Goal: Information Seeking & Learning: Understand process/instructions

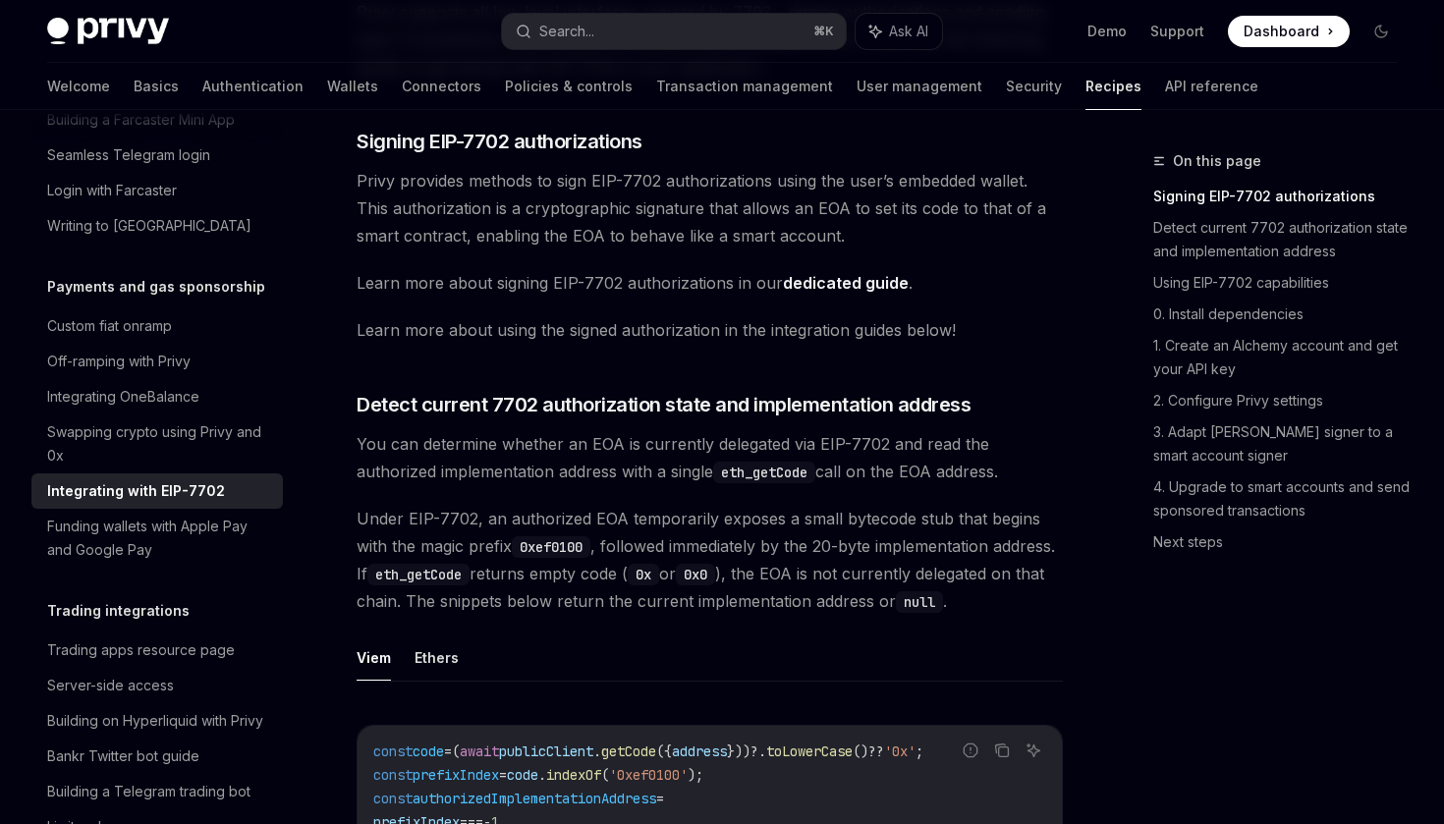
scroll to position [375, 0]
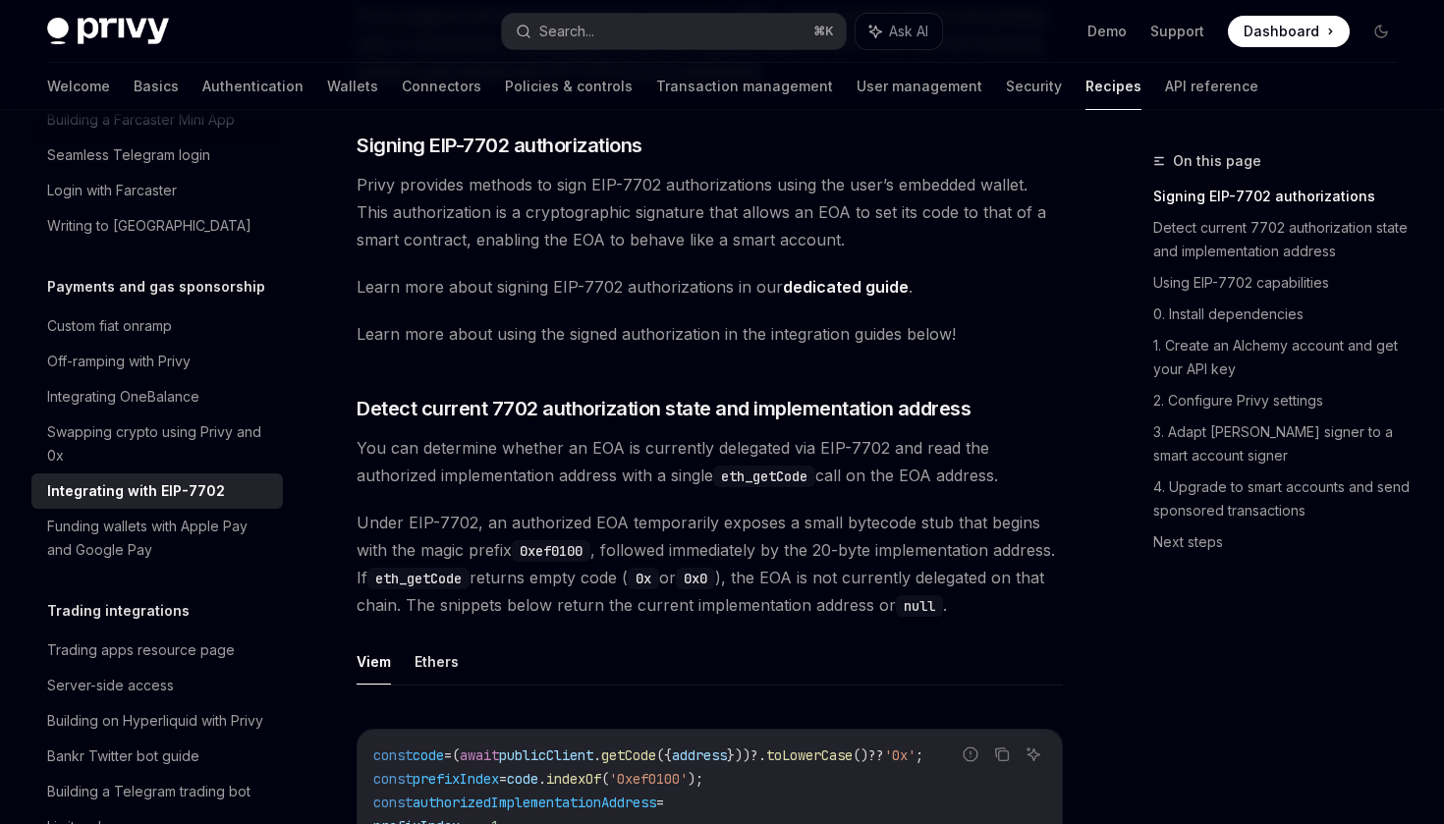
click at [862, 290] on link "dedicated guide" at bounding box center [846, 287] width 126 height 21
type textarea "*"
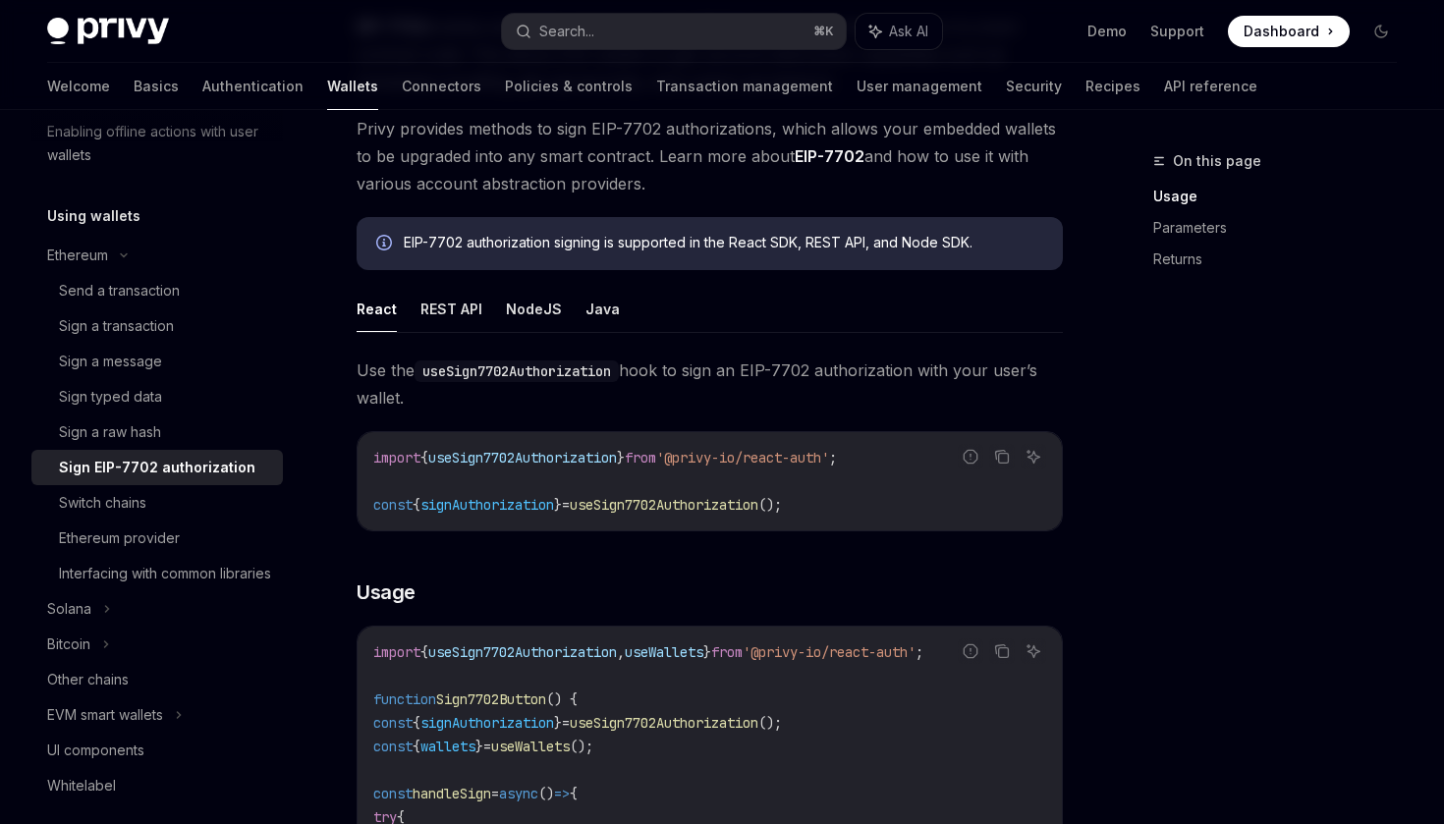
scroll to position [249, 0]
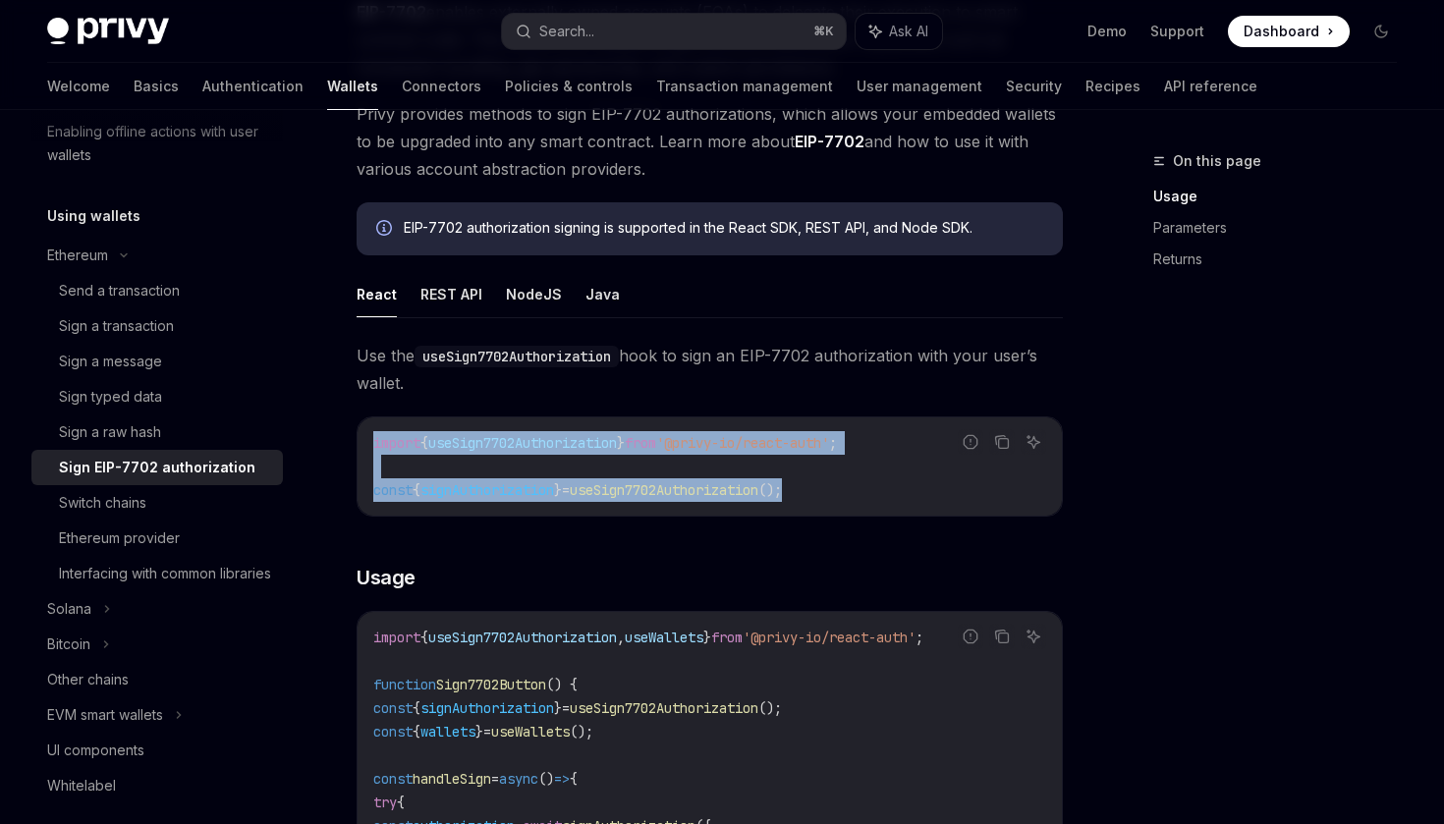
drag, startPoint x: 857, startPoint y: 492, endPoint x: 369, endPoint y: 438, distance: 491.1
click at [369, 438] on div "import { useSign7702Authorization } from '@privy-io/react-auth' ; const { signA…" at bounding box center [710, 466] width 704 height 98
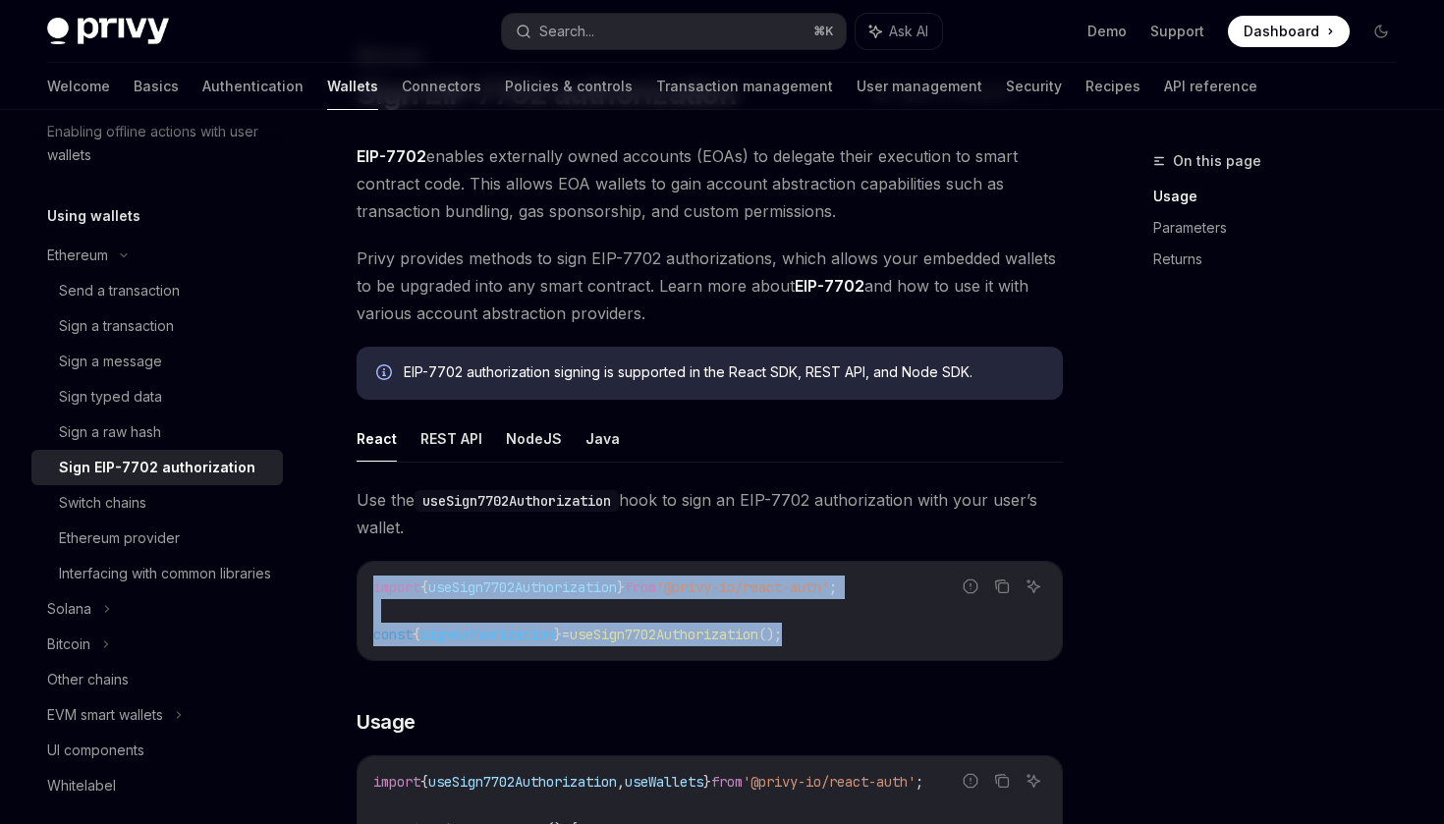
scroll to position [0, 0]
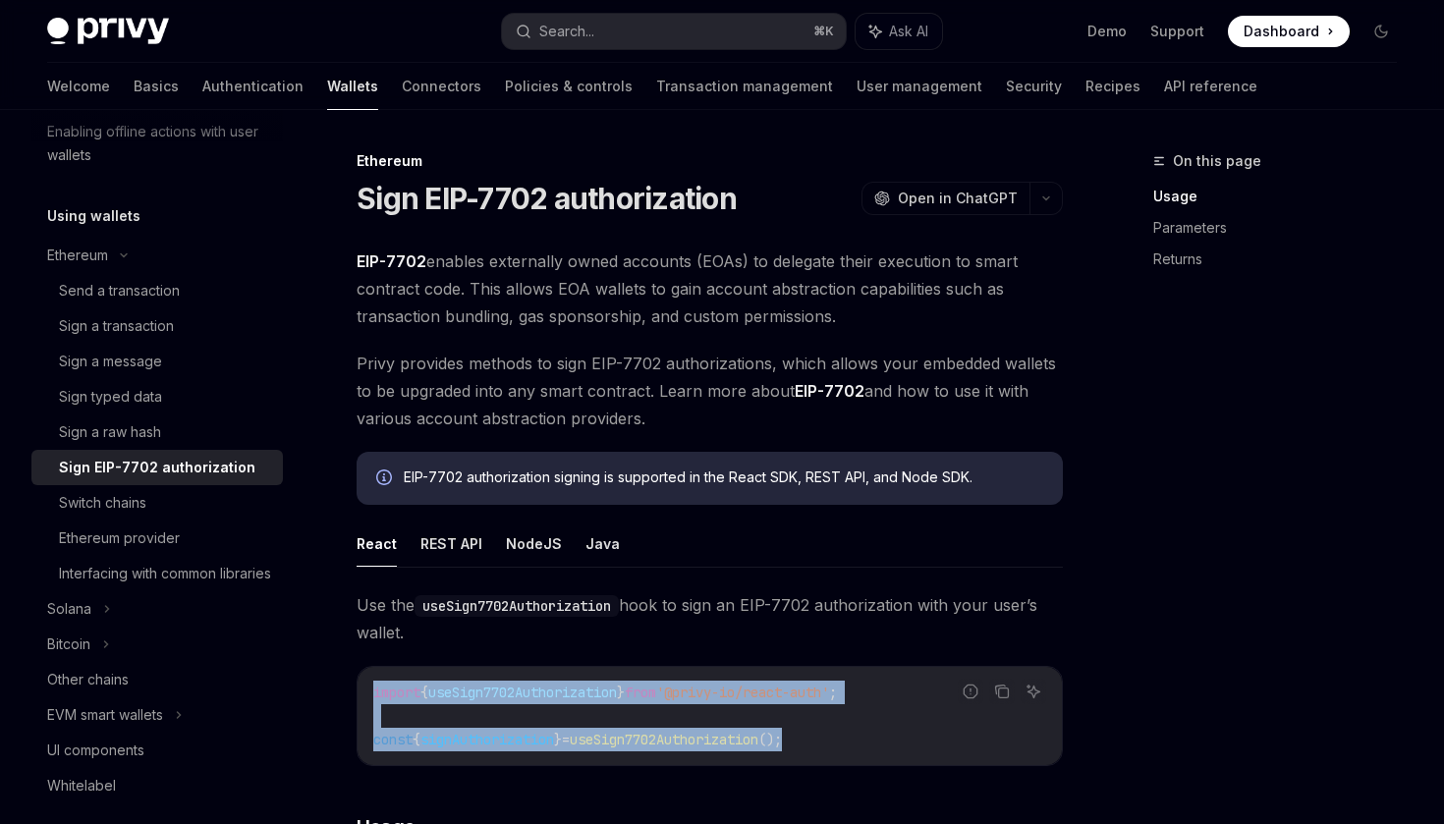
copy code "import { useSign7702Authorization } from '@privy-io/react-auth' ; const { signA…"
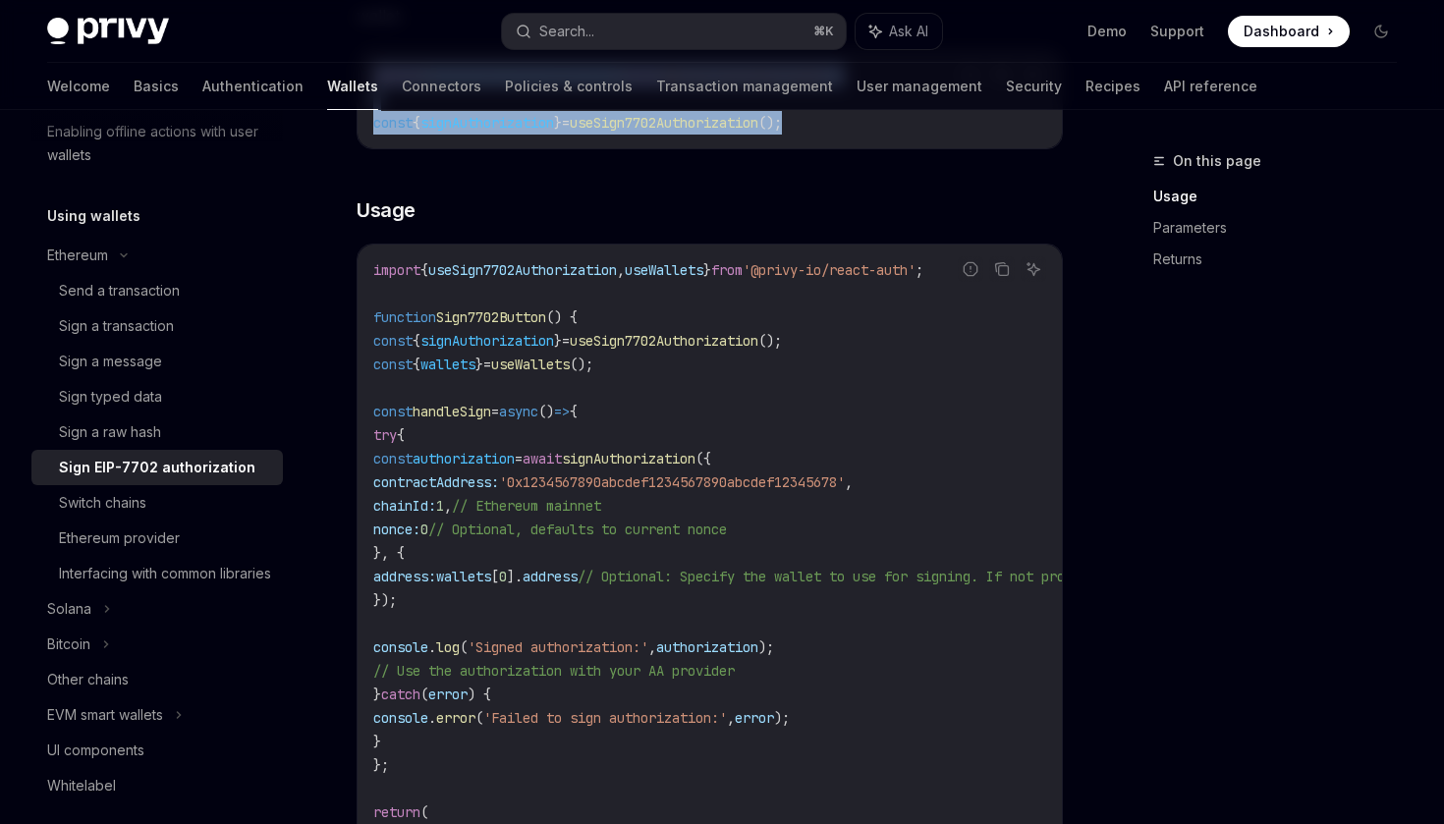
scroll to position [634, 0]
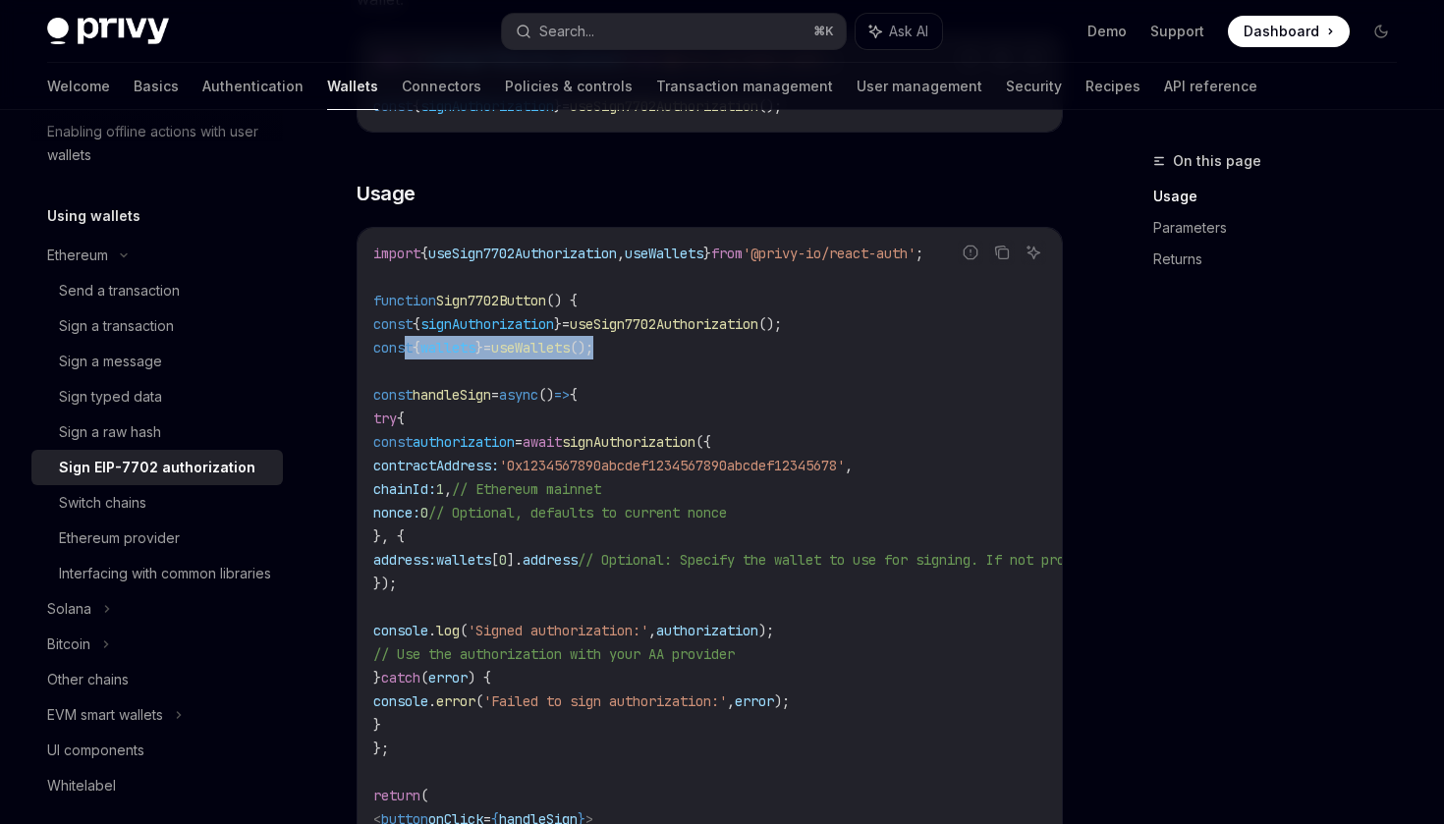
drag, startPoint x: 690, startPoint y: 354, endPoint x: 405, endPoint y: 349, distance: 284.9
click at [405, 349] on code "import { useSign7702Authorization , useWallets } from '@privy-io/react-auth' ; …" at bounding box center [887, 584] width 1029 height 684
copy span "const { wallets } = useWallets ();"
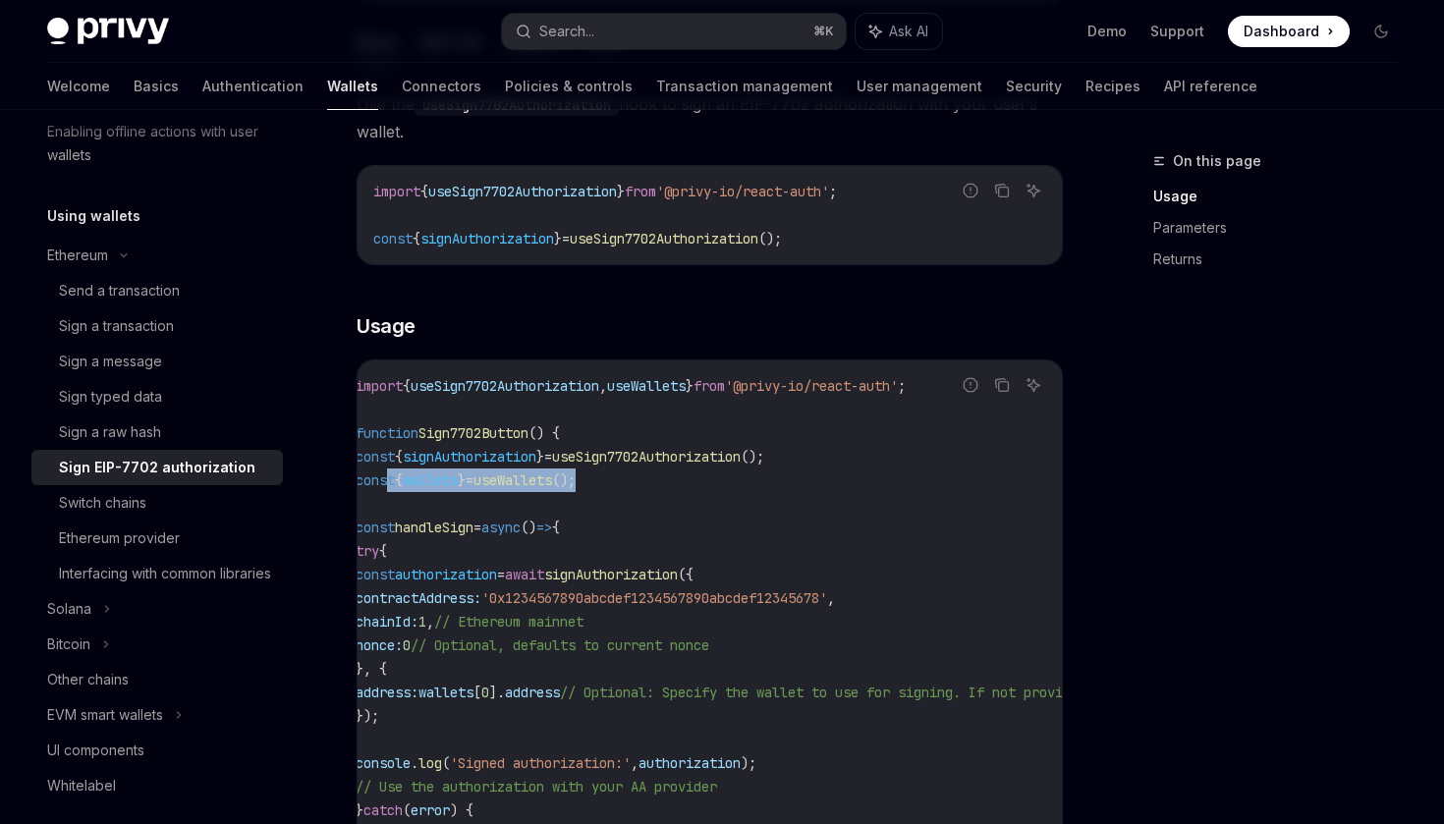
scroll to position [0, 0]
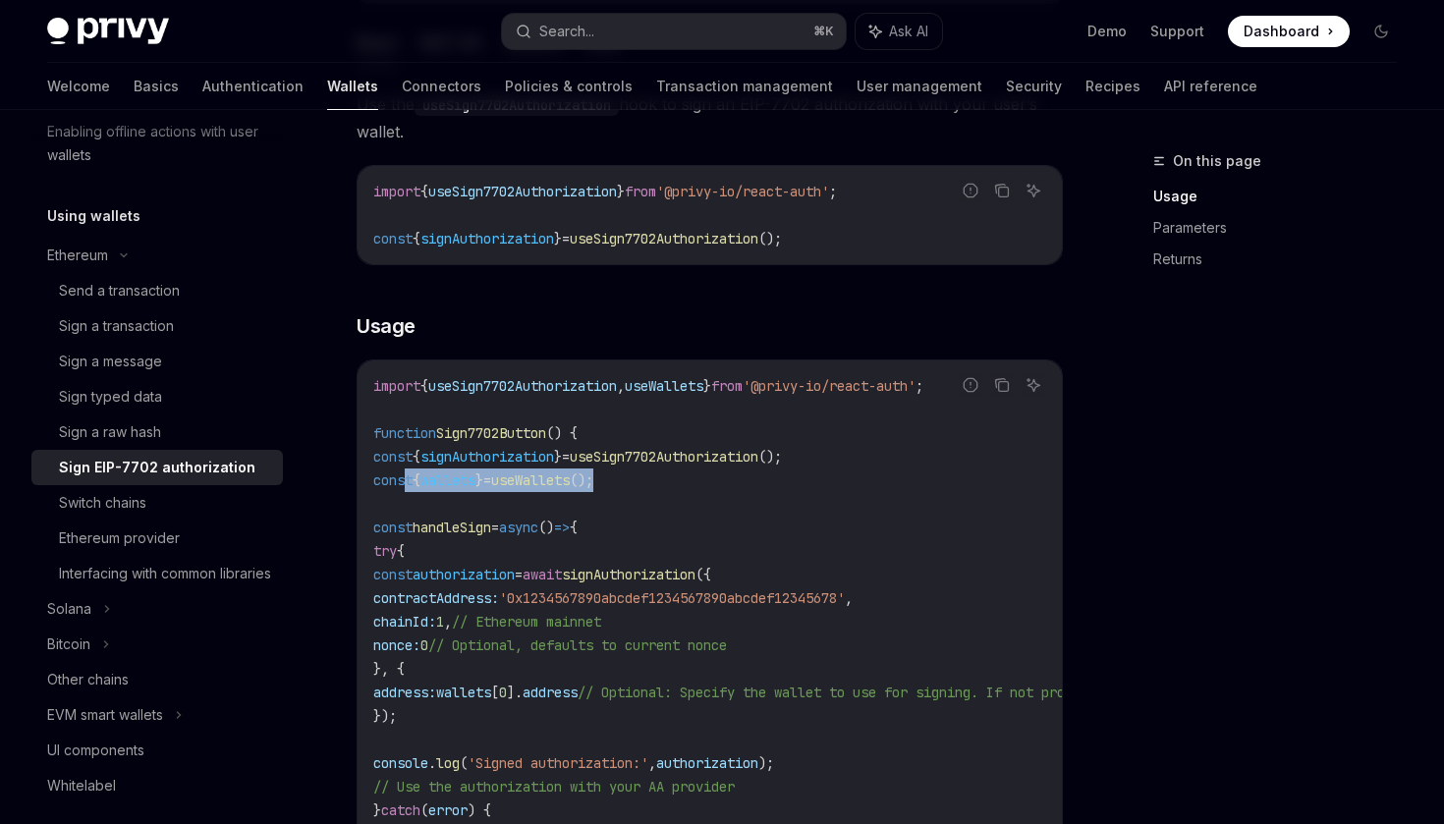
click at [657, 381] on span "useWallets" at bounding box center [664, 386] width 79 height 18
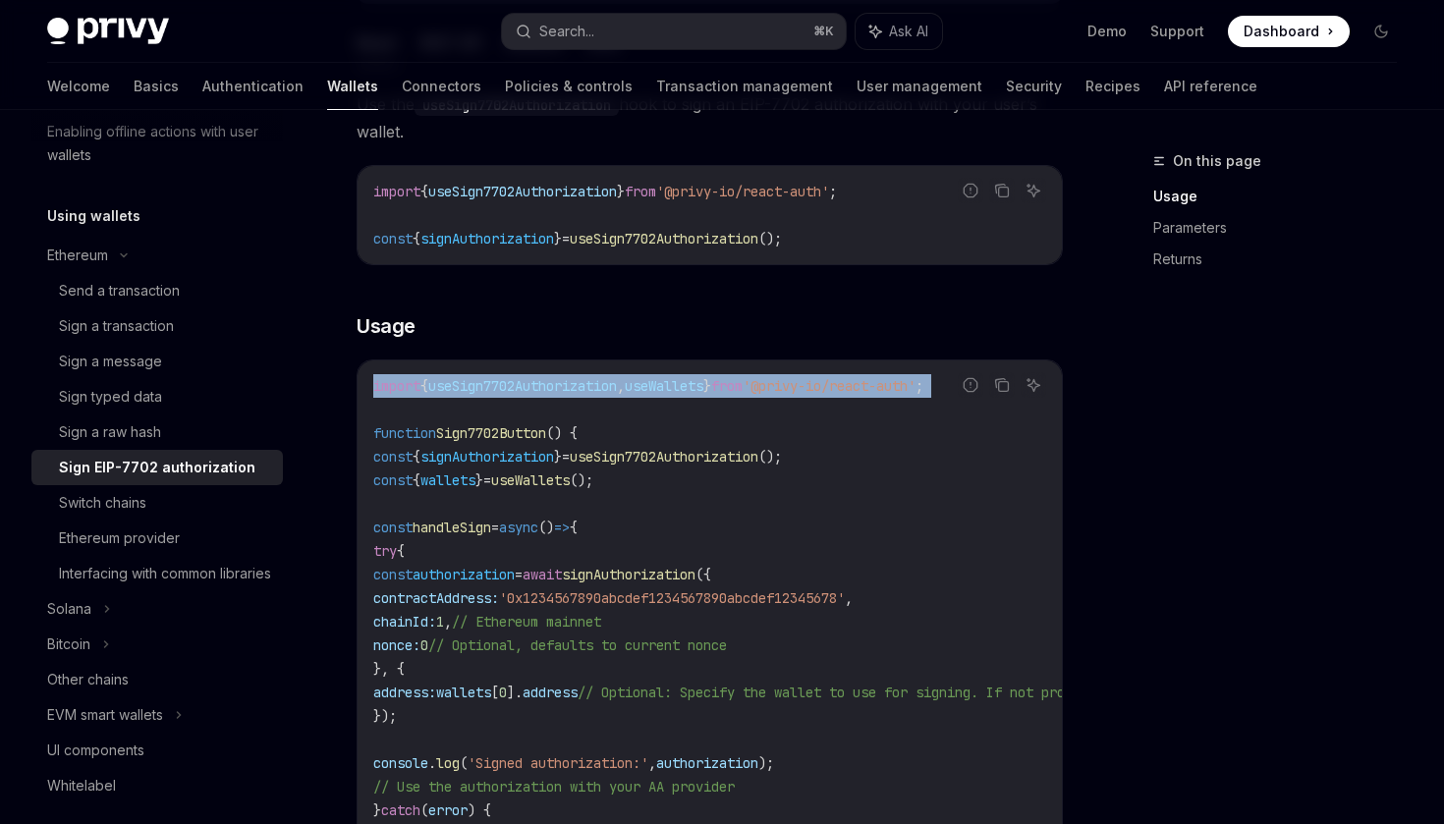
copy code "import { useSign7702Authorization , useWallets } from '@privy-io/react-auth' ;"
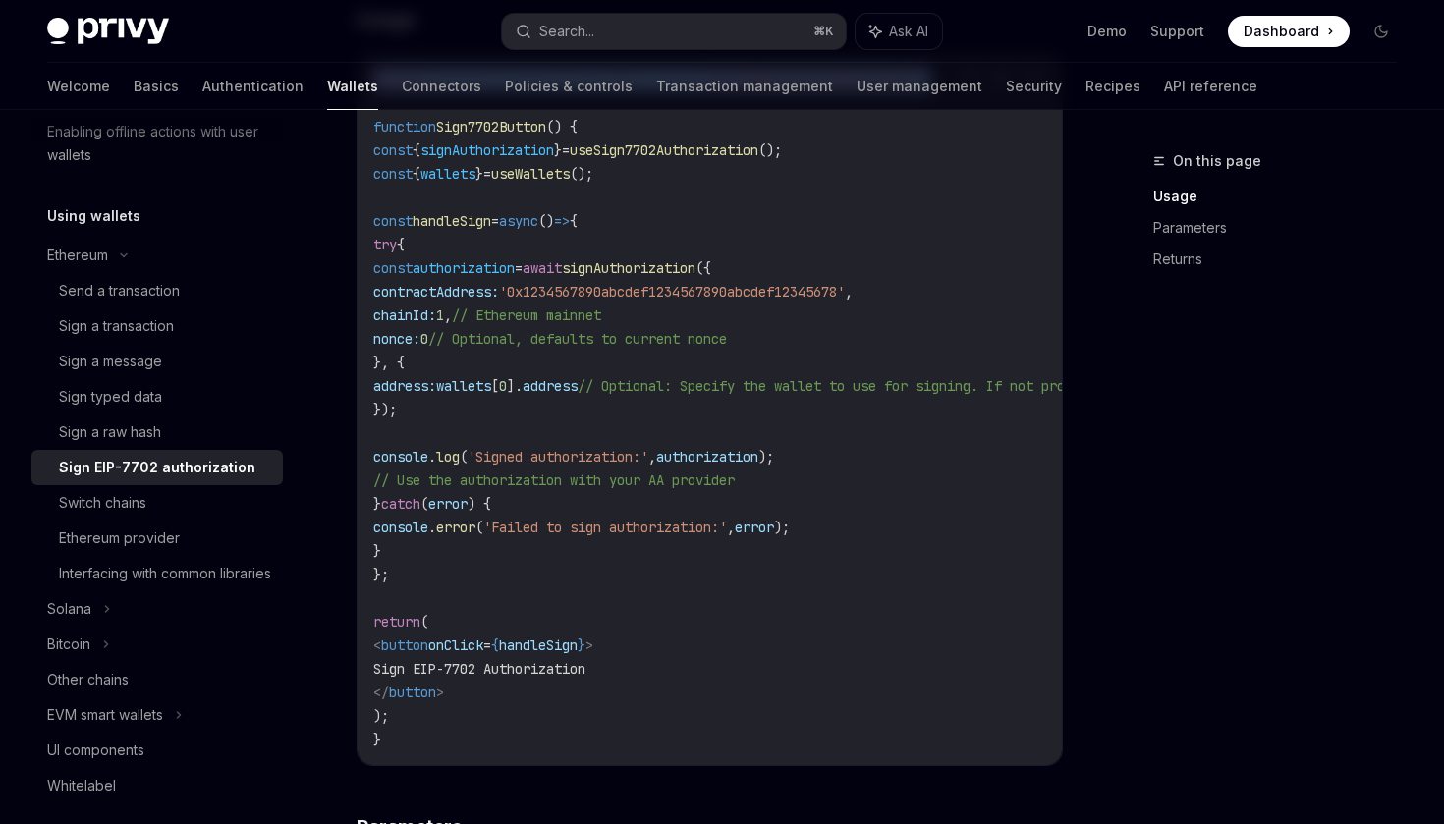
scroll to position [825, 0]
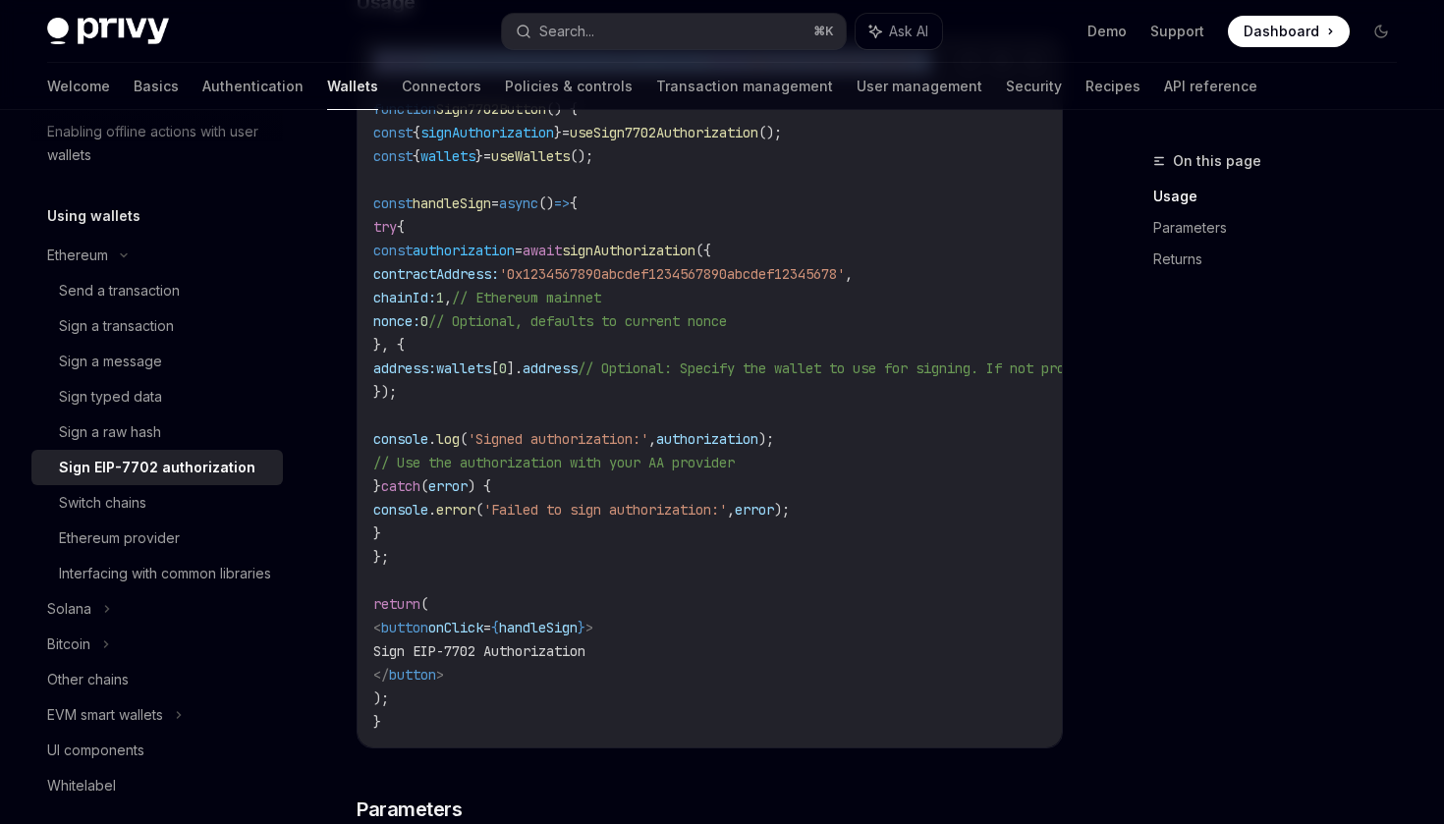
drag, startPoint x: 427, startPoint y: 550, endPoint x: 403, endPoint y: 195, distance: 355.4
click at [403, 195] on code "import { useSign7702Authorization , useWallets } from '@privy-io/react-auth' ; …" at bounding box center [887, 392] width 1029 height 684
copy code "const handleSign = async () => { try { const authorization = await signAuthoriz…"
click at [786, 191] on code "import { useSign7702Authorization , useWallets } from '@privy-io/react-auth' ; …" at bounding box center [887, 392] width 1029 height 684
click at [585, 645] on span "Sign EIP-7702 Authorization" at bounding box center [479, 651] width 212 height 18
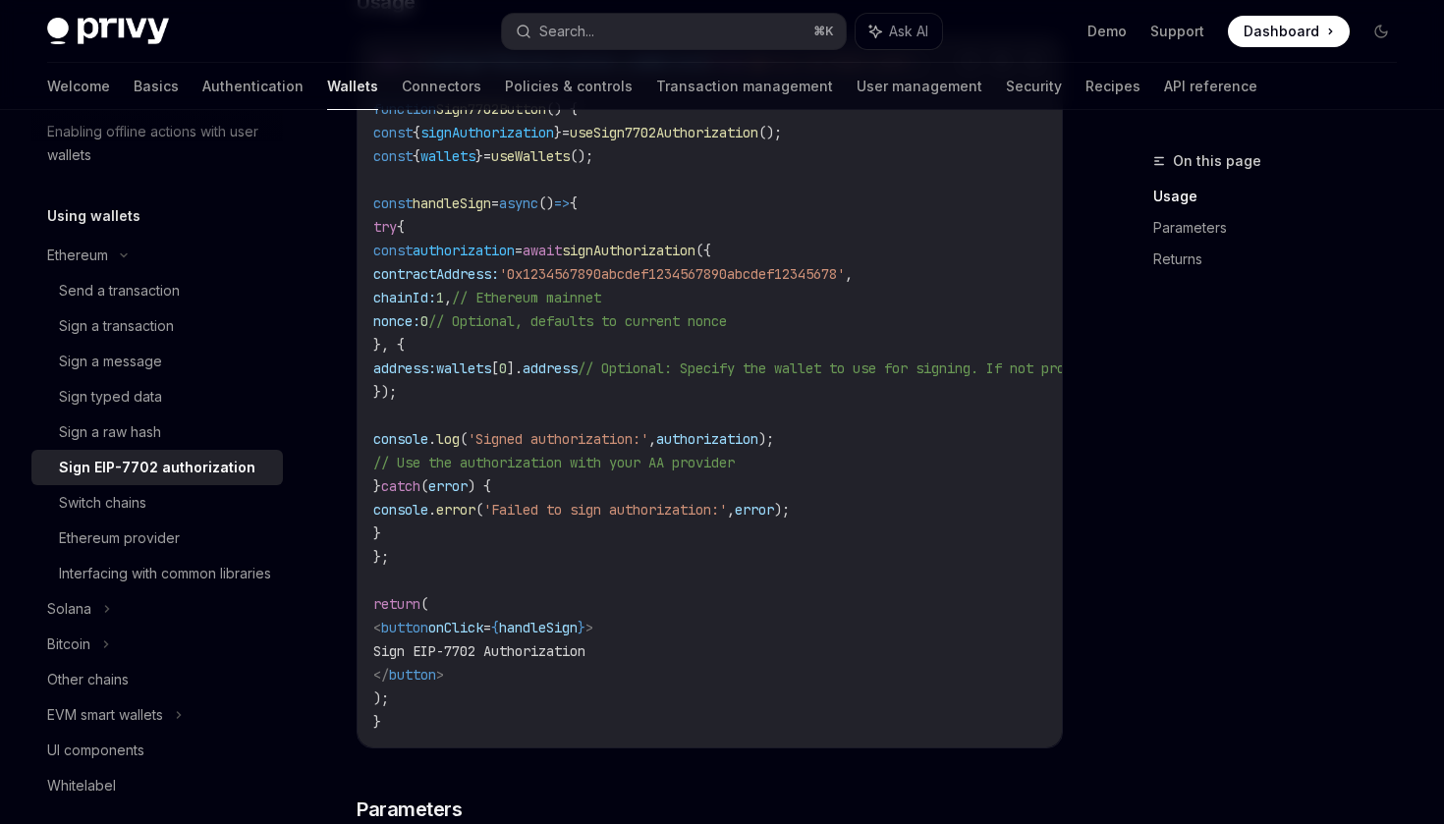
click at [585, 645] on span "Sign EIP-7702 Authorization" at bounding box center [479, 651] width 212 height 18
click at [713, 645] on code "import { useSign7702Authorization , useWallets } from '@privy-io/react-auth' ; …" at bounding box center [887, 392] width 1029 height 684
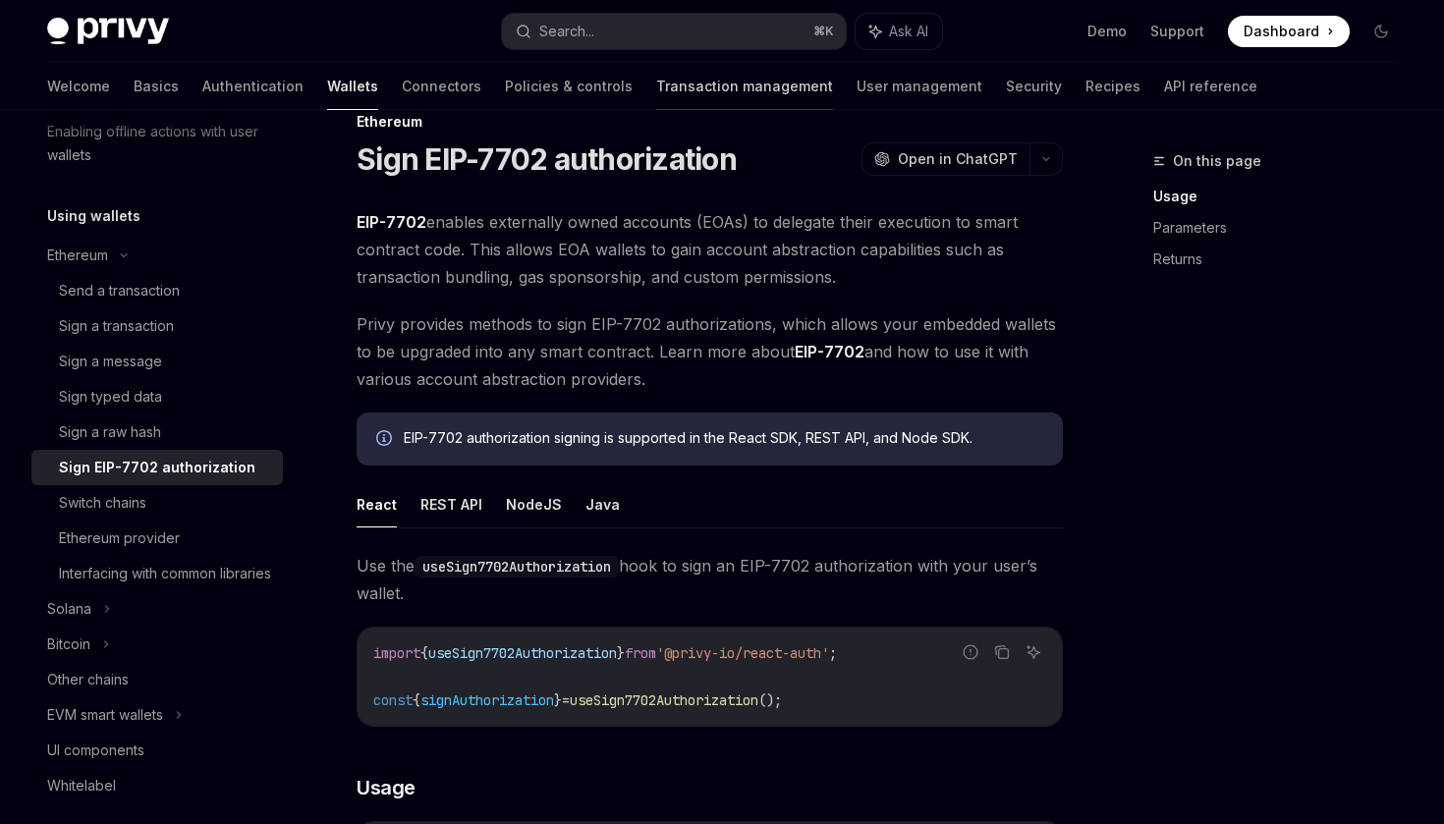
scroll to position [0, 0]
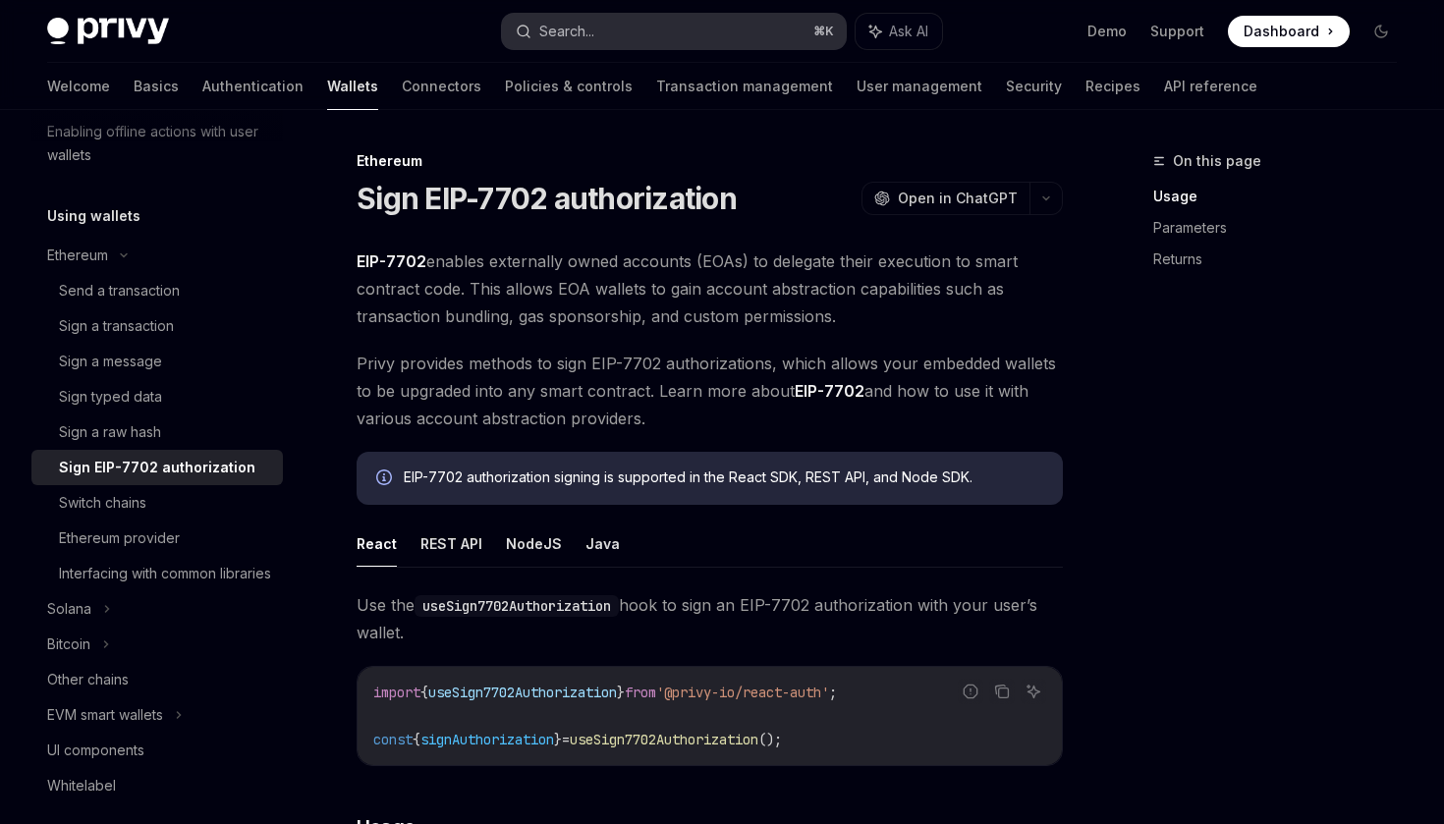
click at [706, 38] on button "Search... ⌘ K" at bounding box center [673, 31] width 343 height 35
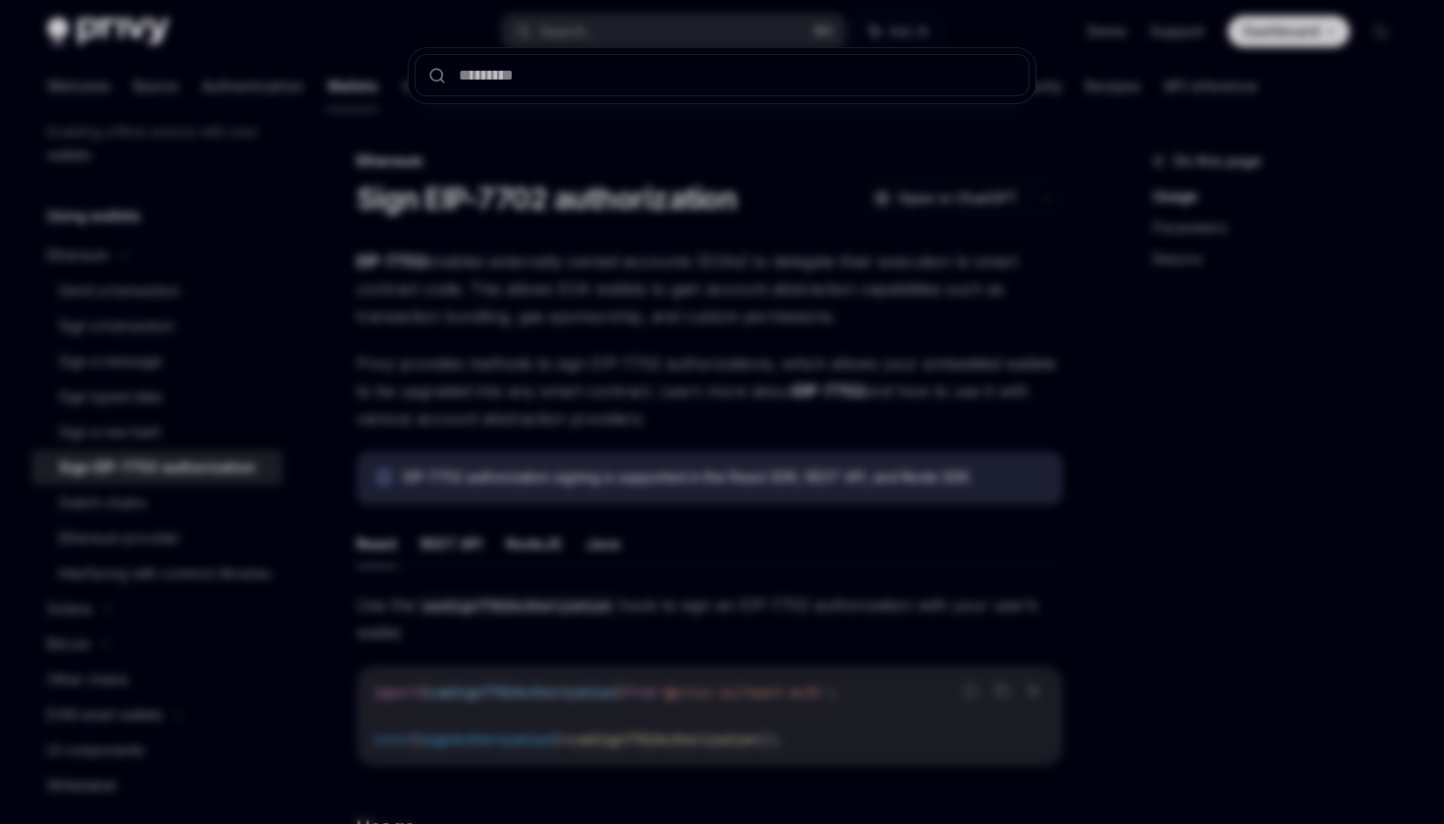
click at [822, 205] on div at bounding box center [722, 412] width 1444 height 824
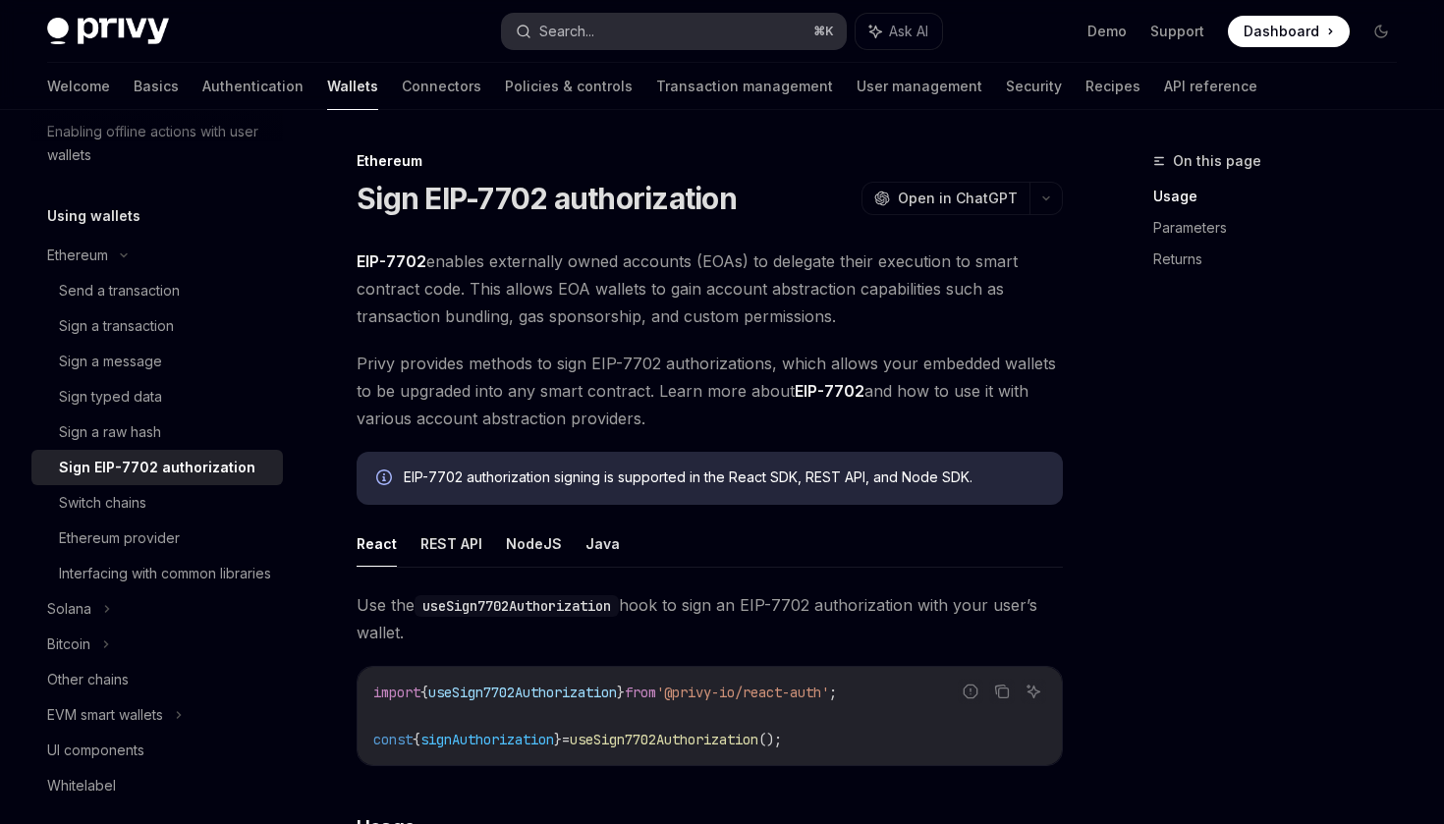
click at [637, 26] on button "Search... ⌘ K" at bounding box center [673, 31] width 343 height 35
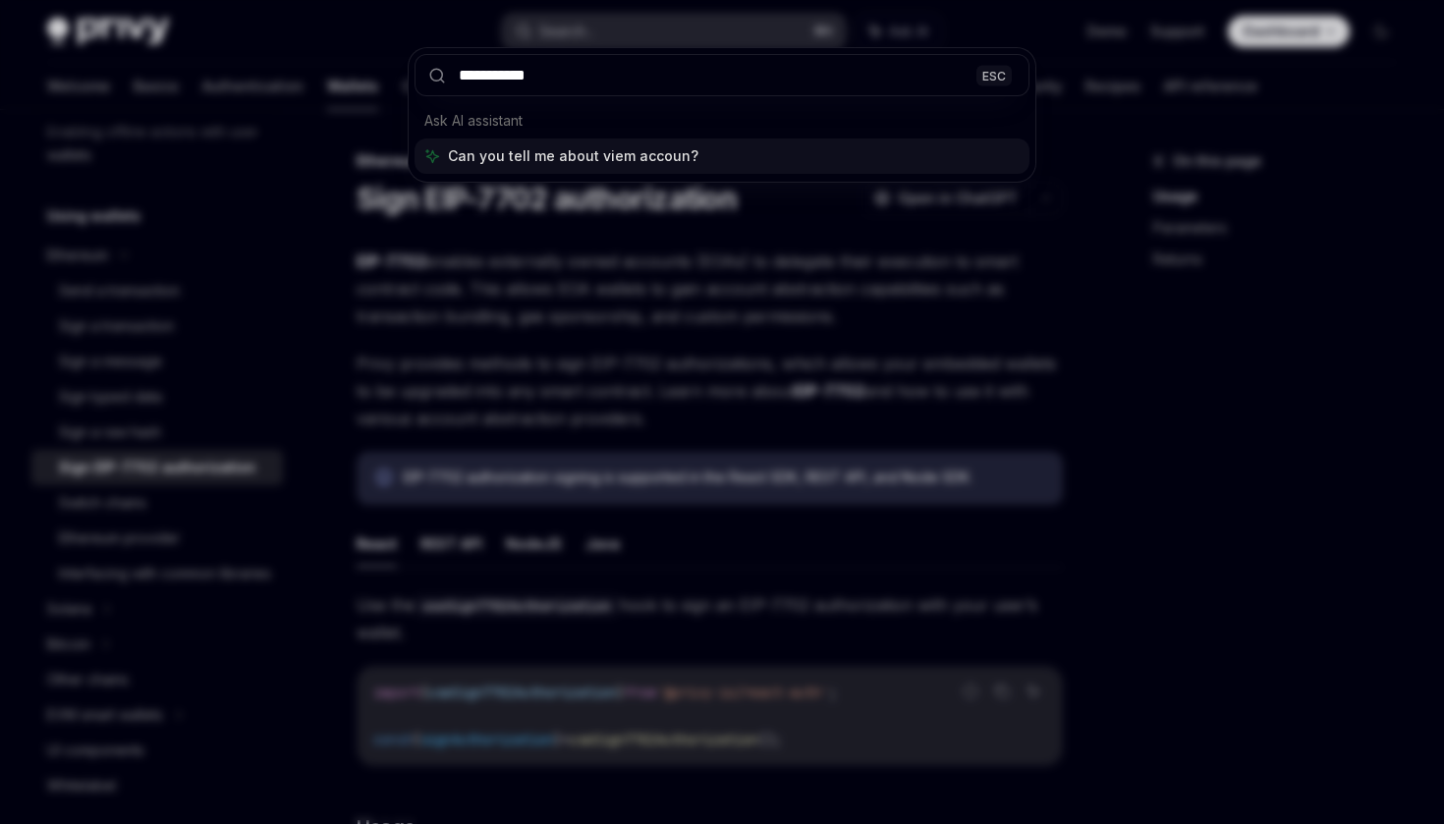
type input "**********"
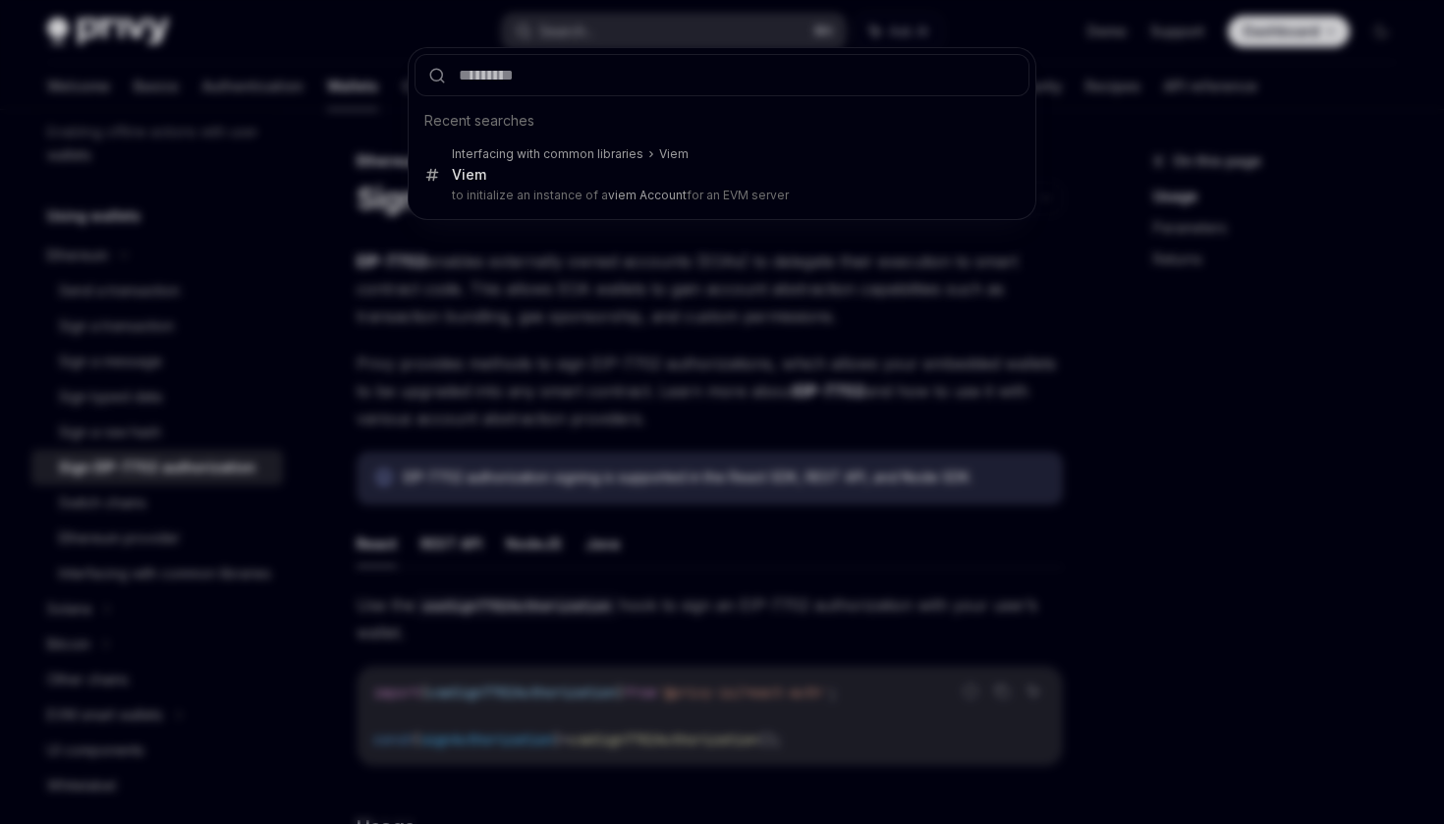
type textarea "*"
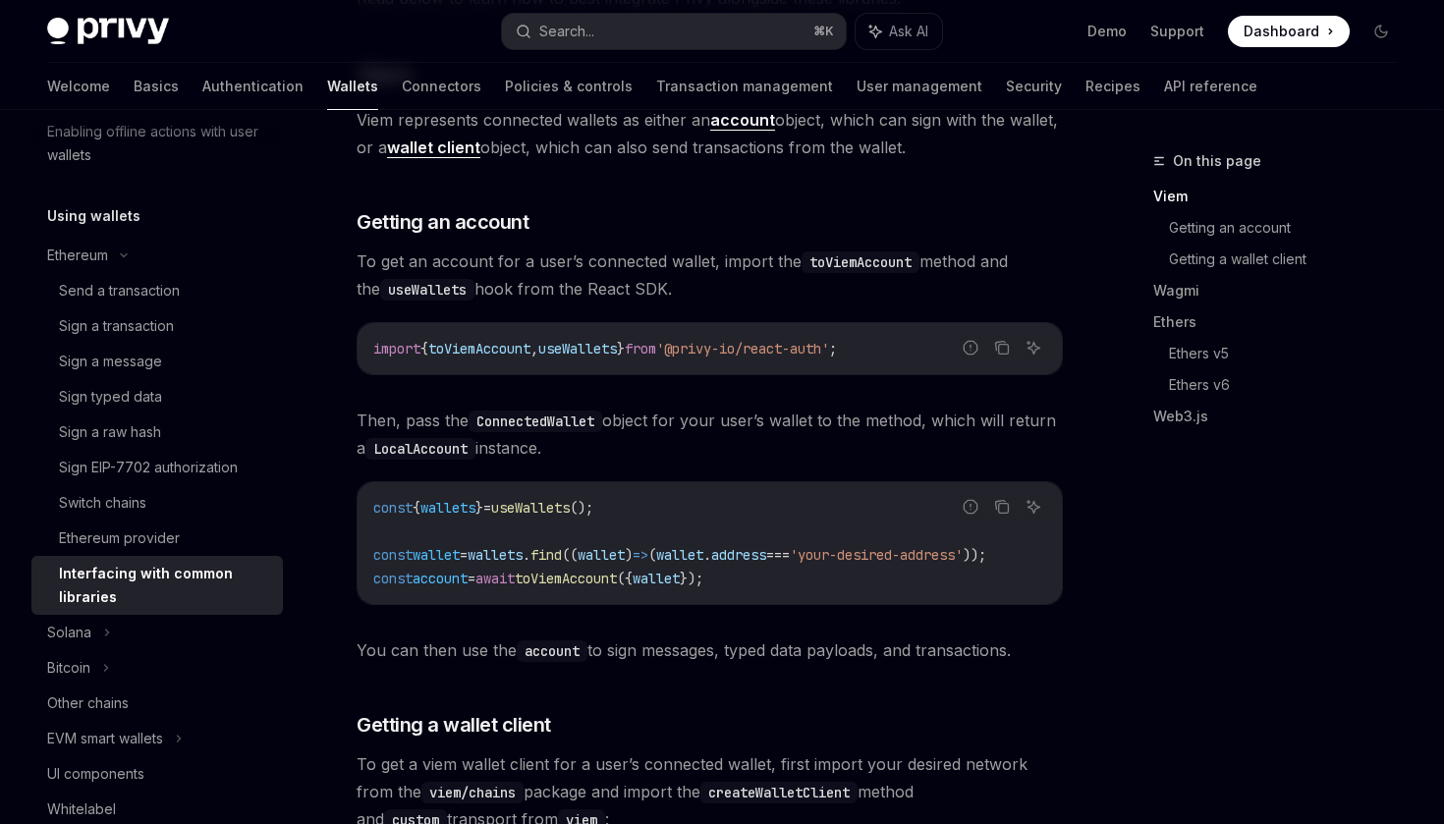
scroll to position [419, 0]
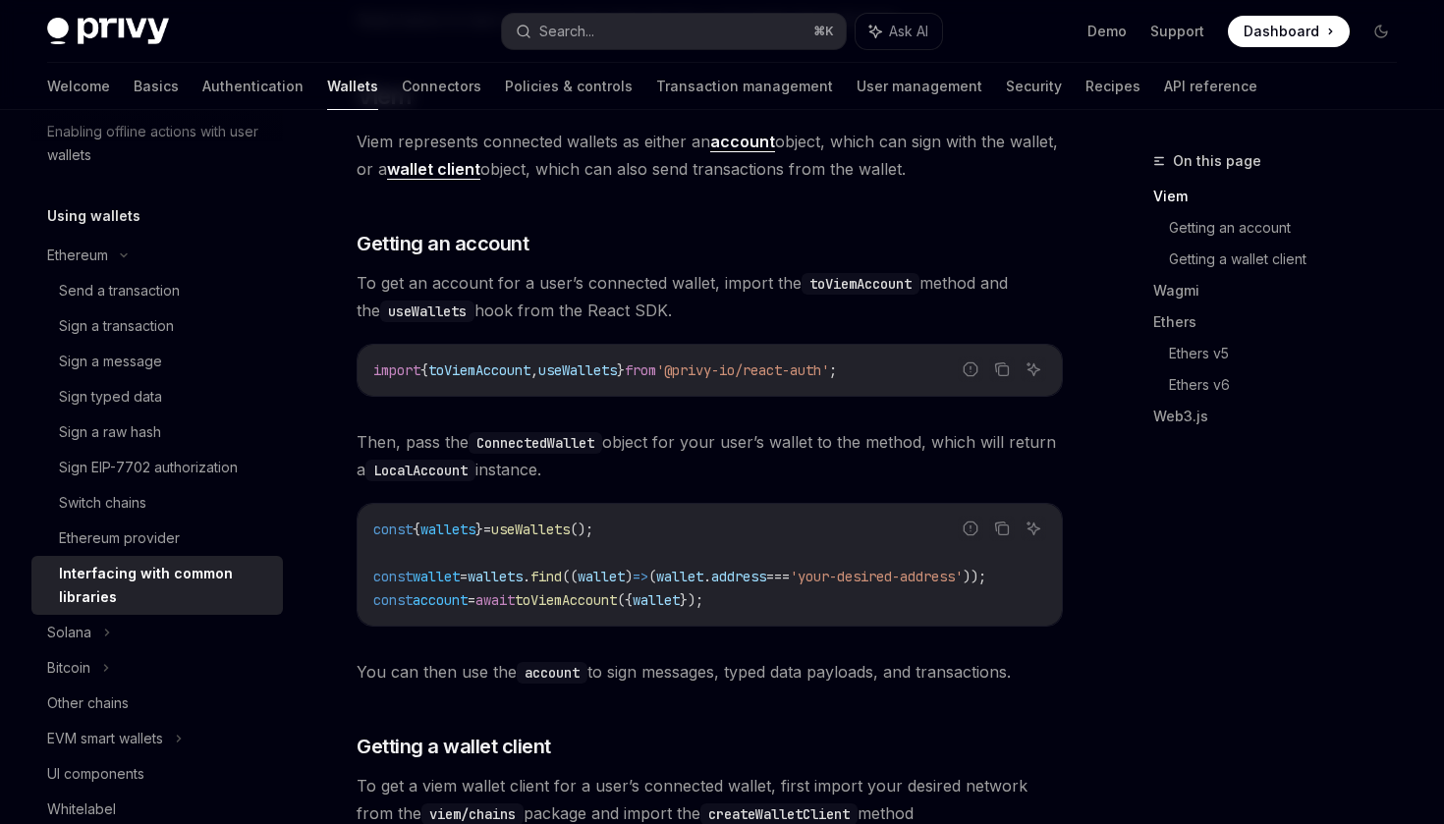
click at [700, 368] on span "'@privy-io/react-auth'" at bounding box center [742, 370] width 173 height 18
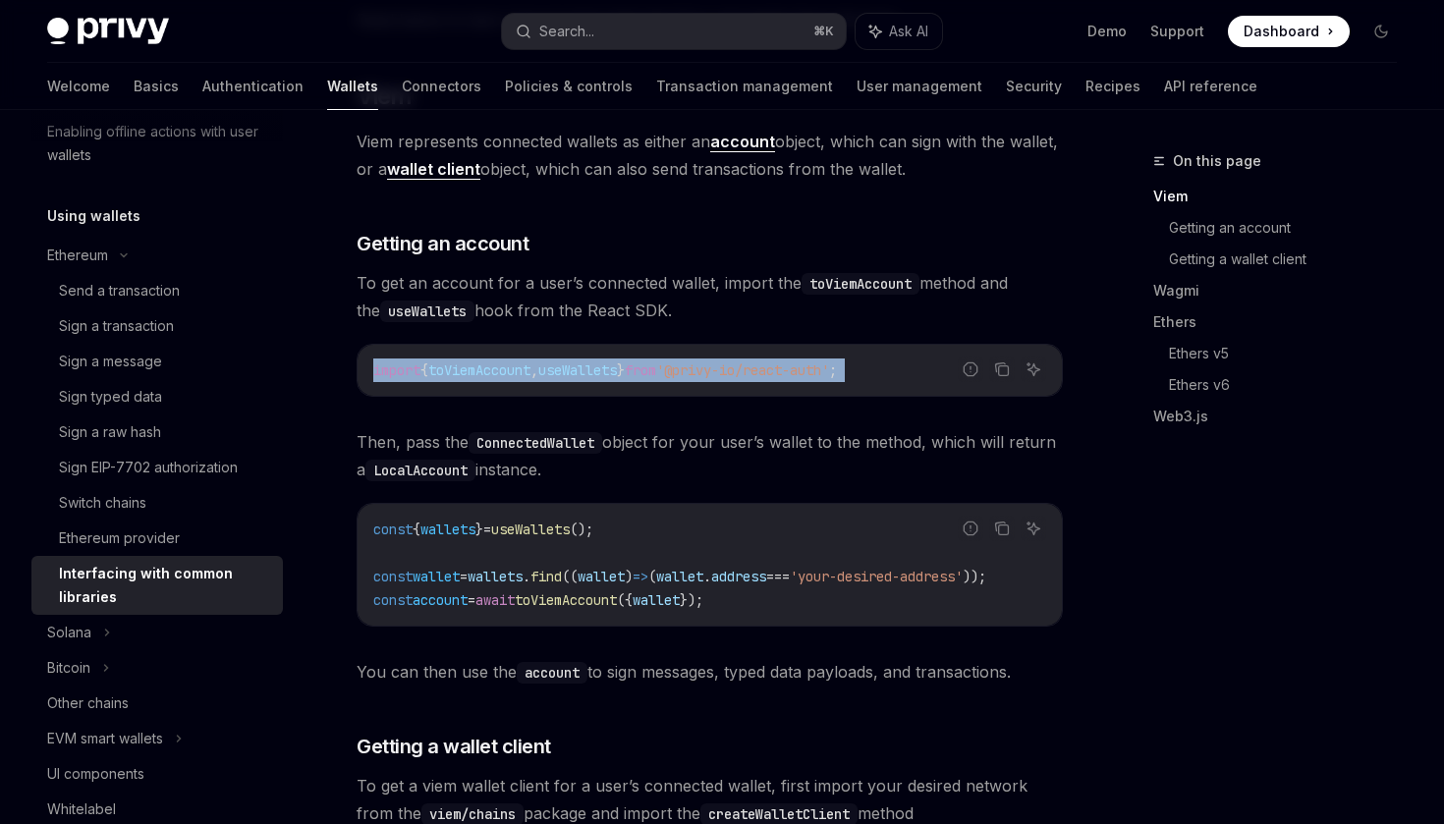
click at [749, 372] on span "'@privy-io/react-auth'" at bounding box center [742, 370] width 173 height 18
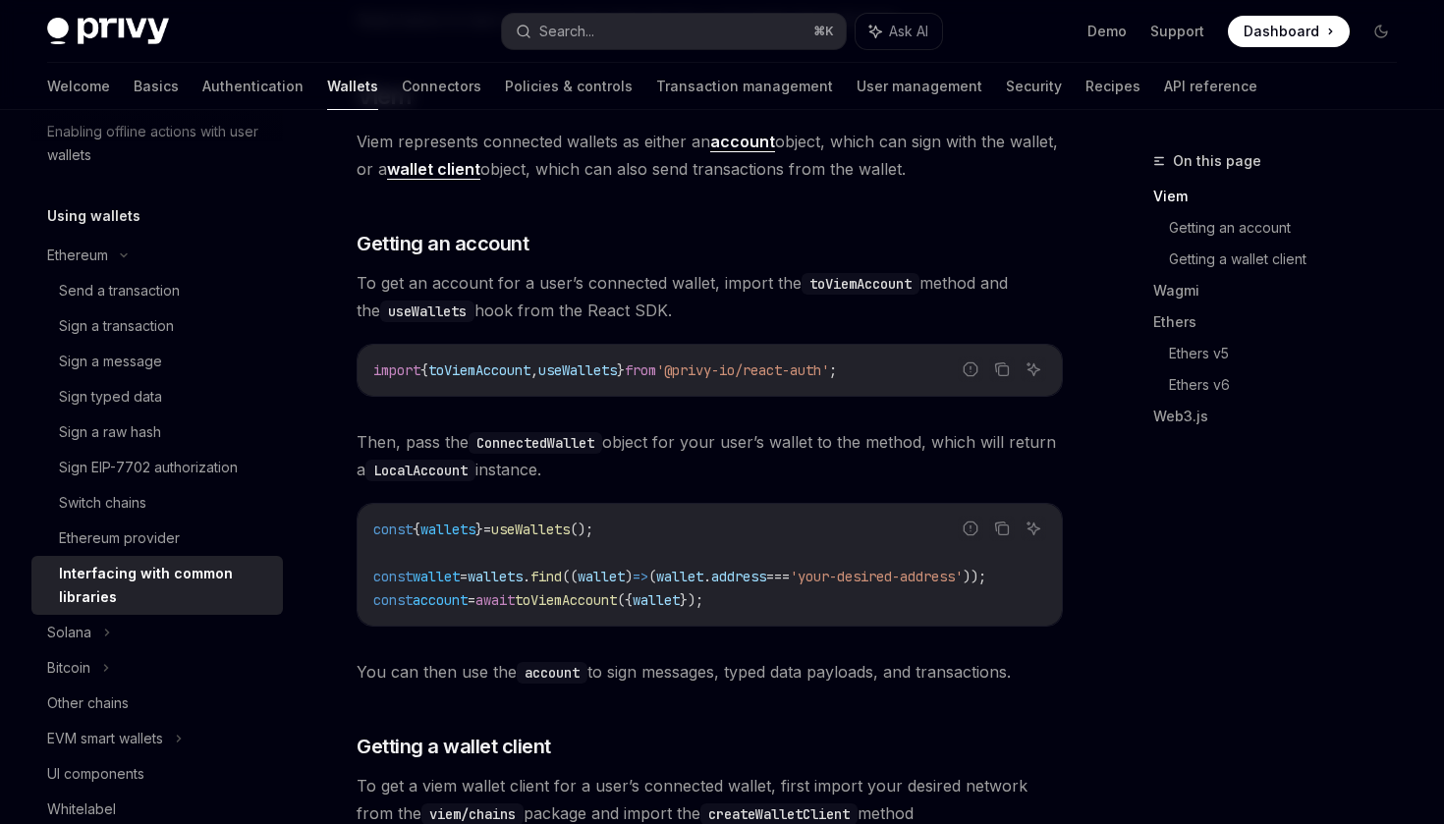
click at [749, 372] on span "'@privy-io/react-auth'" at bounding box center [742, 370] width 173 height 18
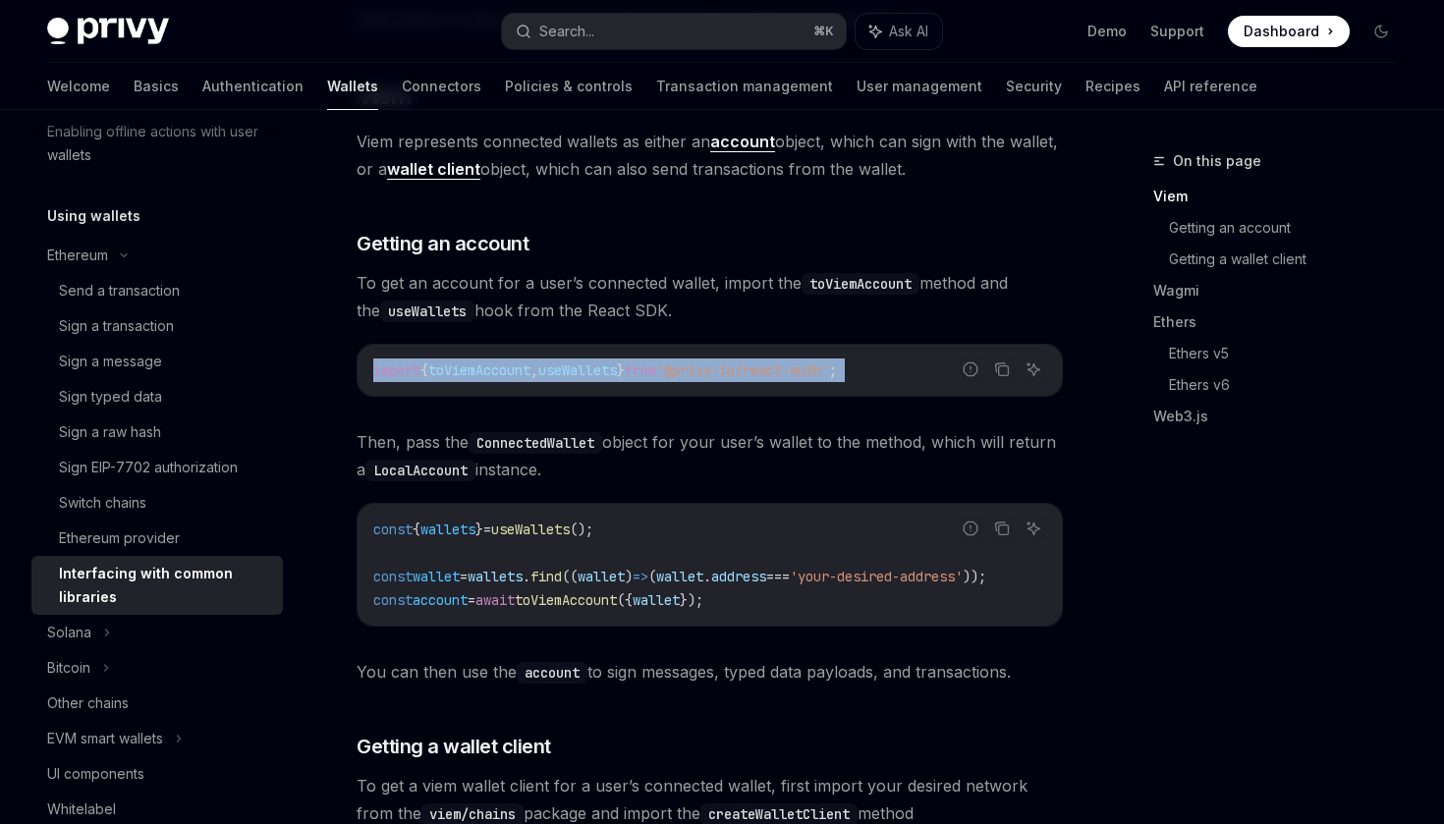
click at [749, 372] on span "'@privy-io/react-auth'" at bounding box center [742, 370] width 173 height 18
click at [772, 371] on span "'@privy-io/react-auth'" at bounding box center [742, 370] width 173 height 18
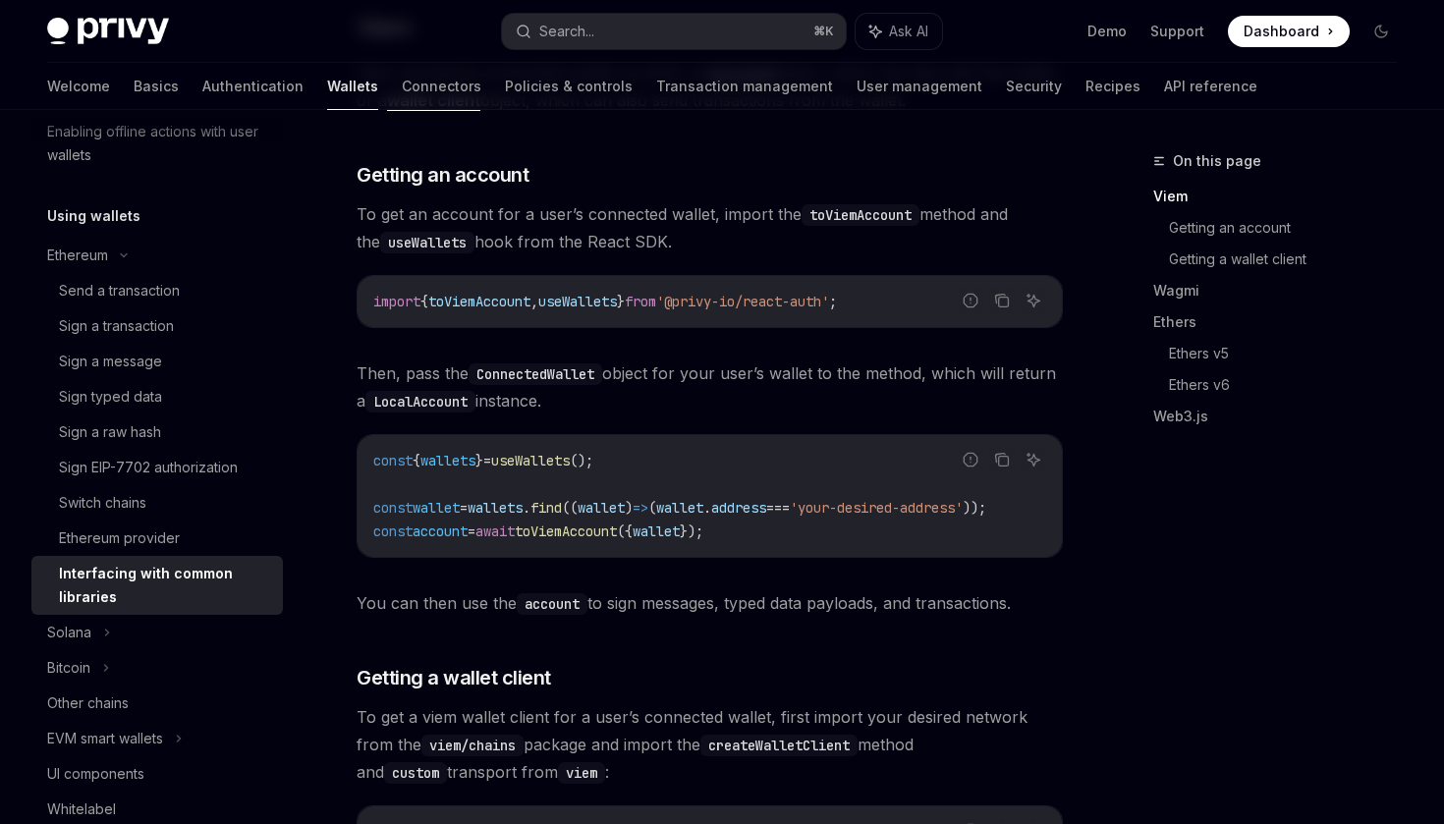
scroll to position [0, 0]
click at [790, 506] on span "===" at bounding box center [778, 508] width 24 height 18
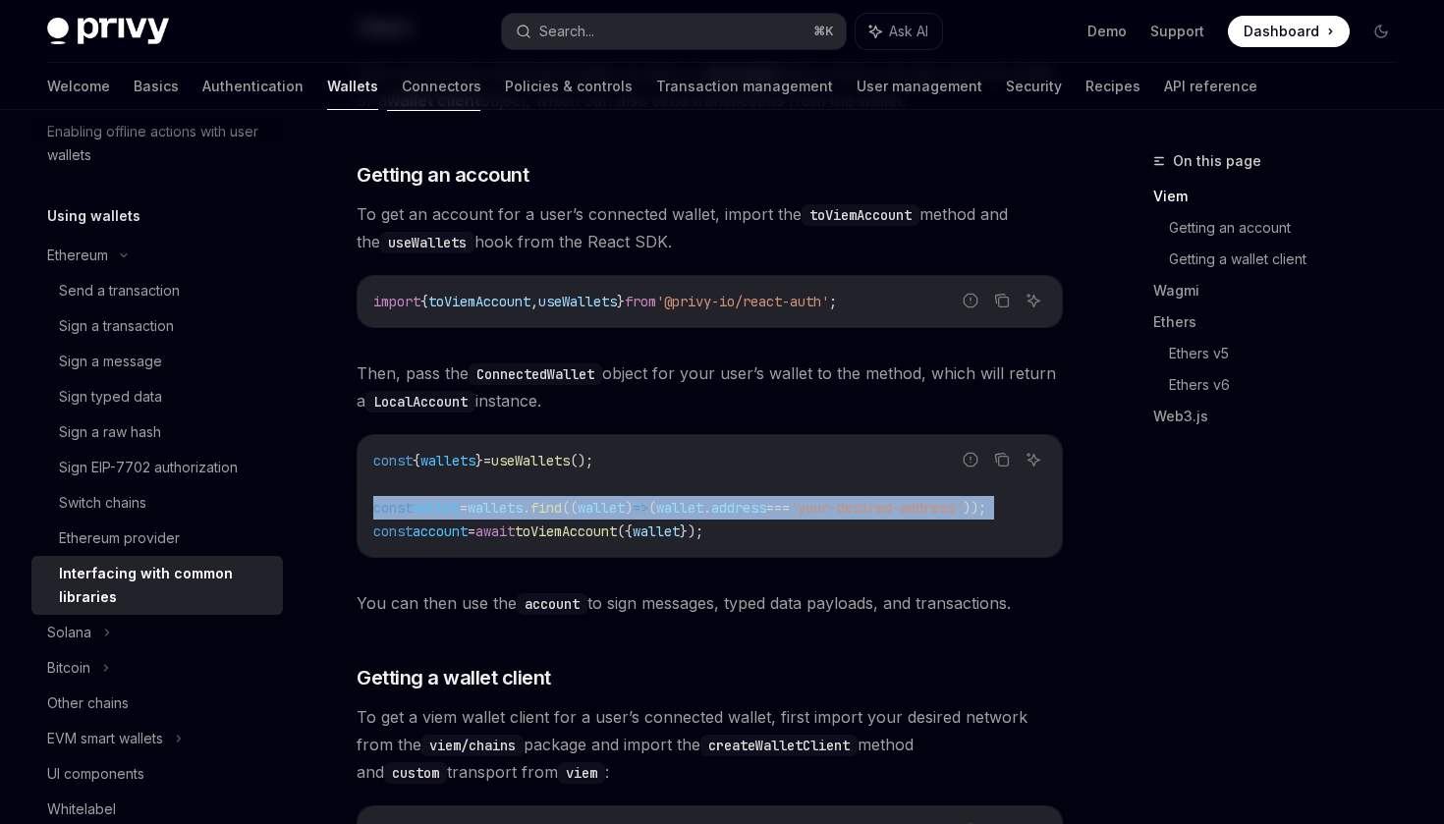
copy code "const wallet = wallets . find (( wallet ) => ( wallet . address === 'your-desir…"
click at [850, 521] on code "const { wallets } = useWallets (); const wallet = wallets . find (( wallet ) =>…" at bounding box center [709, 496] width 673 height 94
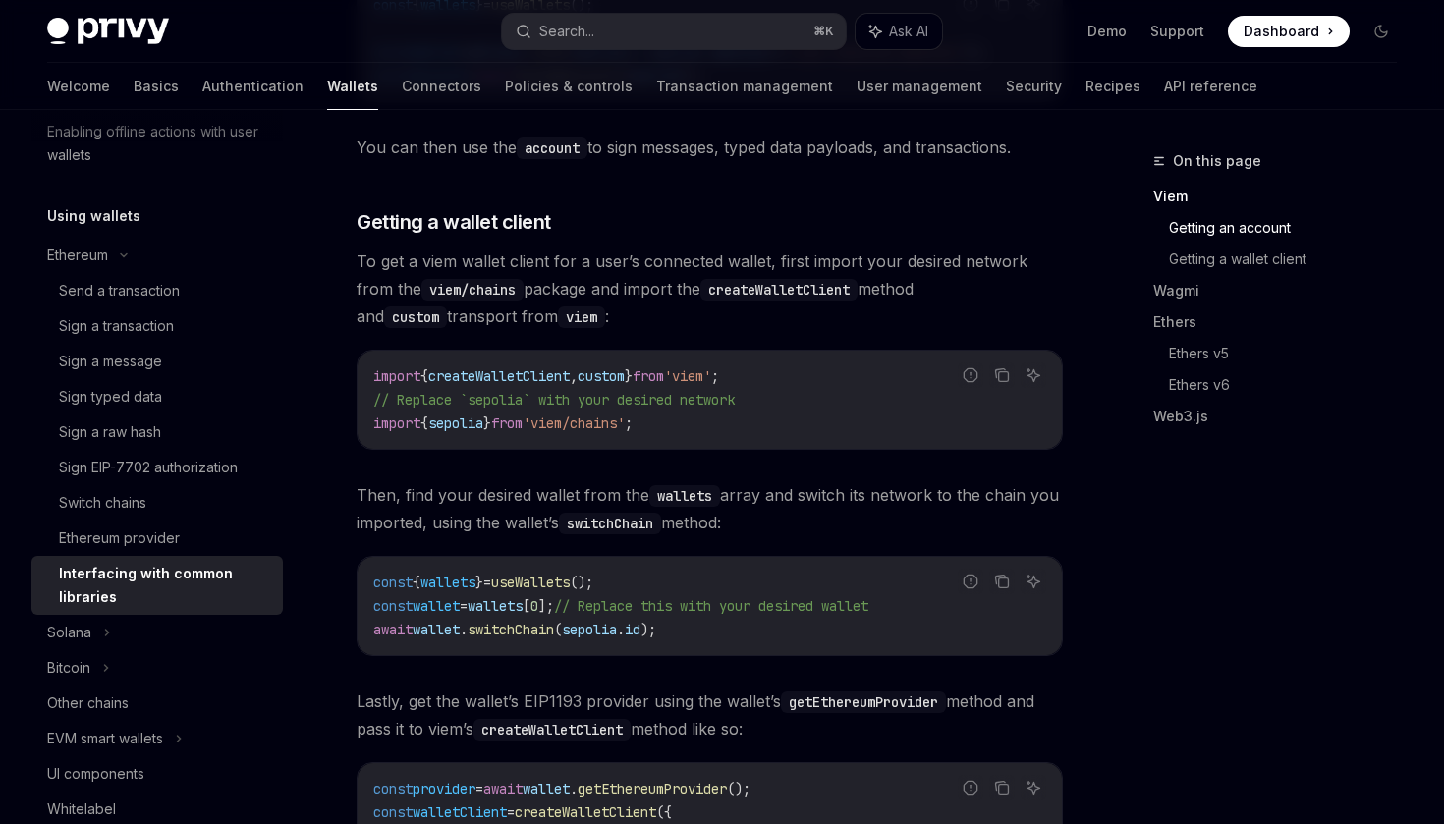
scroll to position [959, 0]
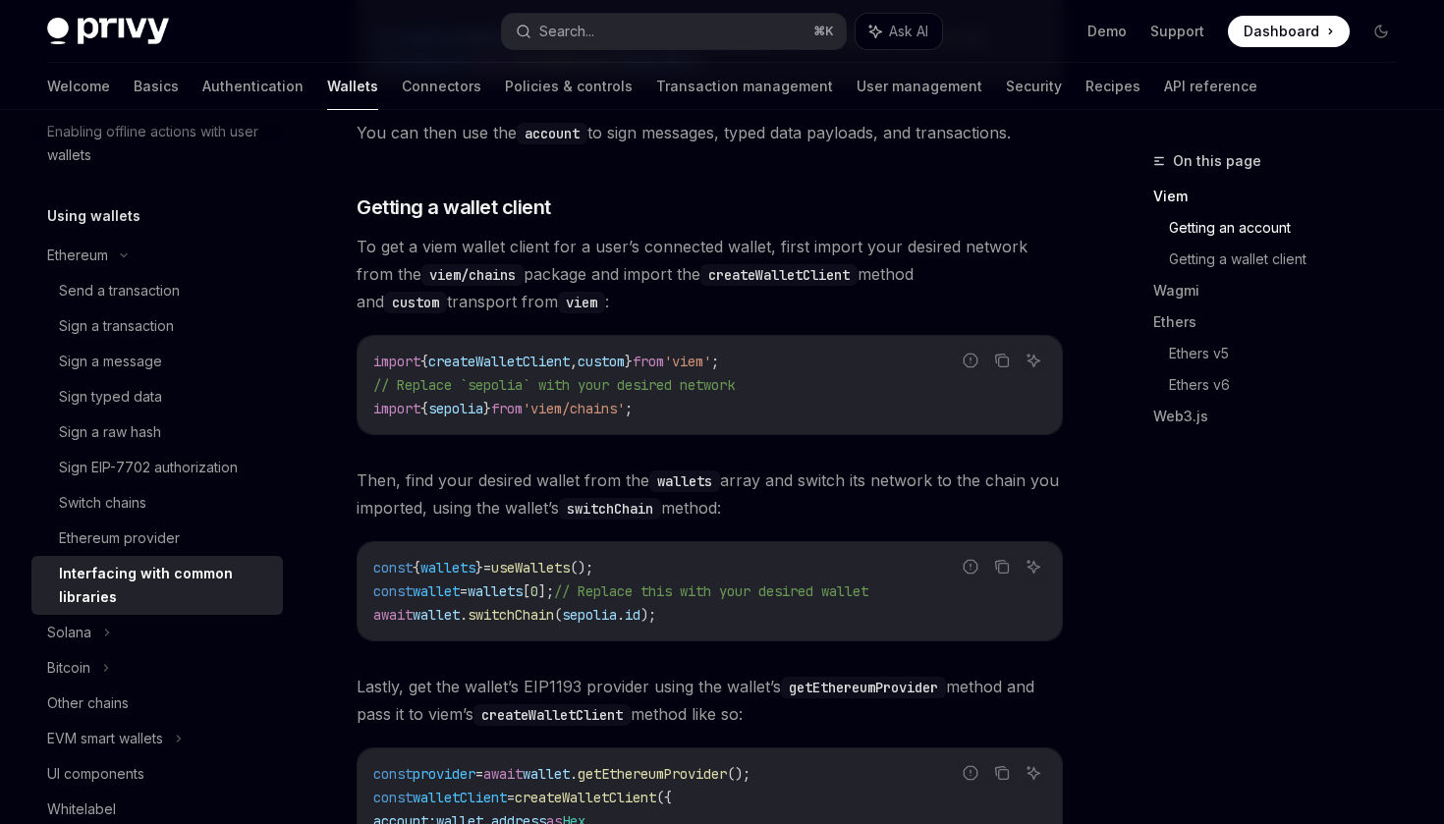
click at [537, 370] on span "createWalletClient" at bounding box center [498, 362] width 141 height 18
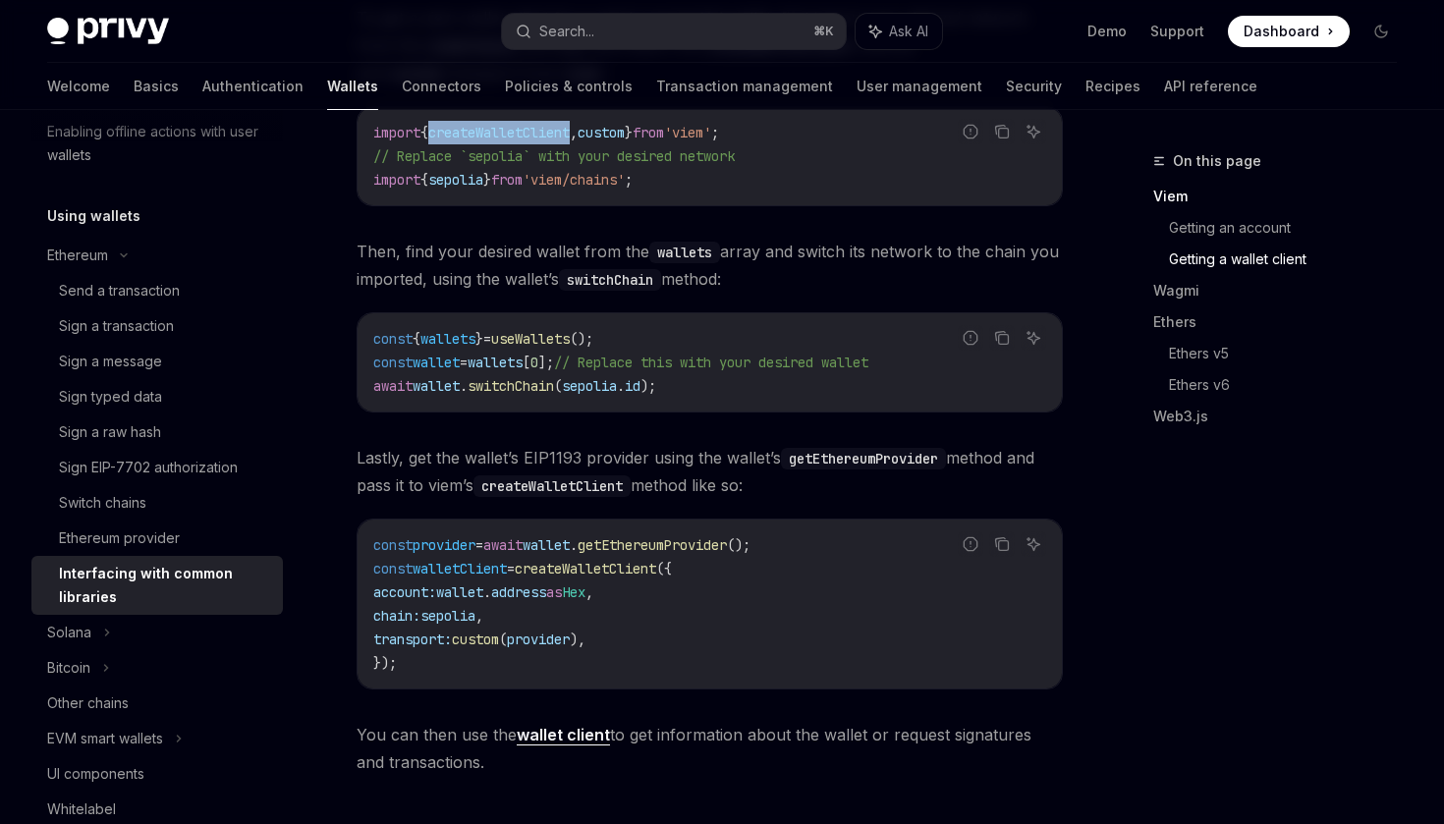
scroll to position [1189, 0]
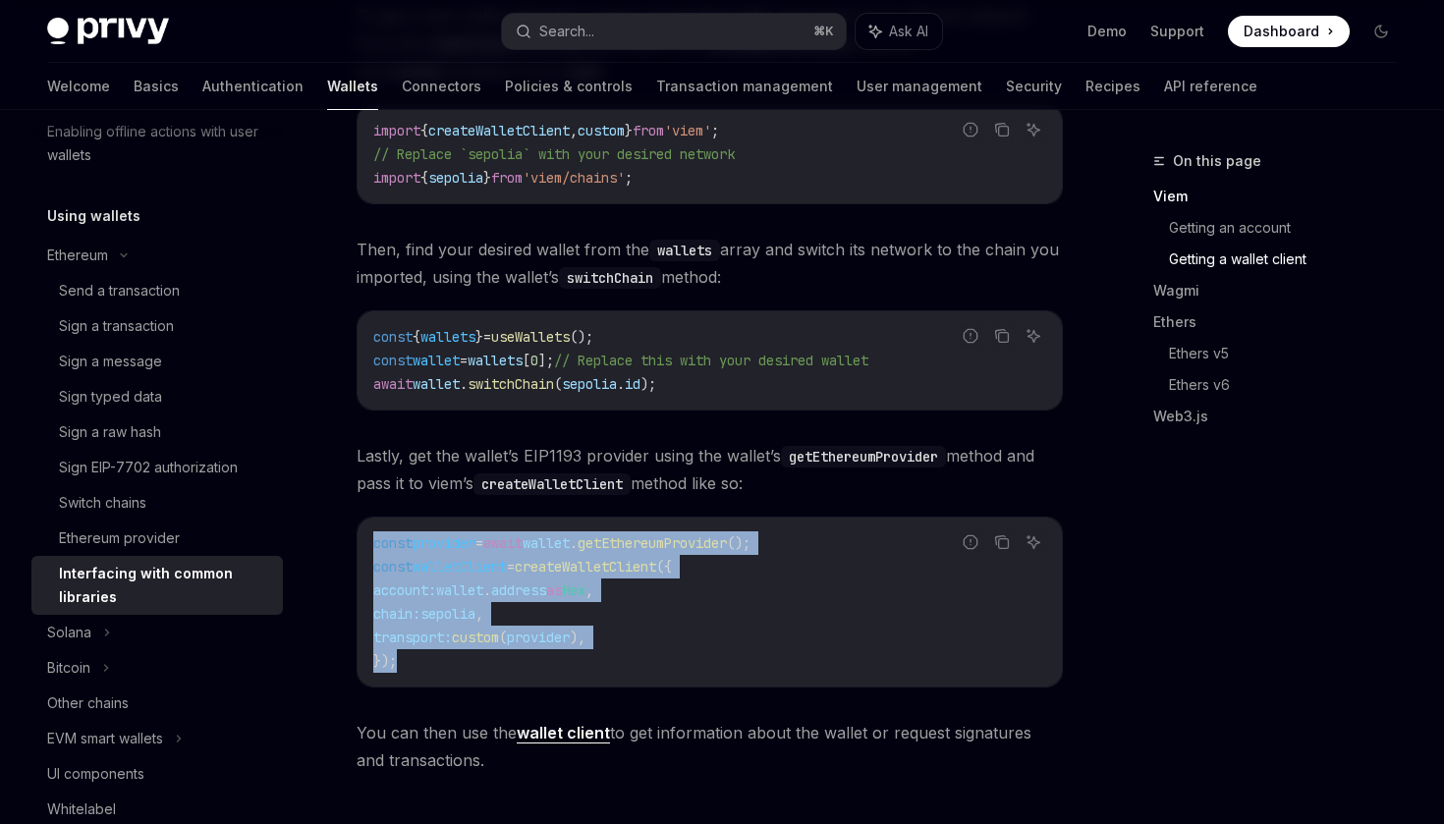
drag, startPoint x: 480, startPoint y: 671, endPoint x: 367, endPoint y: 553, distance: 163.2
click at [367, 553] on div "const provider = await wallet . getEthereumProvider (); const walletClient = cr…" at bounding box center [710, 602] width 704 height 169
copy code "const provider = await wallet . getEthereumProvider (); const walletClient = cr…"
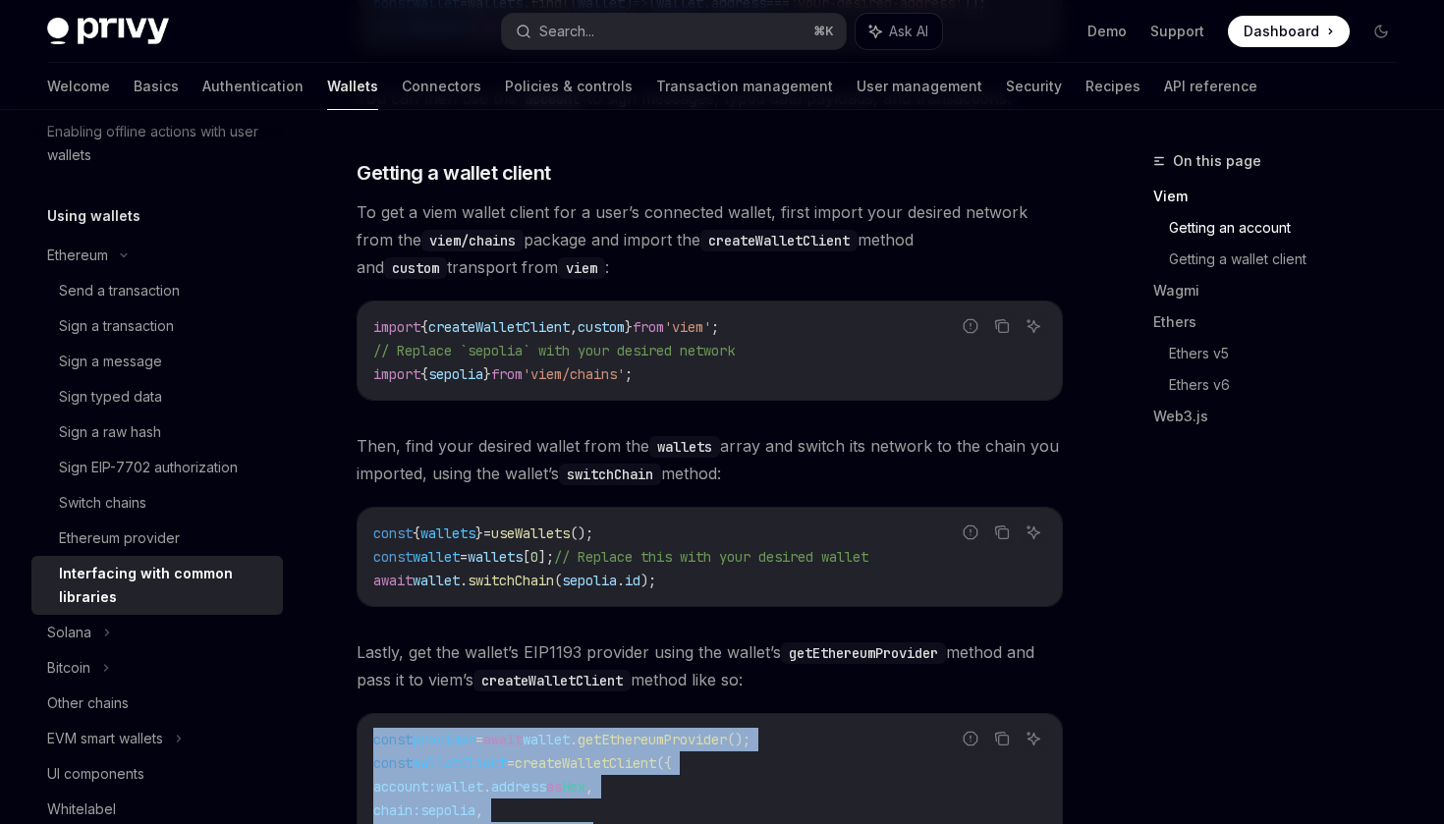
scroll to position [983, 0]
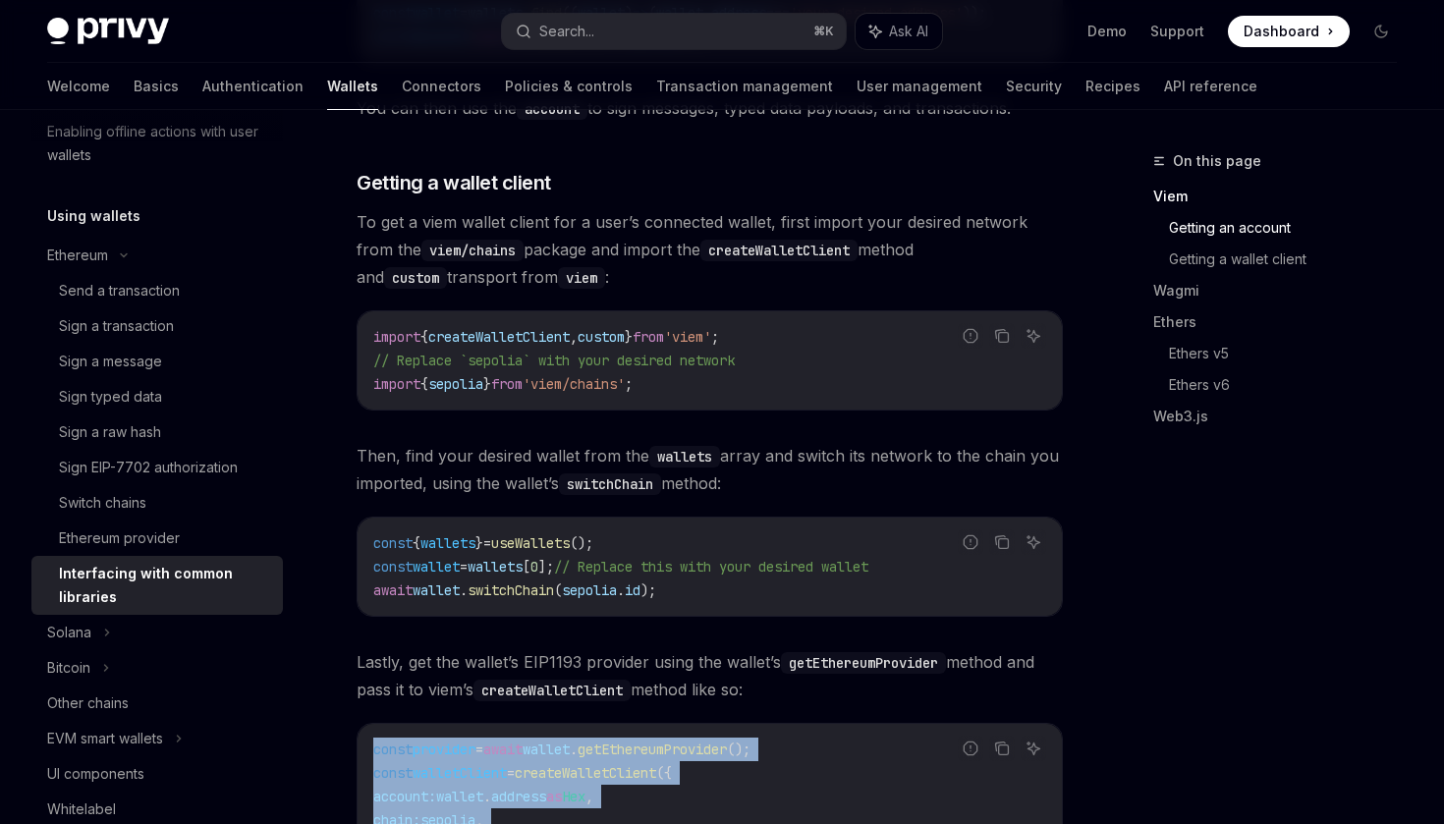
click at [613, 346] on span "custom" at bounding box center [601, 337] width 47 height 18
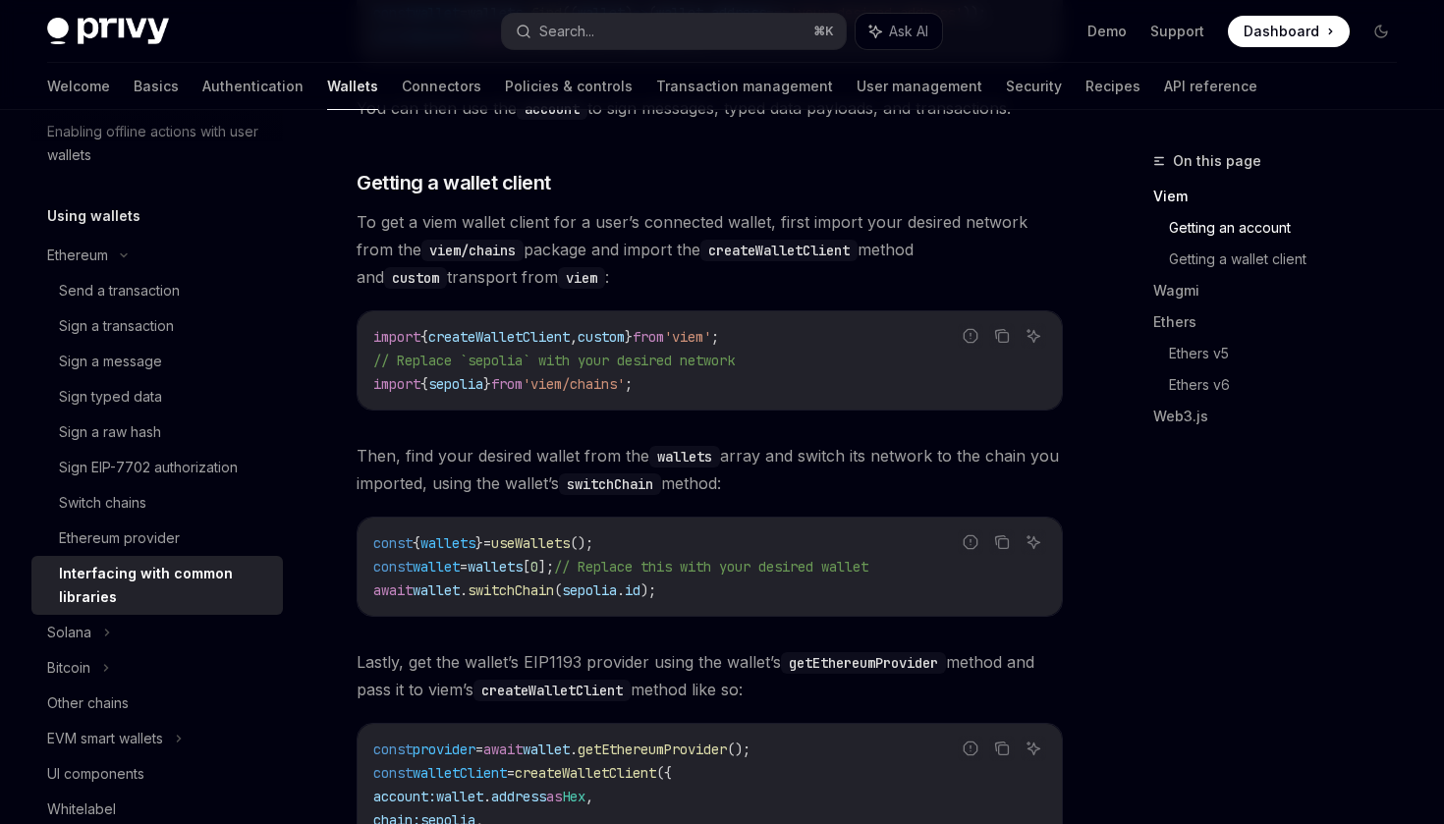
click at [613, 346] on span "custom" at bounding box center [601, 337] width 47 height 18
copy code "import { createWalletClient , custom } from 'viem' ;"
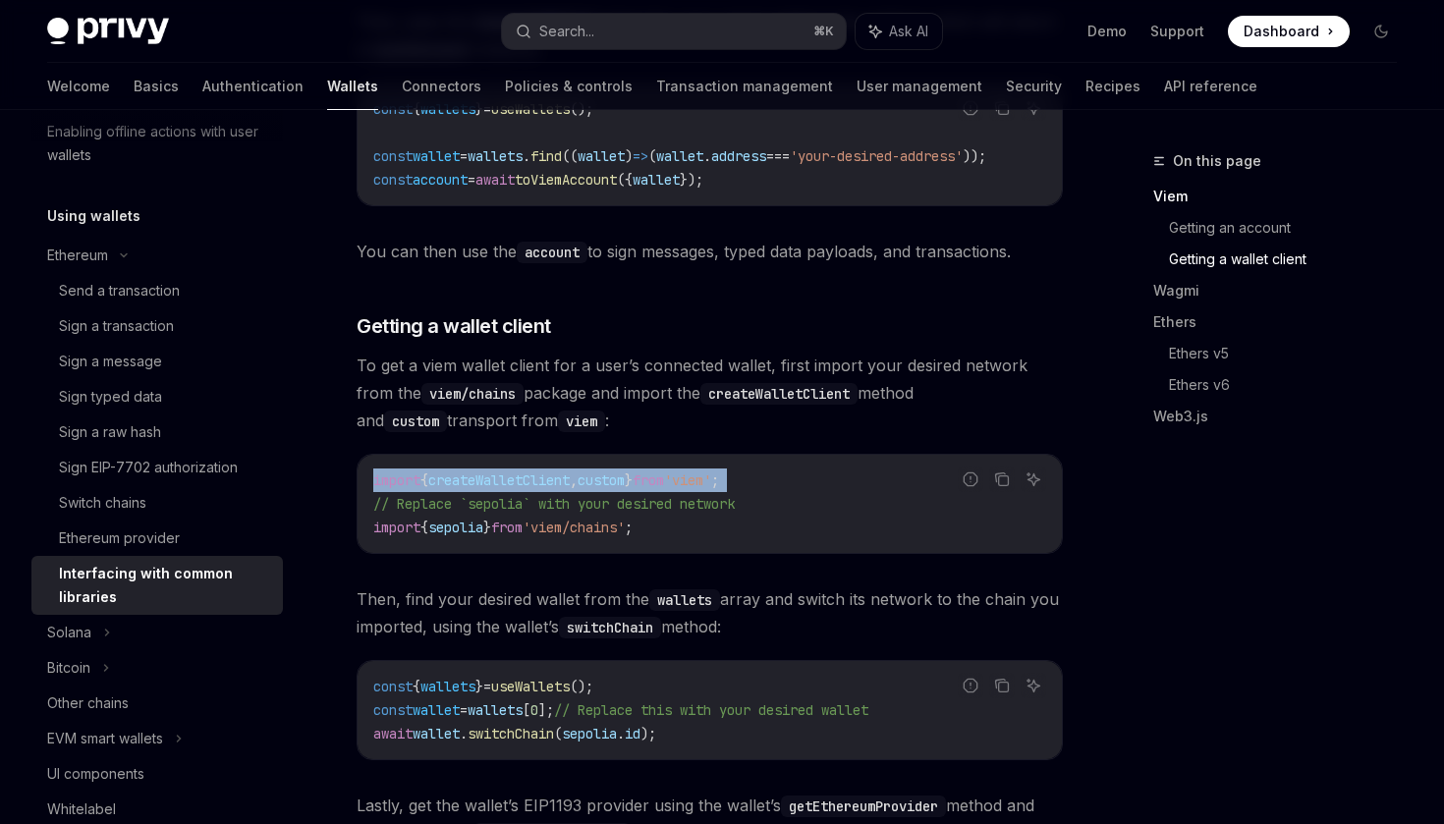
scroll to position [386, 0]
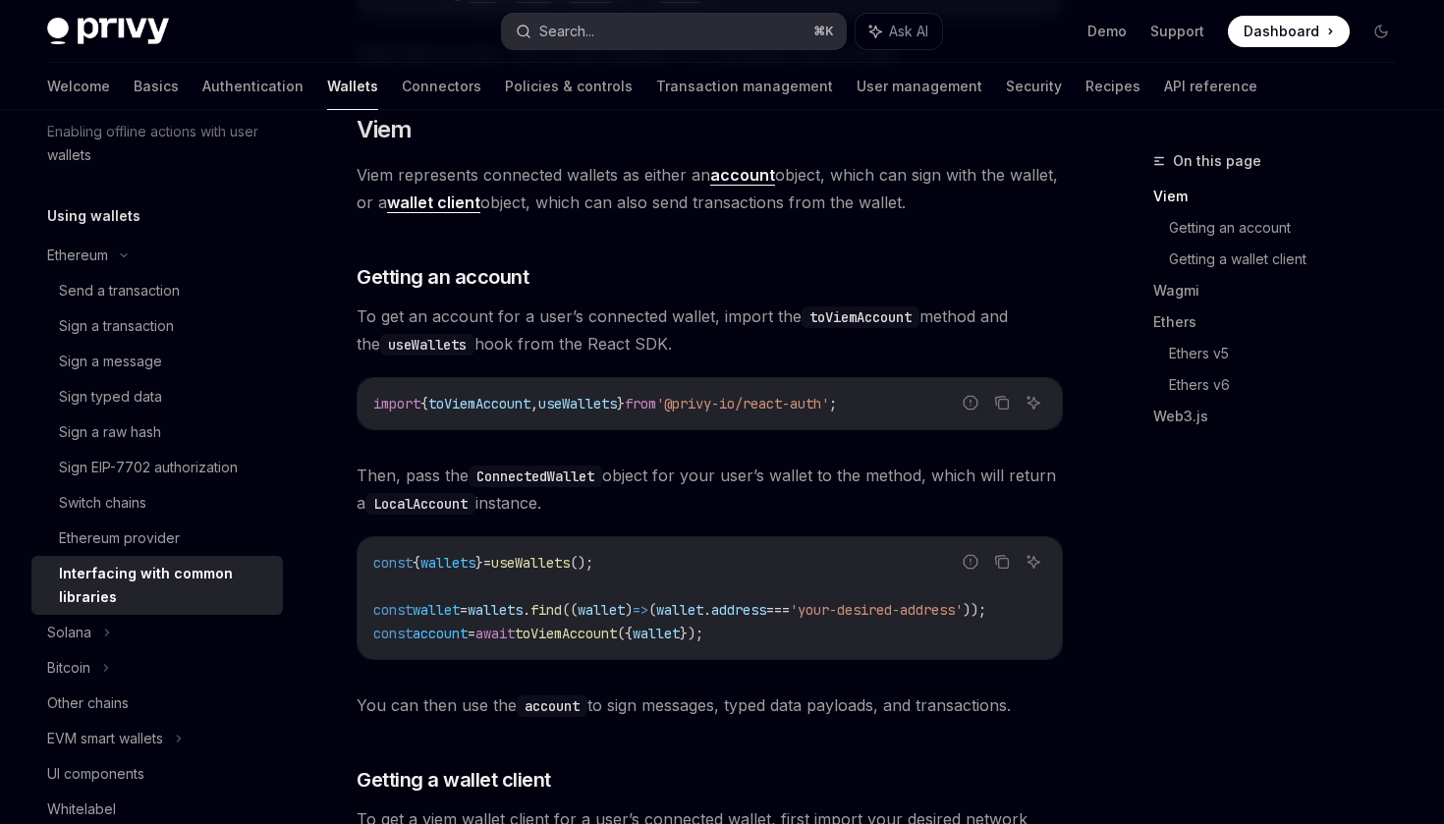
click at [633, 34] on button "Search... ⌘ K" at bounding box center [673, 31] width 343 height 35
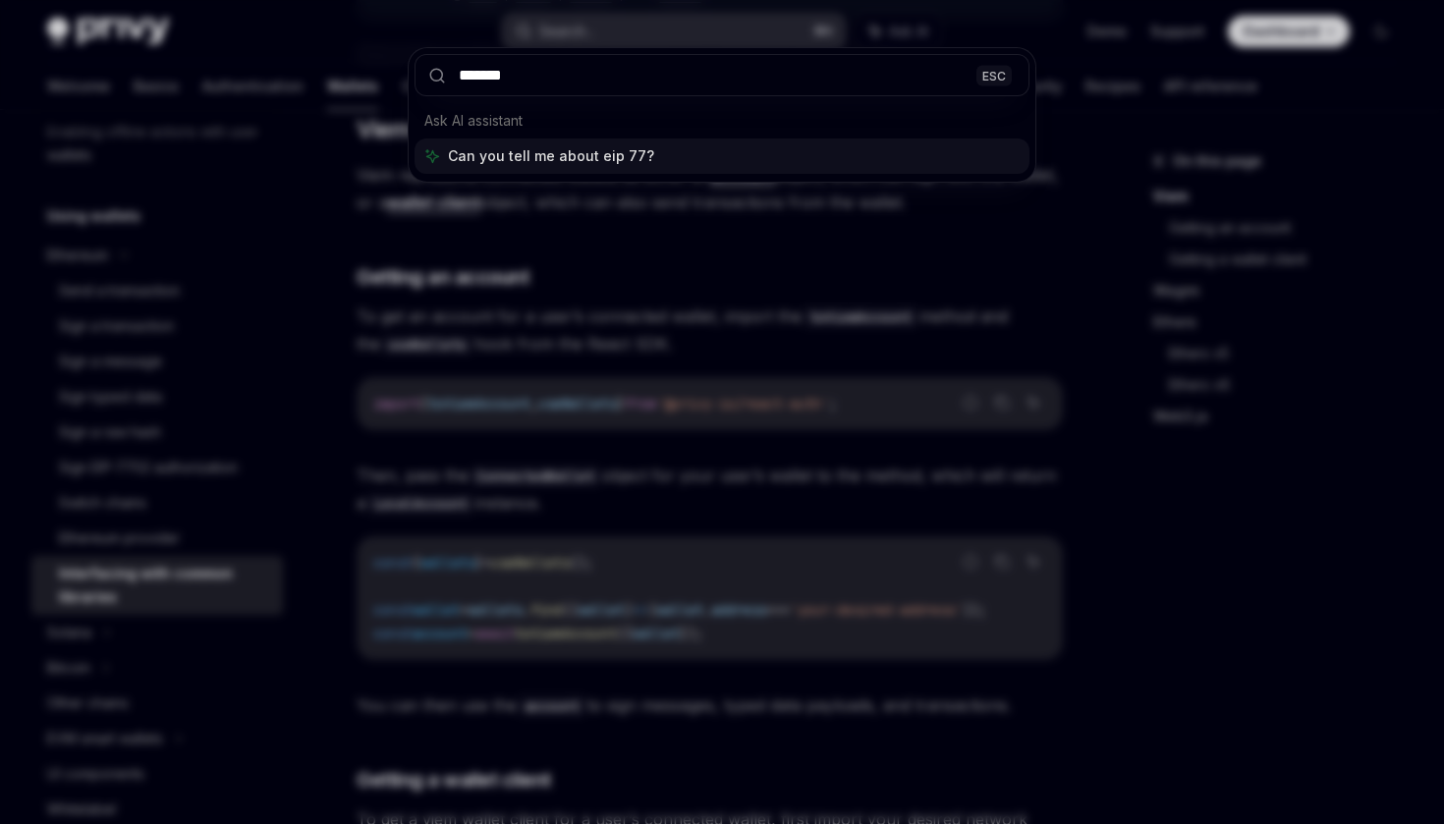
type input "********"
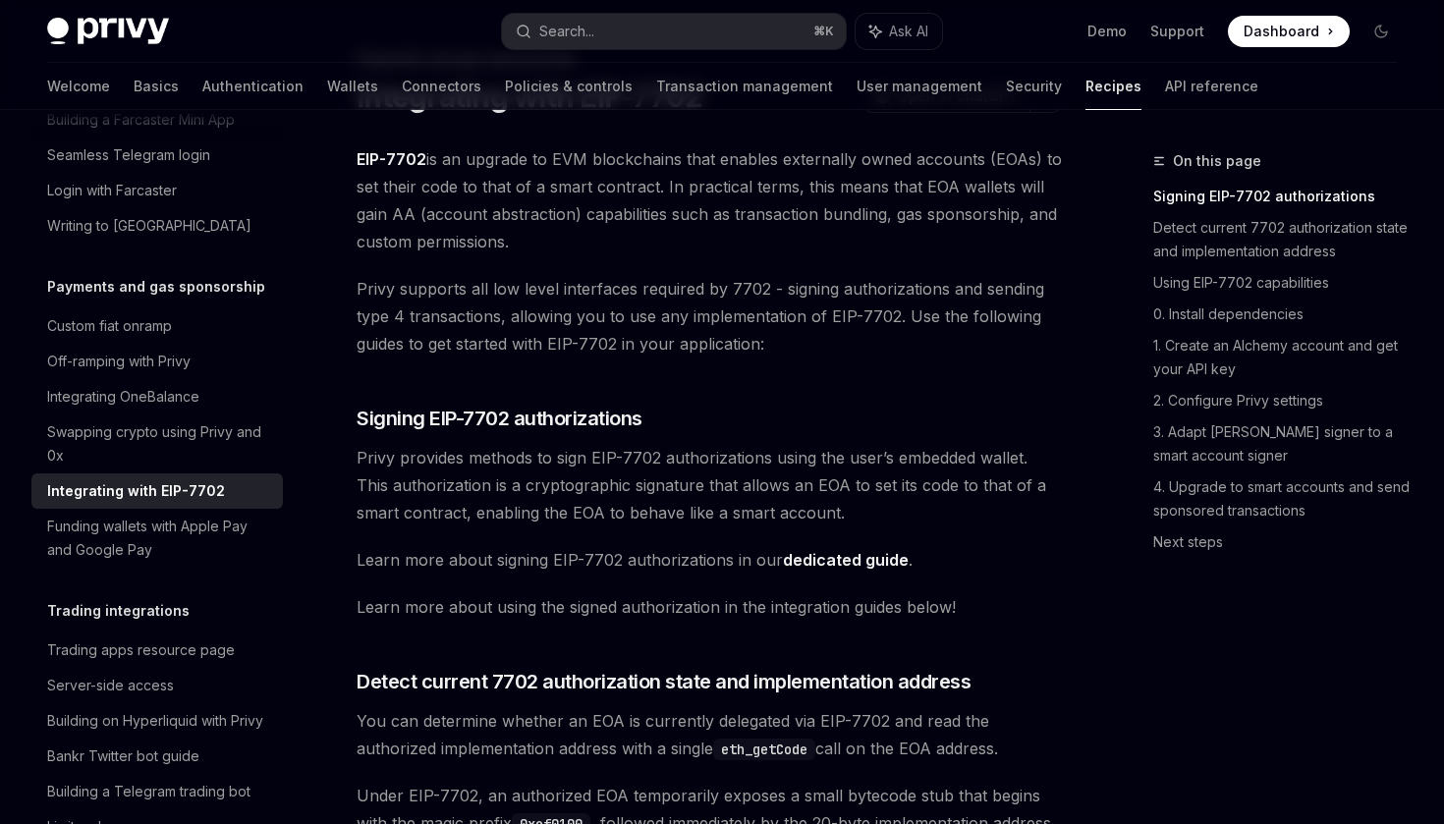
scroll to position [209, 0]
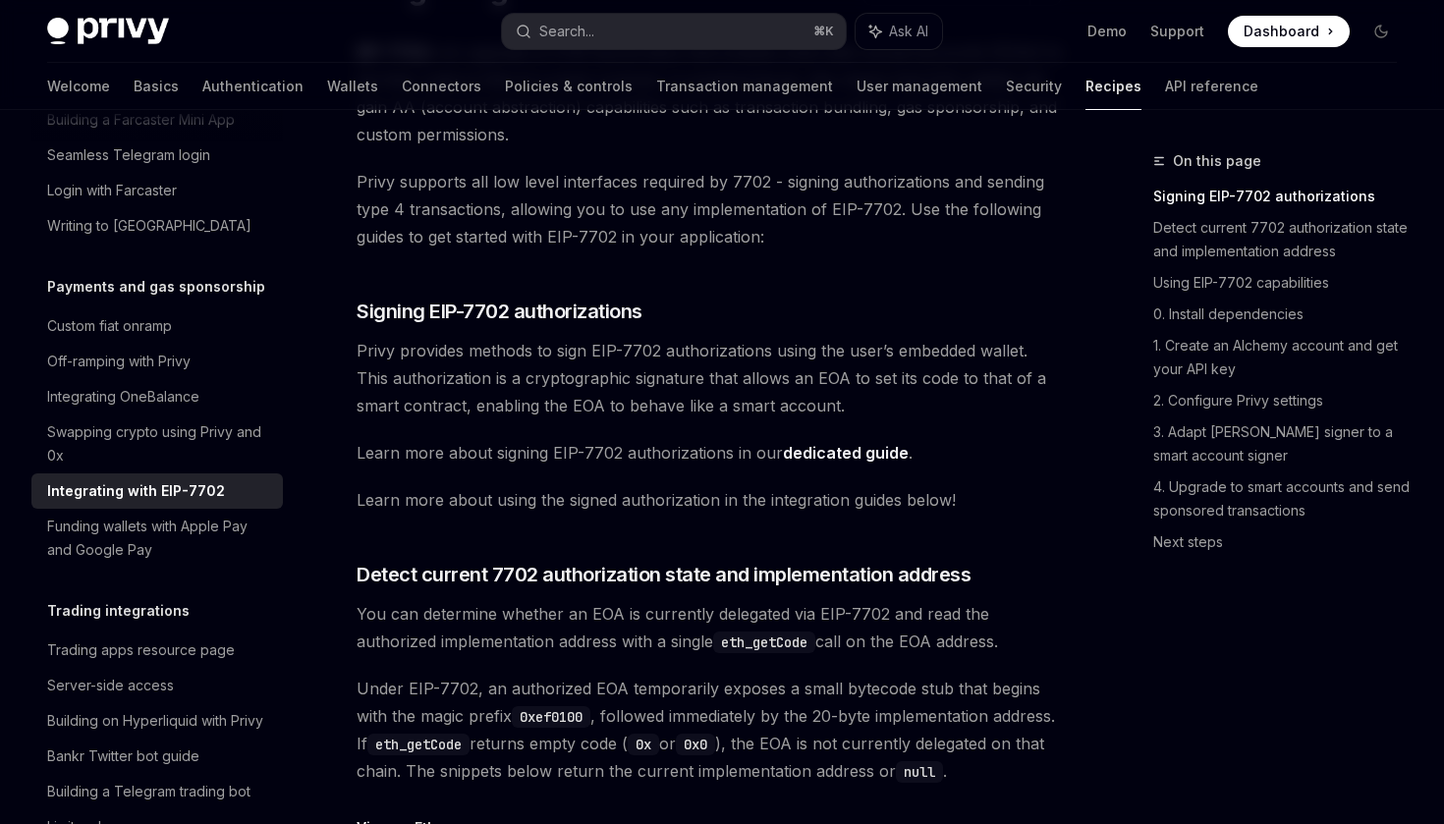
click at [864, 464] on link "dedicated guide" at bounding box center [846, 453] width 126 height 21
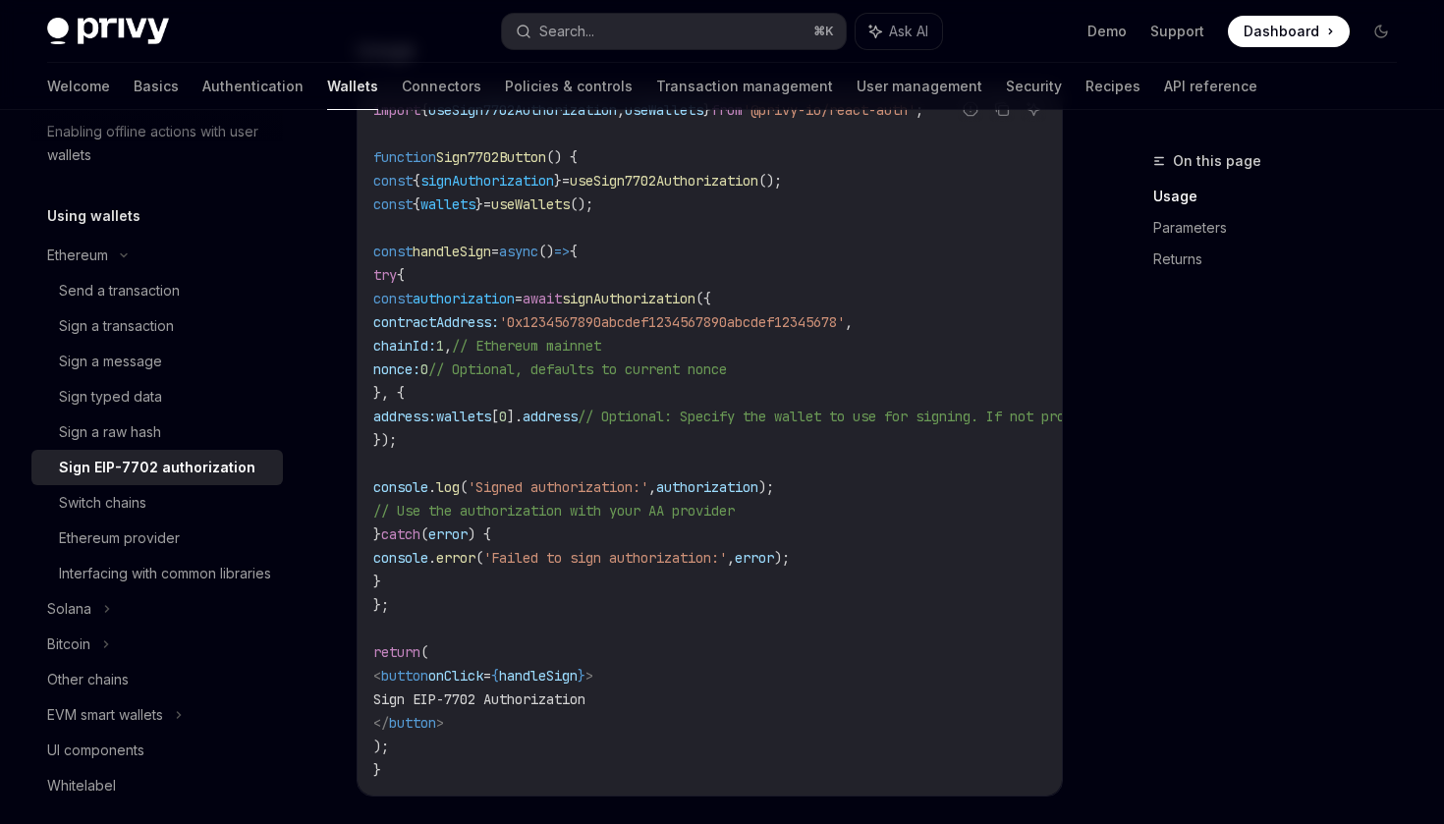
scroll to position [762, 0]
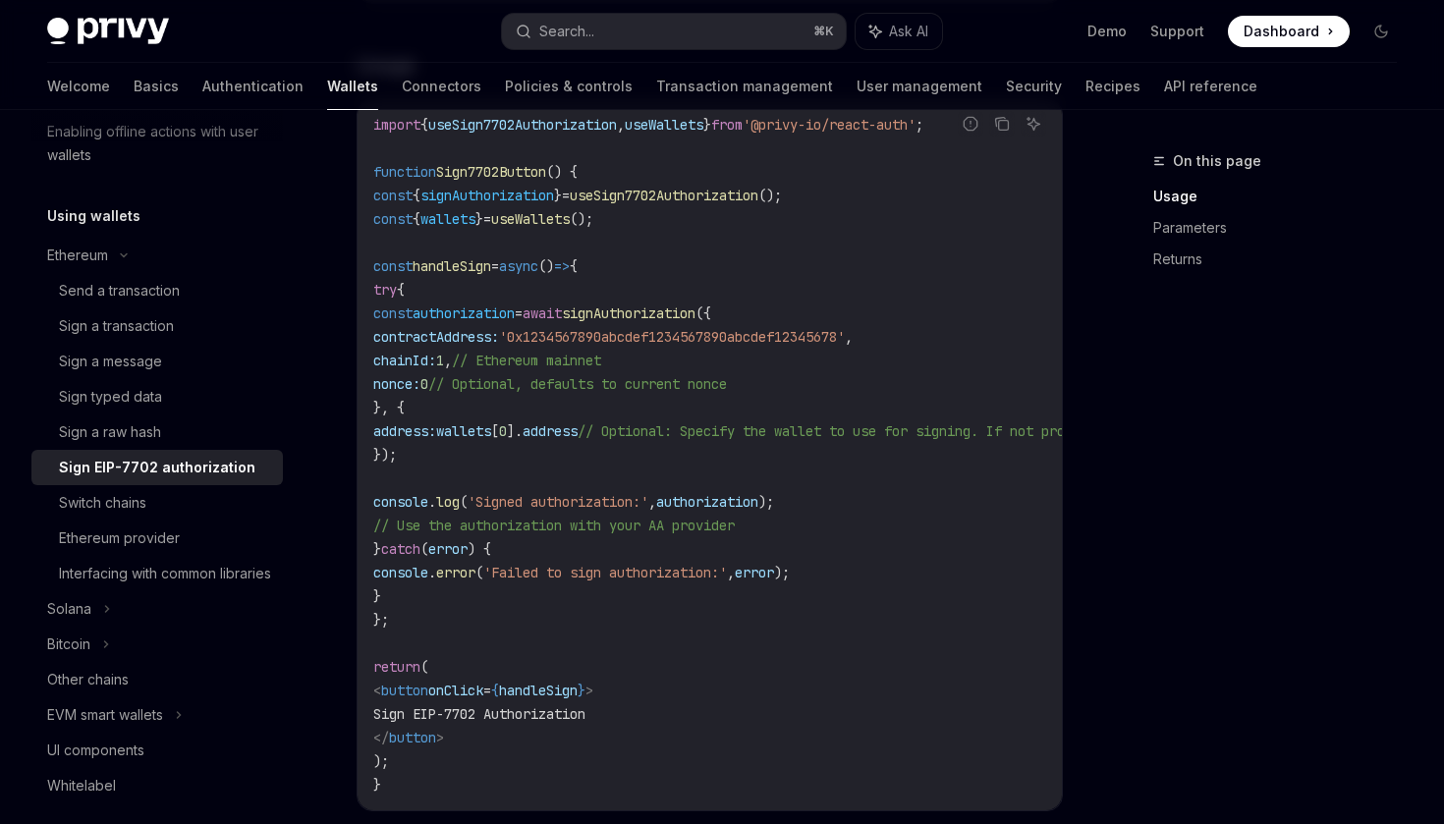
drag, startPoint x: 407, startPoint y: 263, endPoint x: 534, endPoint y: 631, distance: 388.9
click at [534, 631] on code "import { useSign7702Authorization , useWallets } from '@privy-io/react-auth' ; …" at bounding box center [887, 455] width 1029 height 684
copy code "const handleSign = async () => { try { const authorization = await signAuthoriz…"
click at [907, 367] on code "import { useSign7702Authorization , useWallets } from '@privy-io/react-auth' ; …" at bounding box center [887, 455] width 1029 height 684
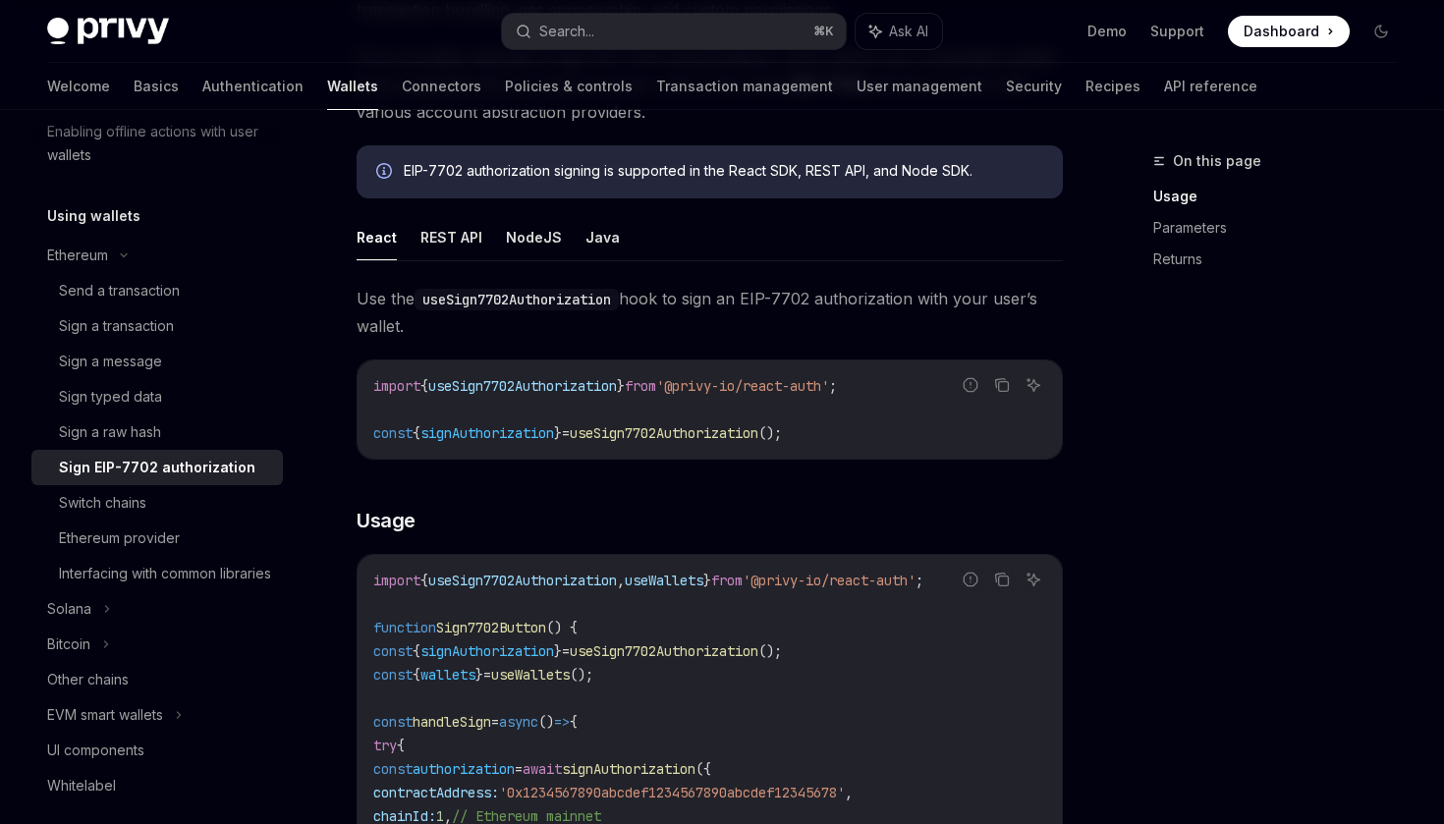
scroll to position [311, 0]
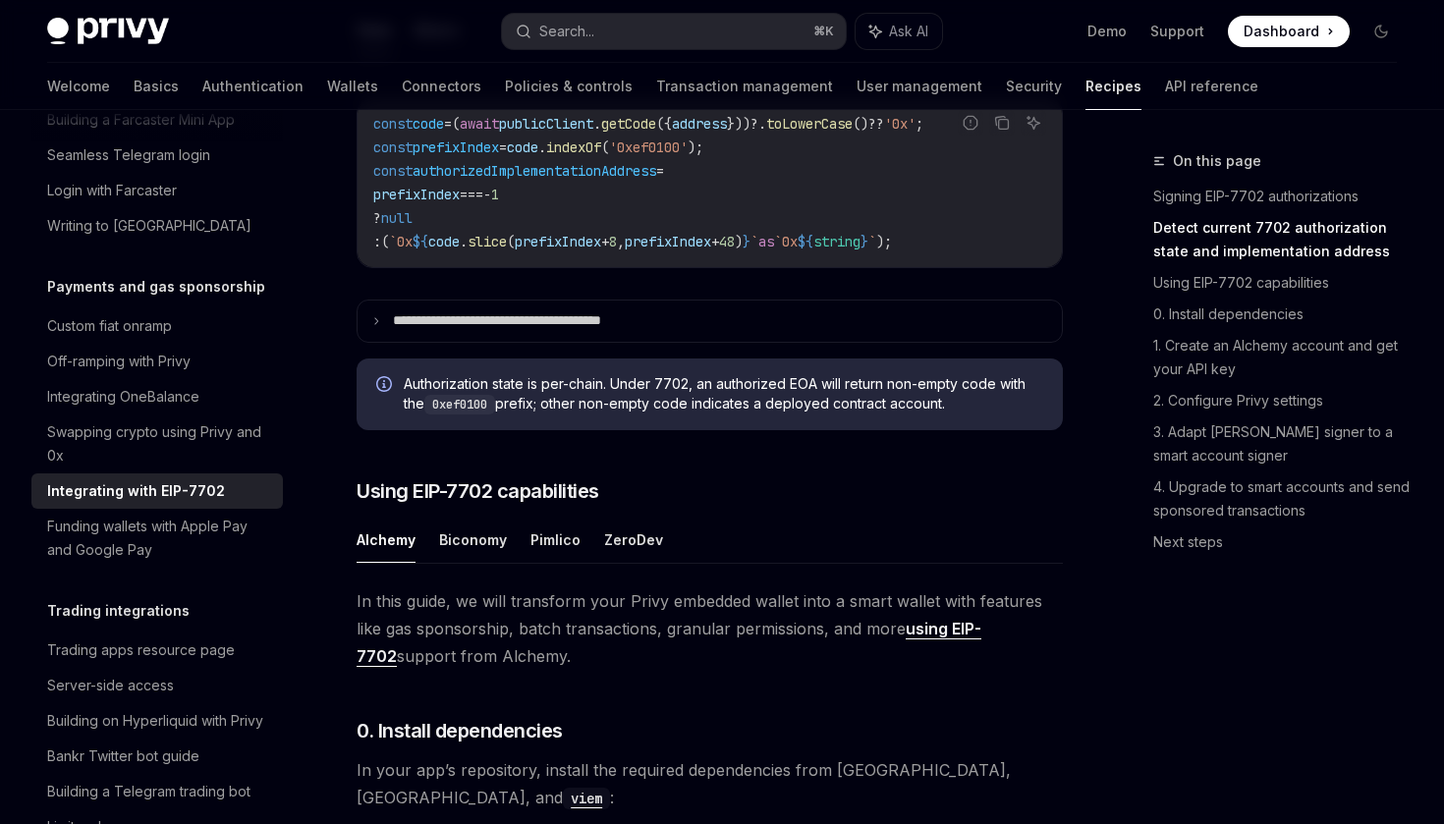
scroll to position [1008, 0]
click at [554, 562] on button "Pimlico" at bounding box center [555, 539] width 50 height 46
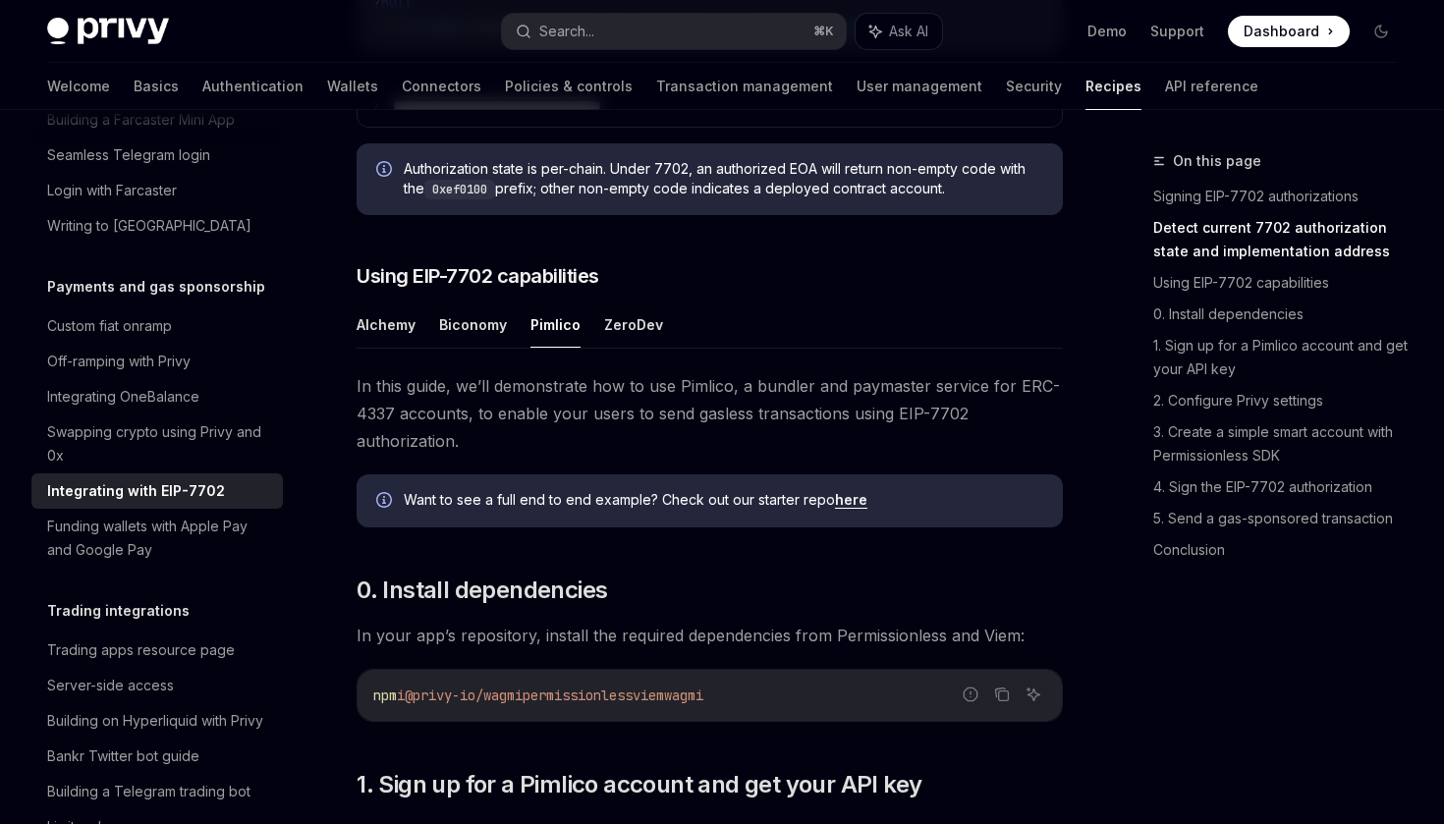
scroll to position [1228, 0]
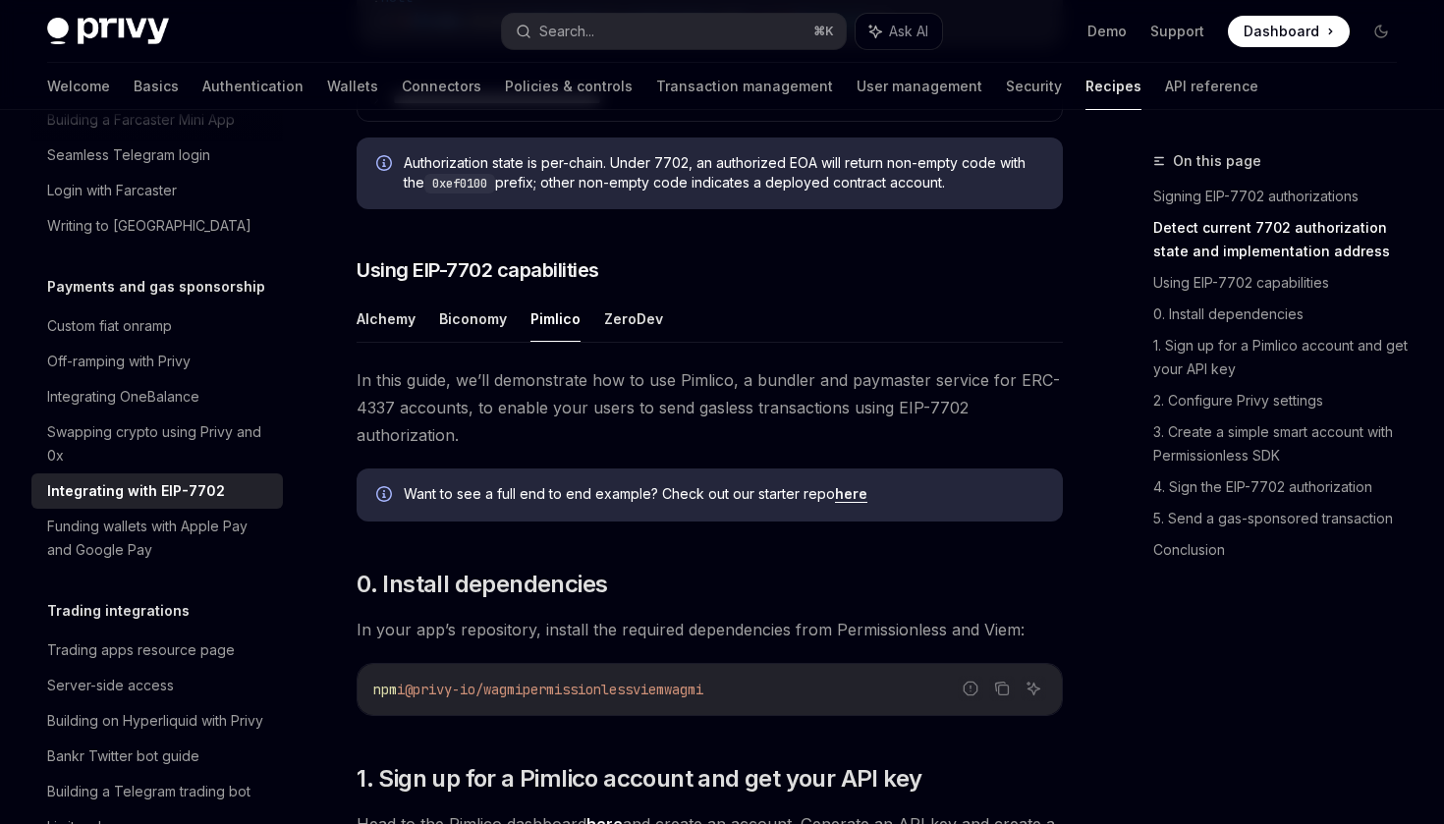
click at [580, 434] on span "In this guide, we’ll demonstrate how to use Pimlico, a bundler and paymaster se…" at bounding box center [710, 407] width 706 height 83
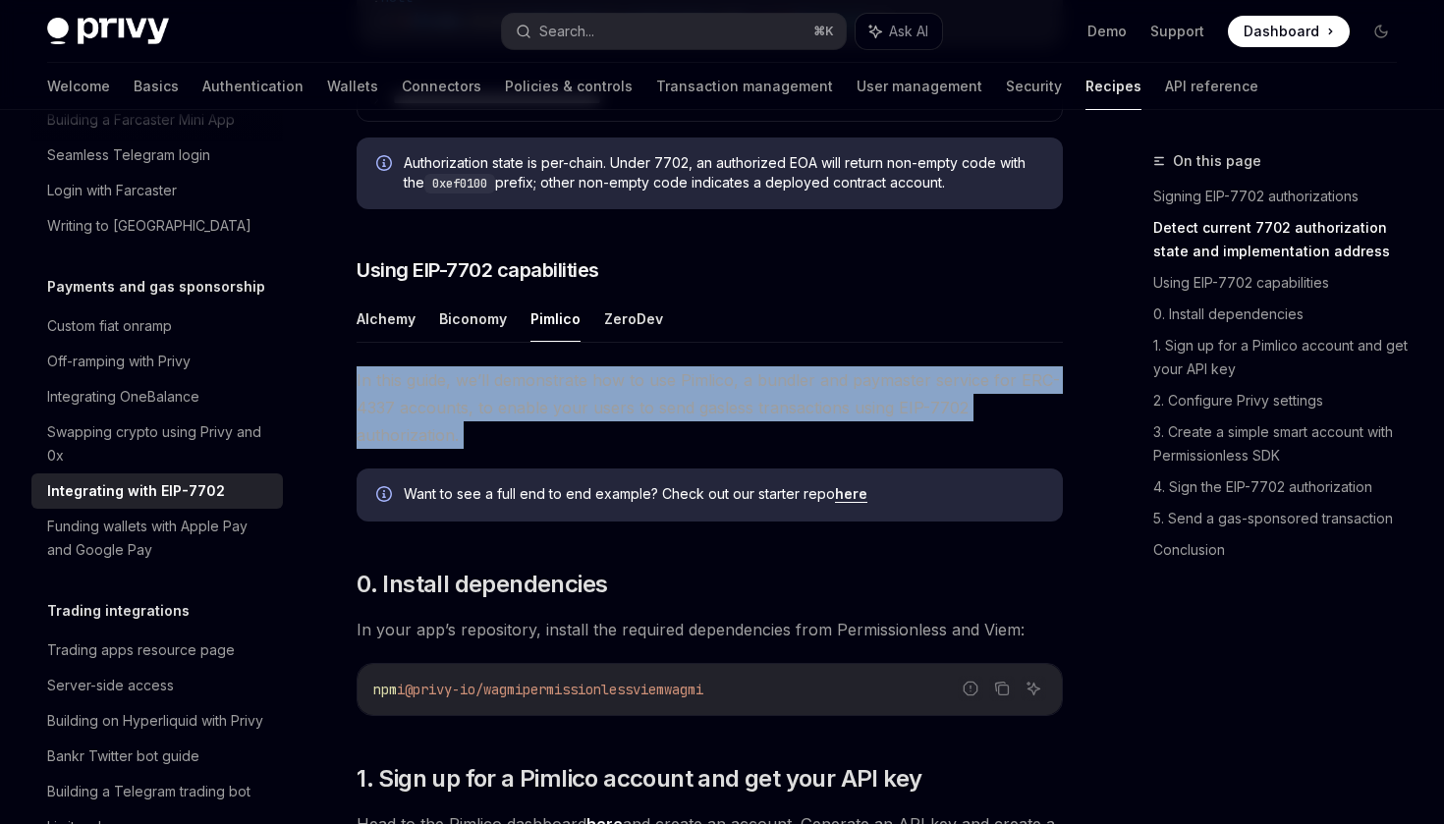
click at [625, 434] on span "In this guide, we’ll demonstrate how to use Pimlico, a bundler and paymaster se…" at bounding box center [710, 407] width 706 height 83
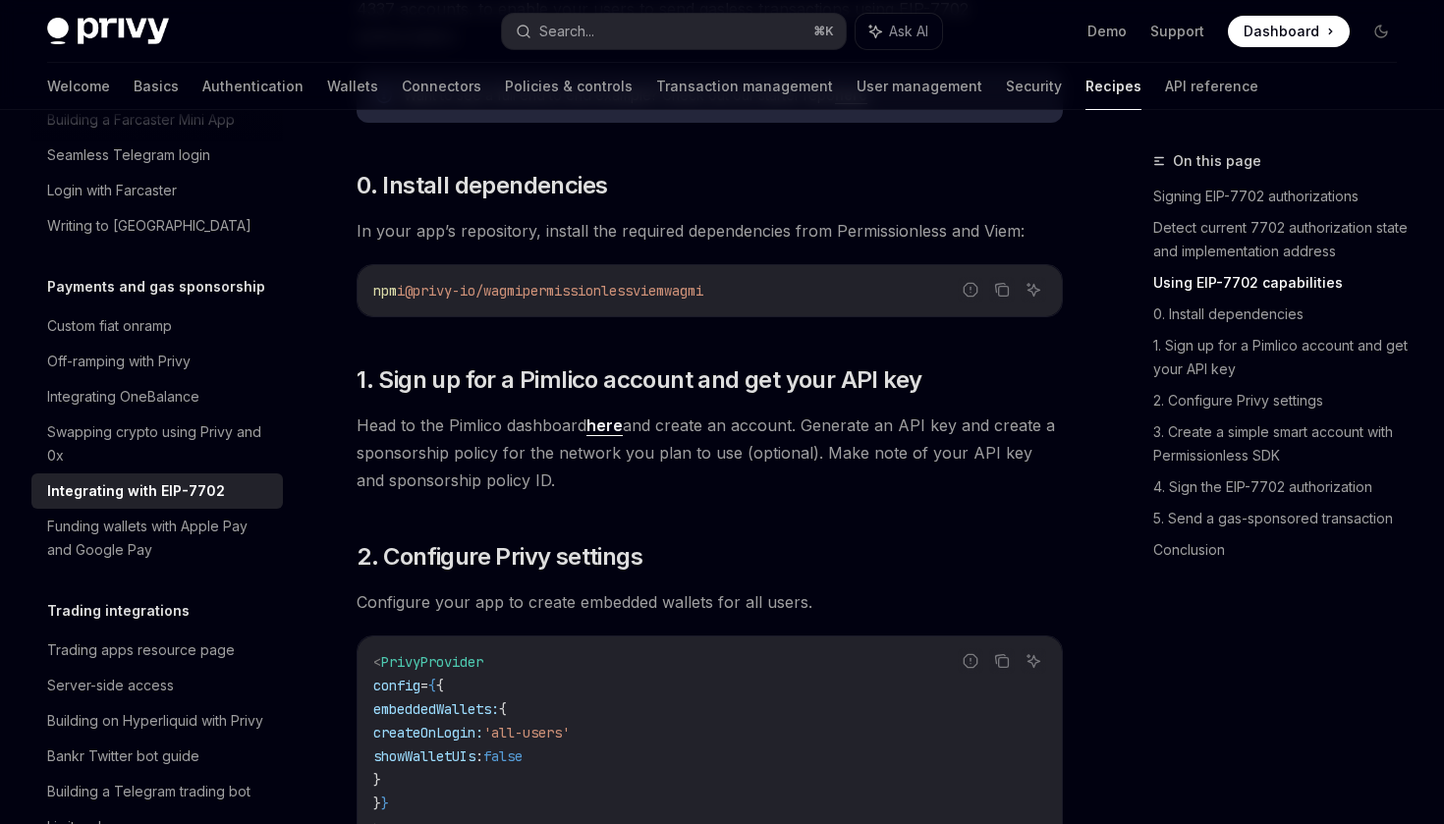
scroll to position [1635, 0]
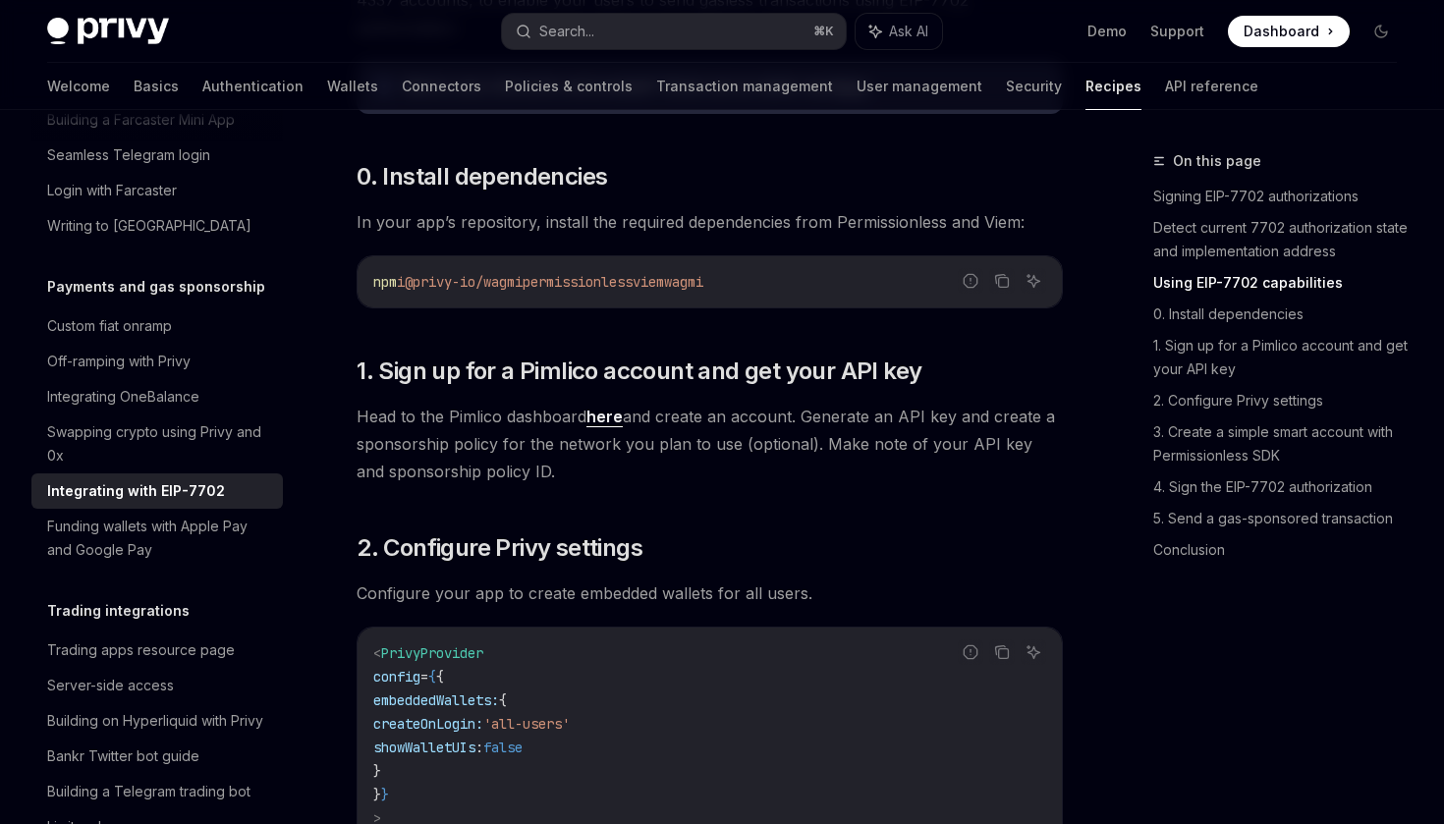
click at [664, 291] on span "viem" at bounding box center [648, 282] width 31 height 18
click at [703, 291] on span "wagmi" at bounding box center [683, 282] width 39 height 18
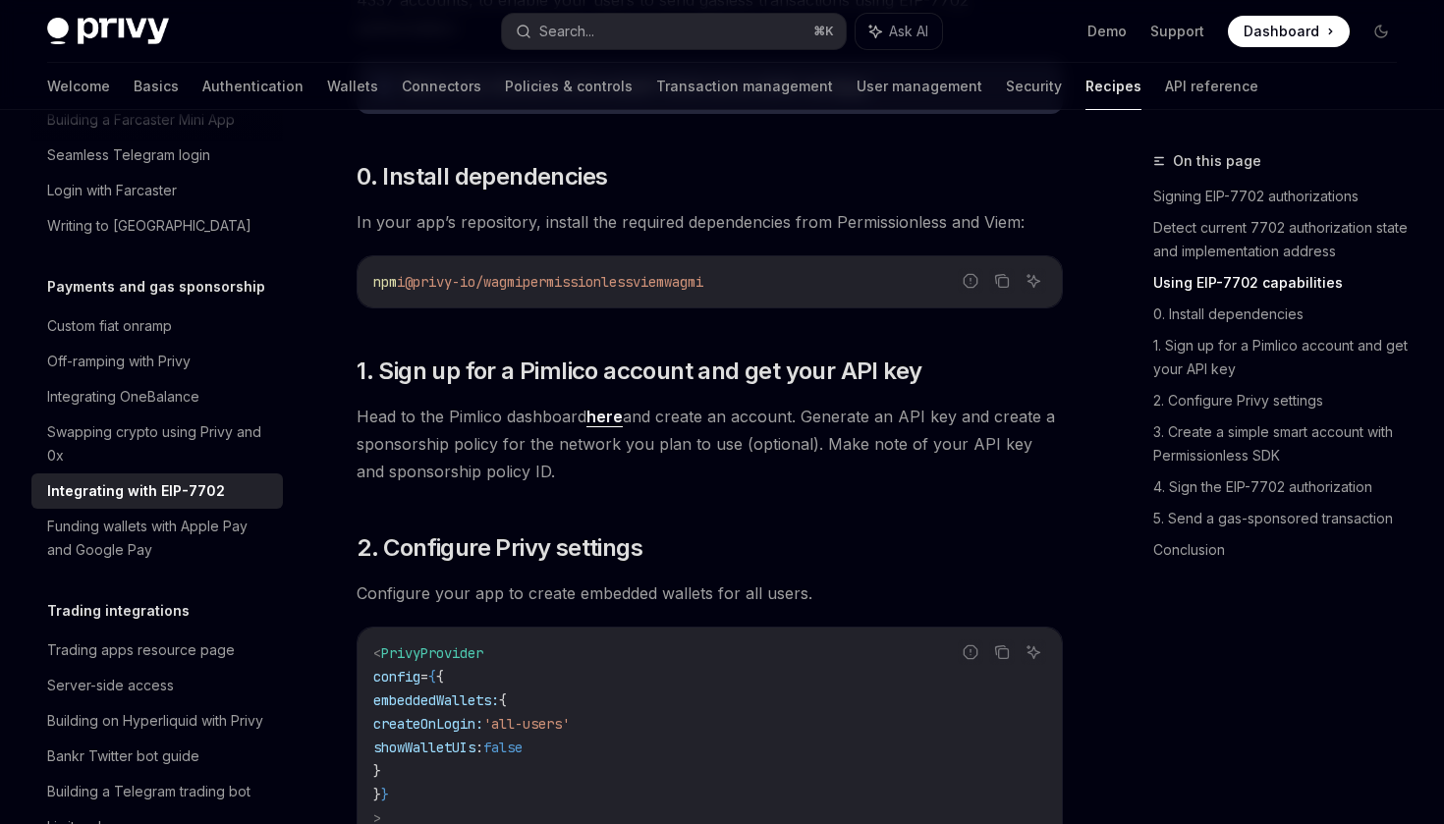
click at [703, 291] on span "wagmi" at bounding box center [683, 282] width 39 height 18
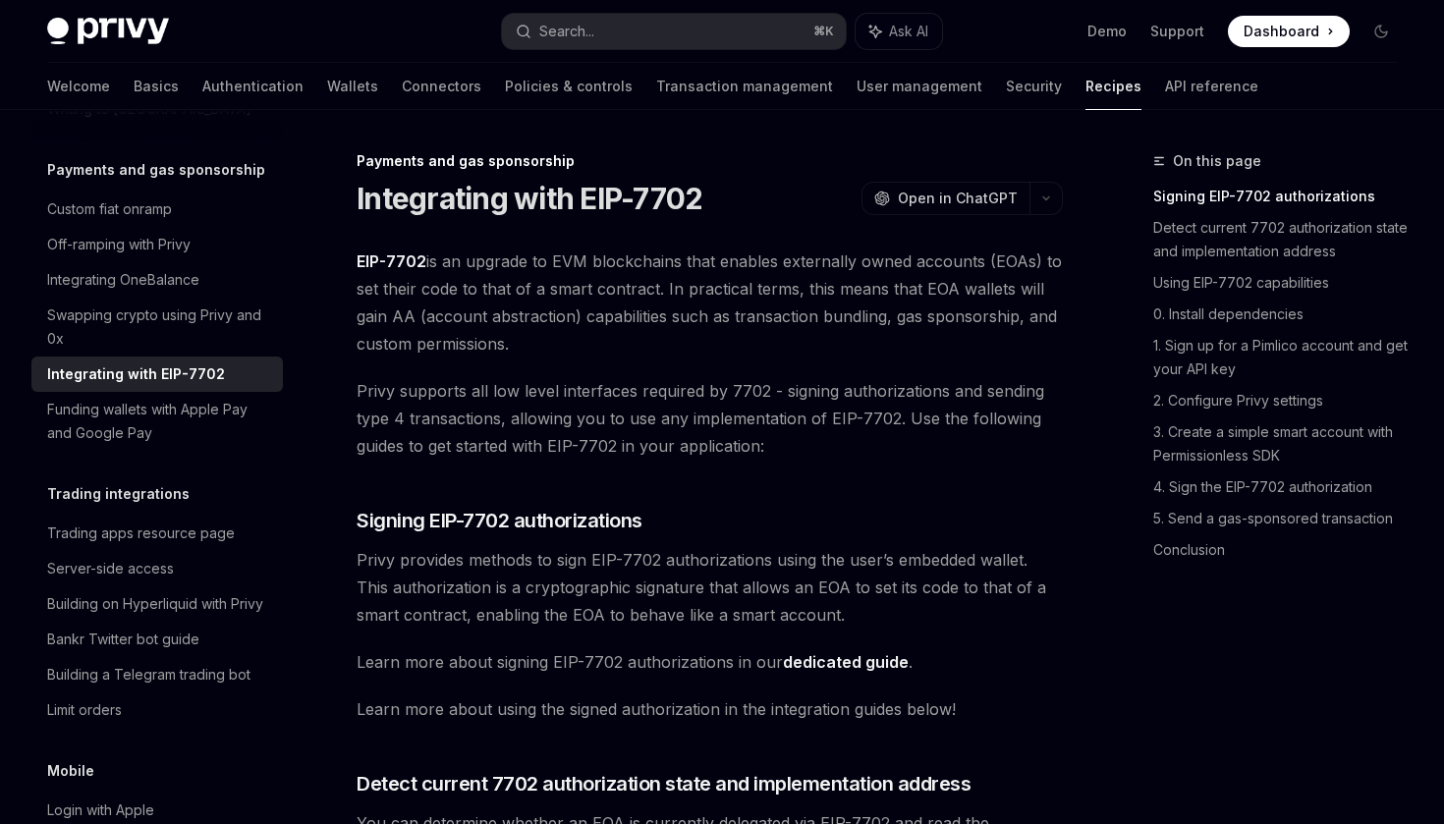
scroll to position [1722, 0]
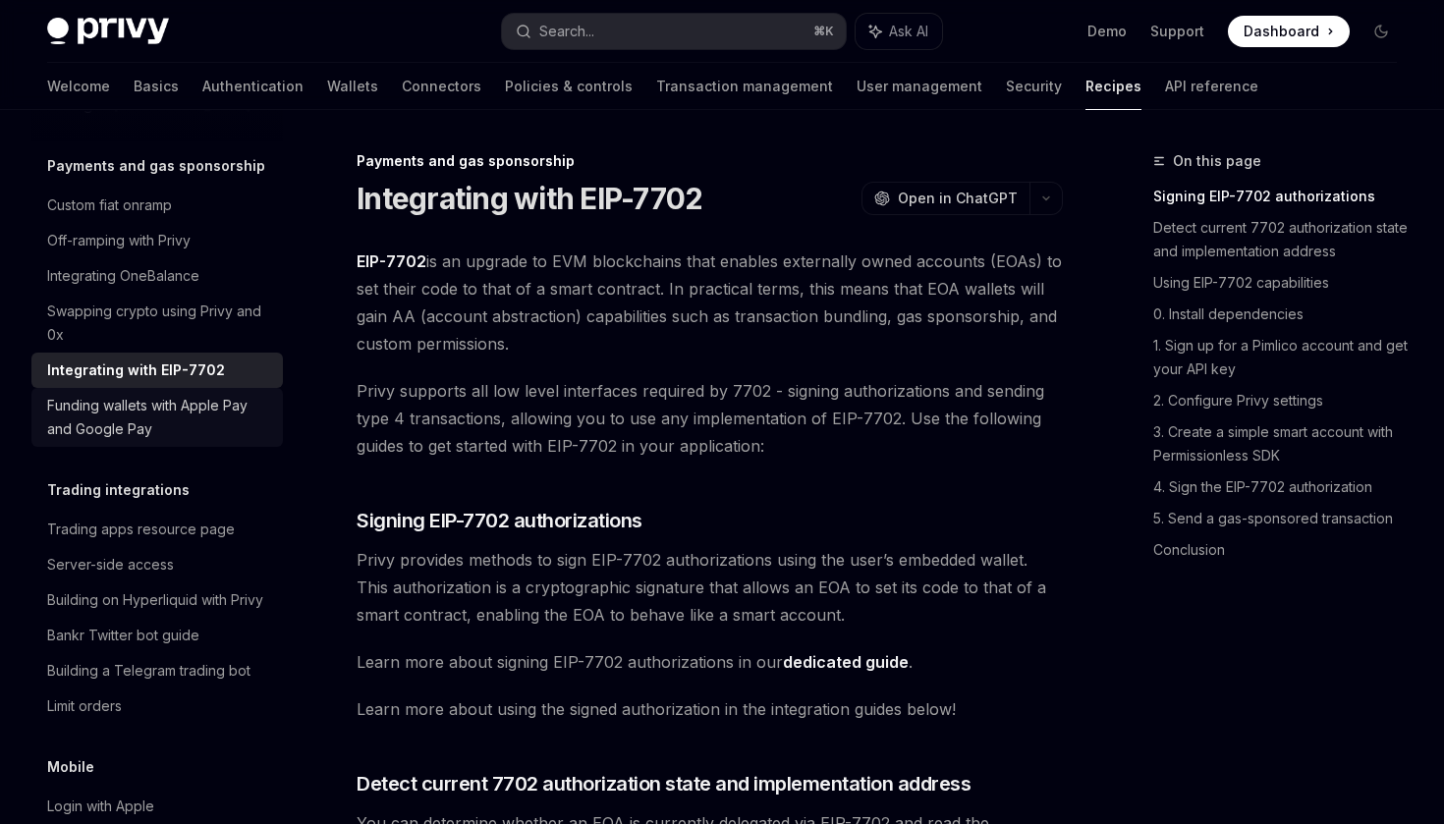
click at [223, 394] on div "Funding wallets with Apple Pay and Google Pay" at bounding box center [159, 417] width 224 height 47
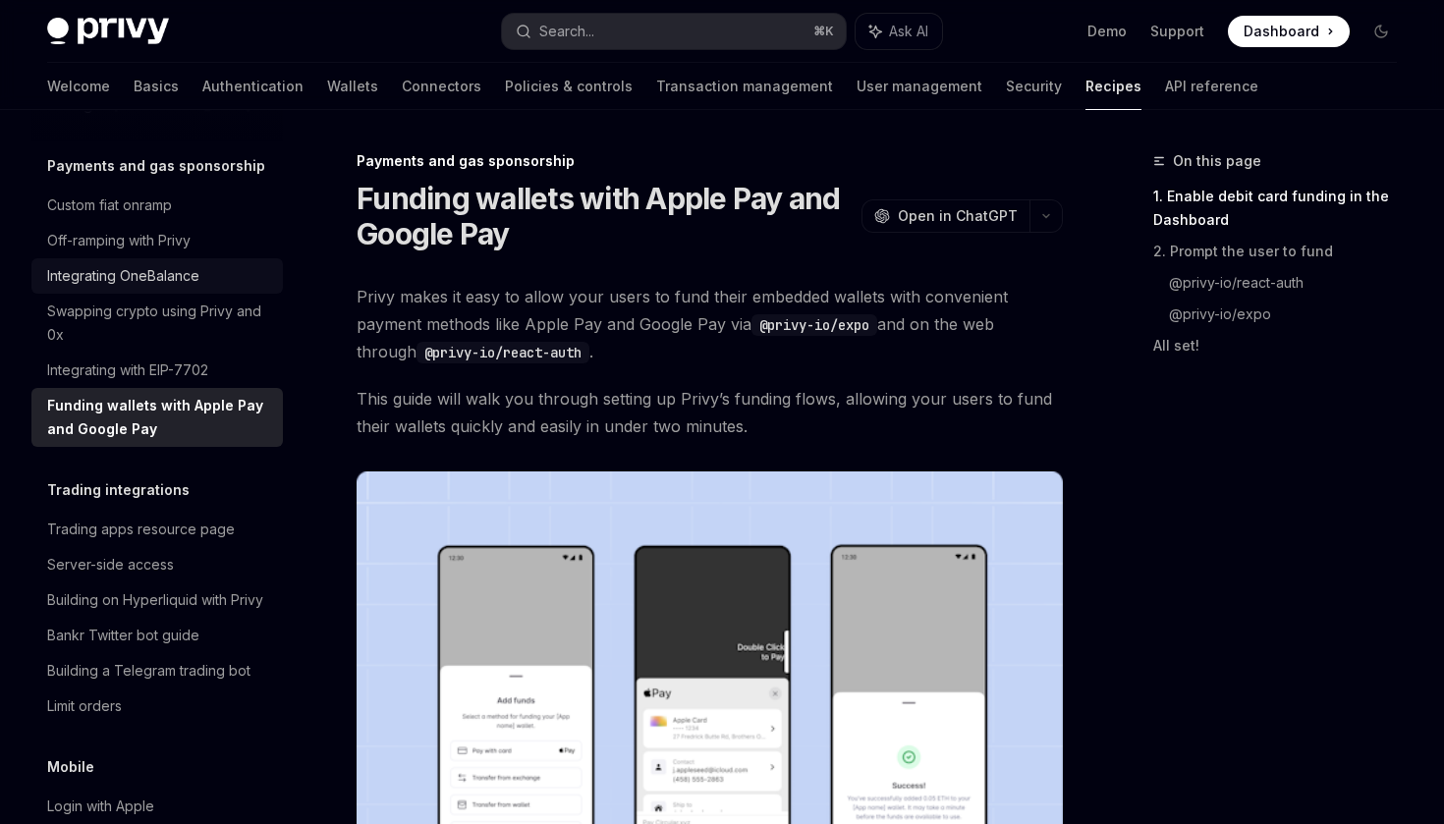
click at [186, 264] on div "Integrating OneBalance" at bounding box center [123, 276] width 152 height 24
type textarea "*"
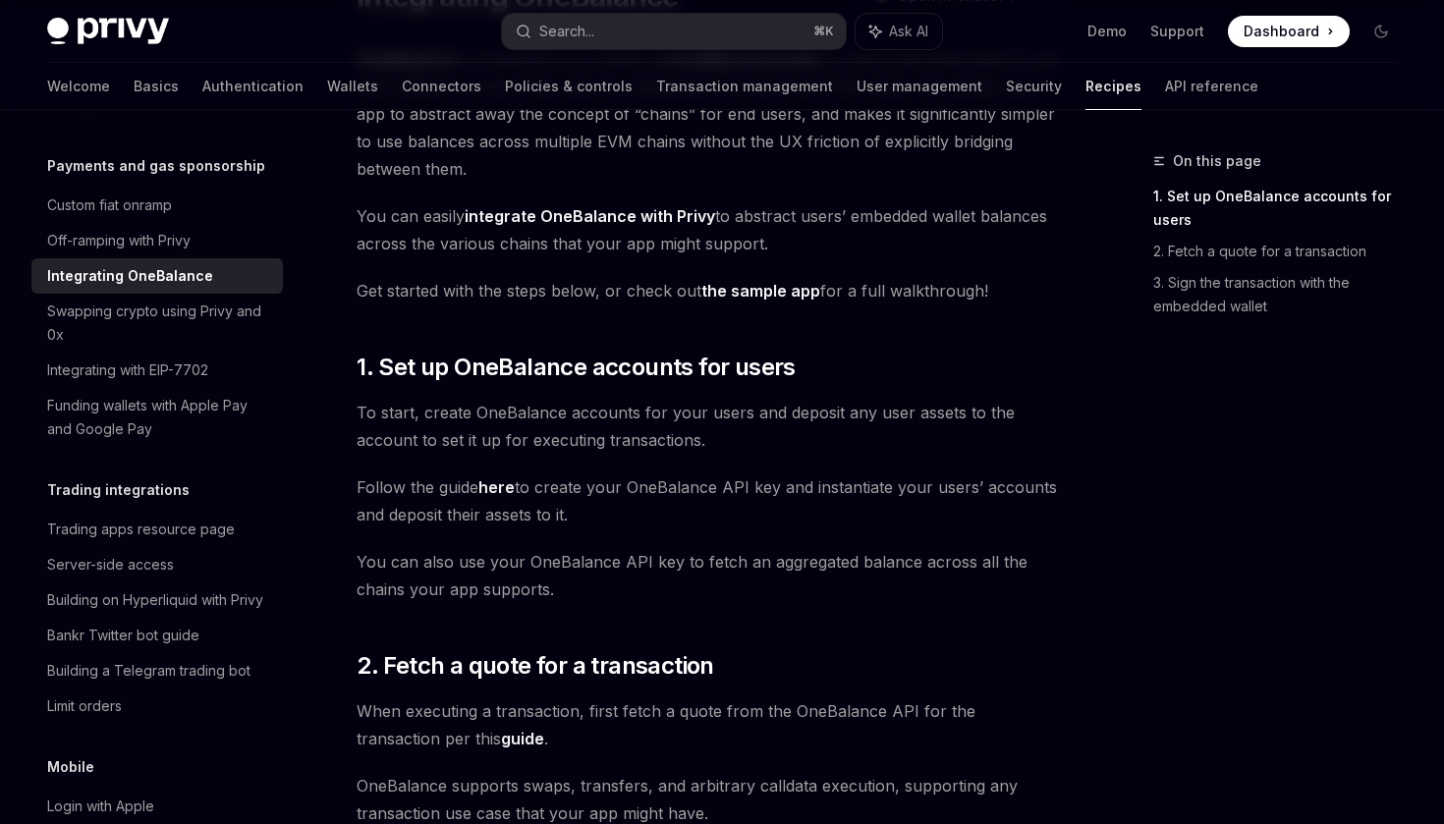
scroll to position [230, 0]
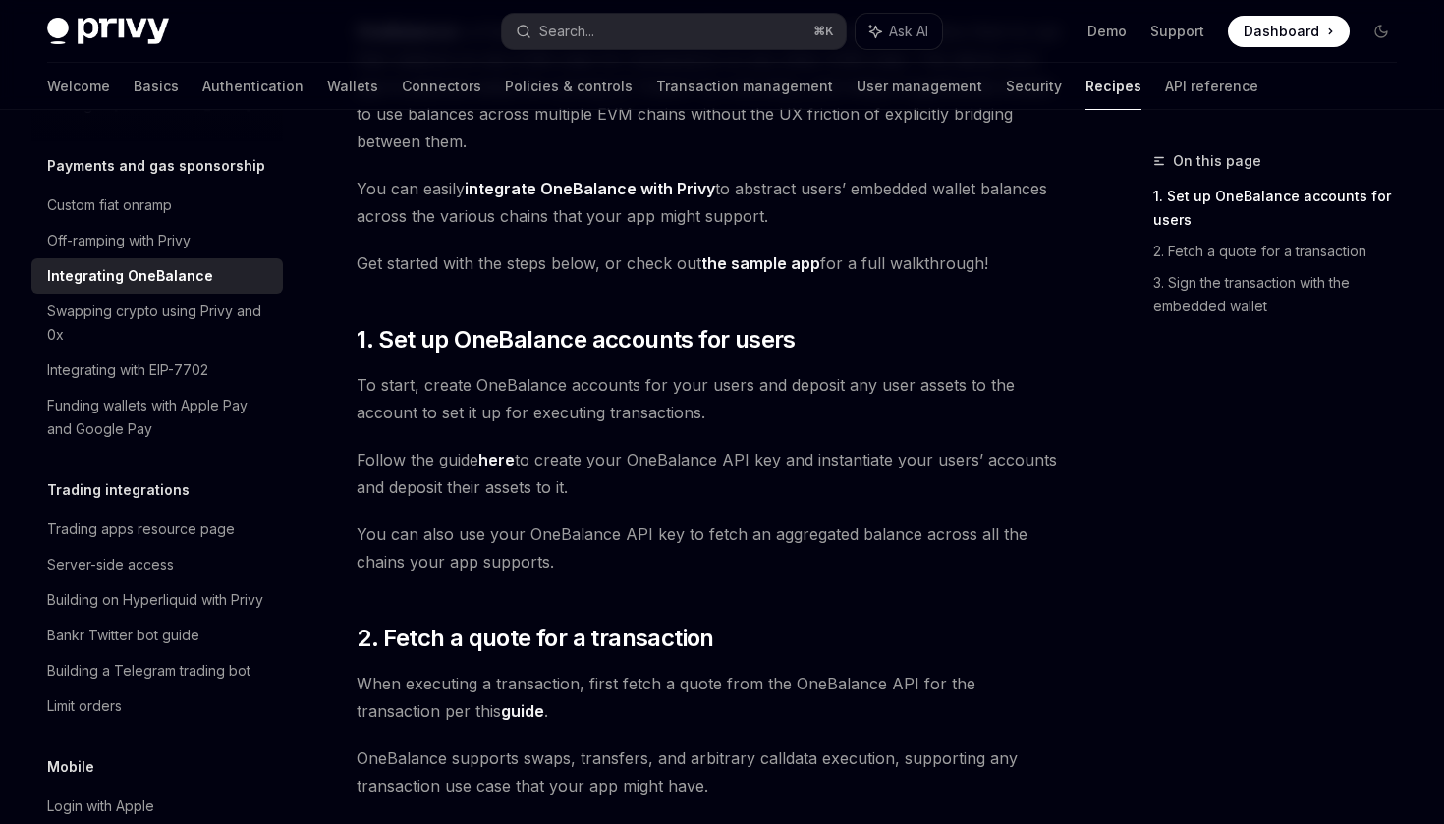
click at [533, 195] on link "integrate OneBalance with Privy" at bounding box center [590, 189] width 250 height 21
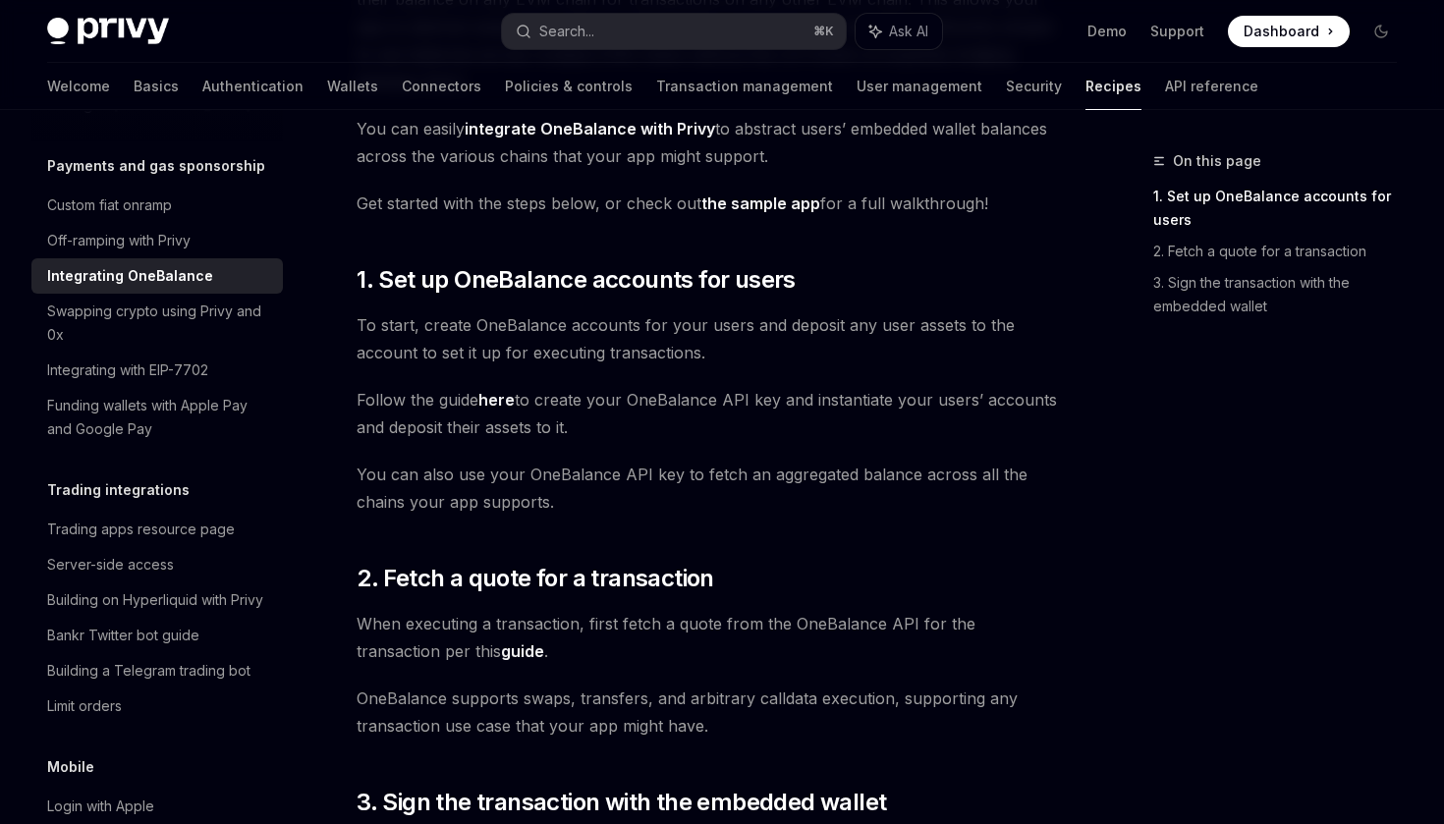
scroll to position [272, 0]
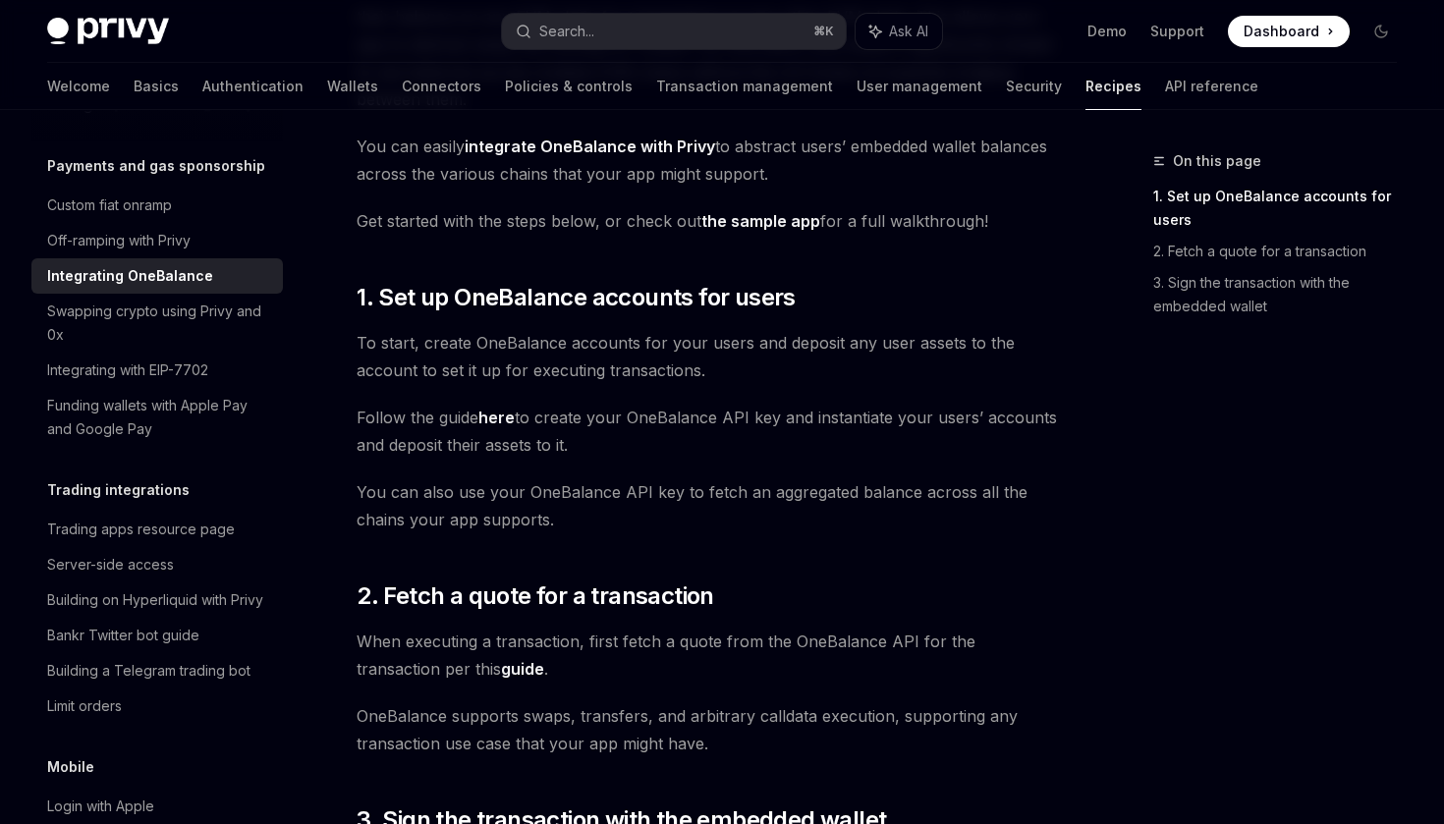
click at [658, 337] on span "To start, create OneBalance accounts for your users and deposit any user assets…" at bounding box center [710, 356] width 706 height 55
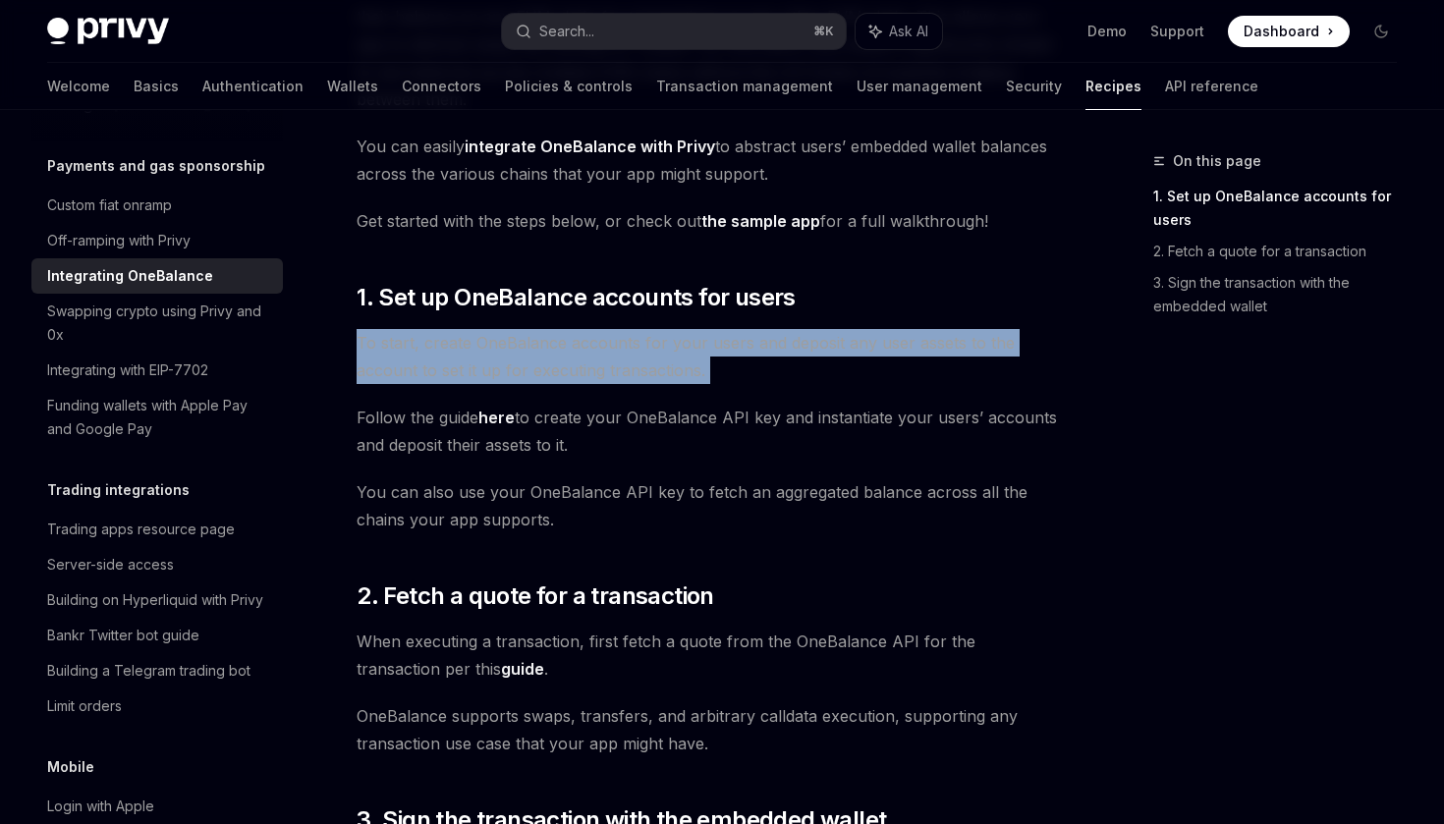
click at [690, 342] on span "To start, create OneBalance accounts for your users and deposit any user assets…" at bounding box center [710, 356] width 706 height 55
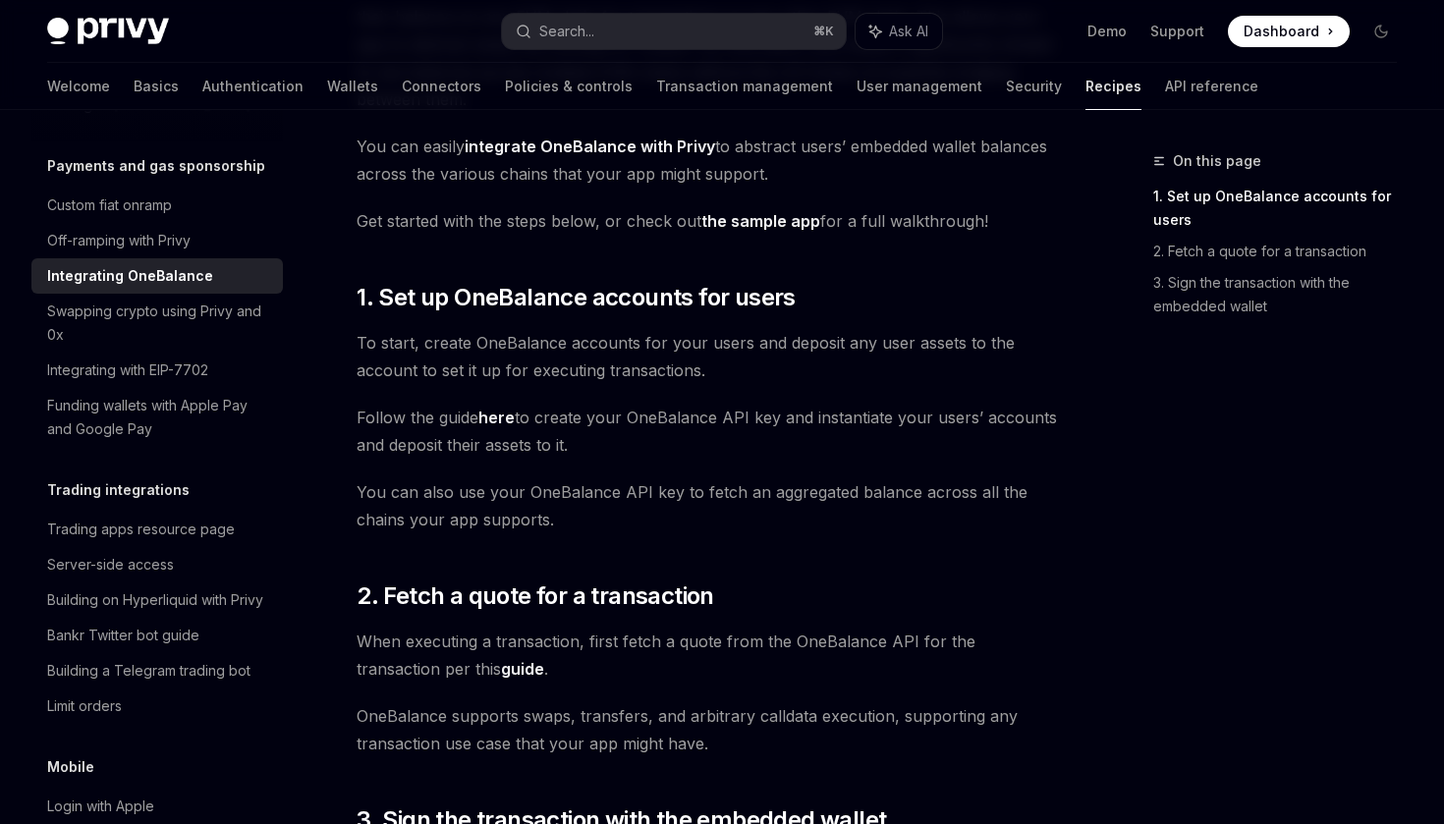
click at [732, 342] on span "To start, create OneBalance accounts for your users and deposit any user assets…" at bounding box center [710, 356] width 706 height 55
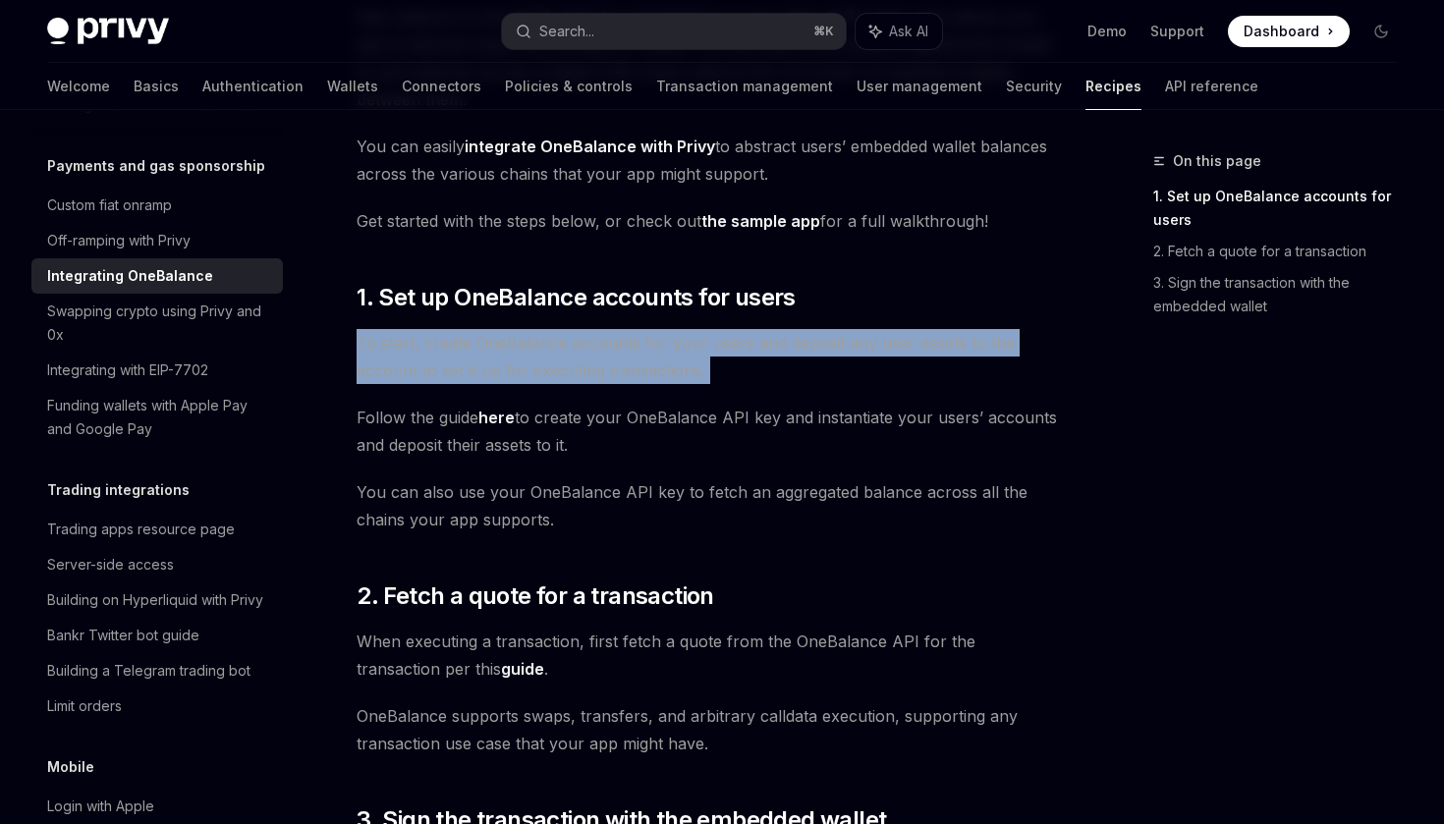
click at [804, 345] on span "To start, create OneBalance accounts for your users and deposit any user assets…" at bounding box center [710, 356] width 706 height 55
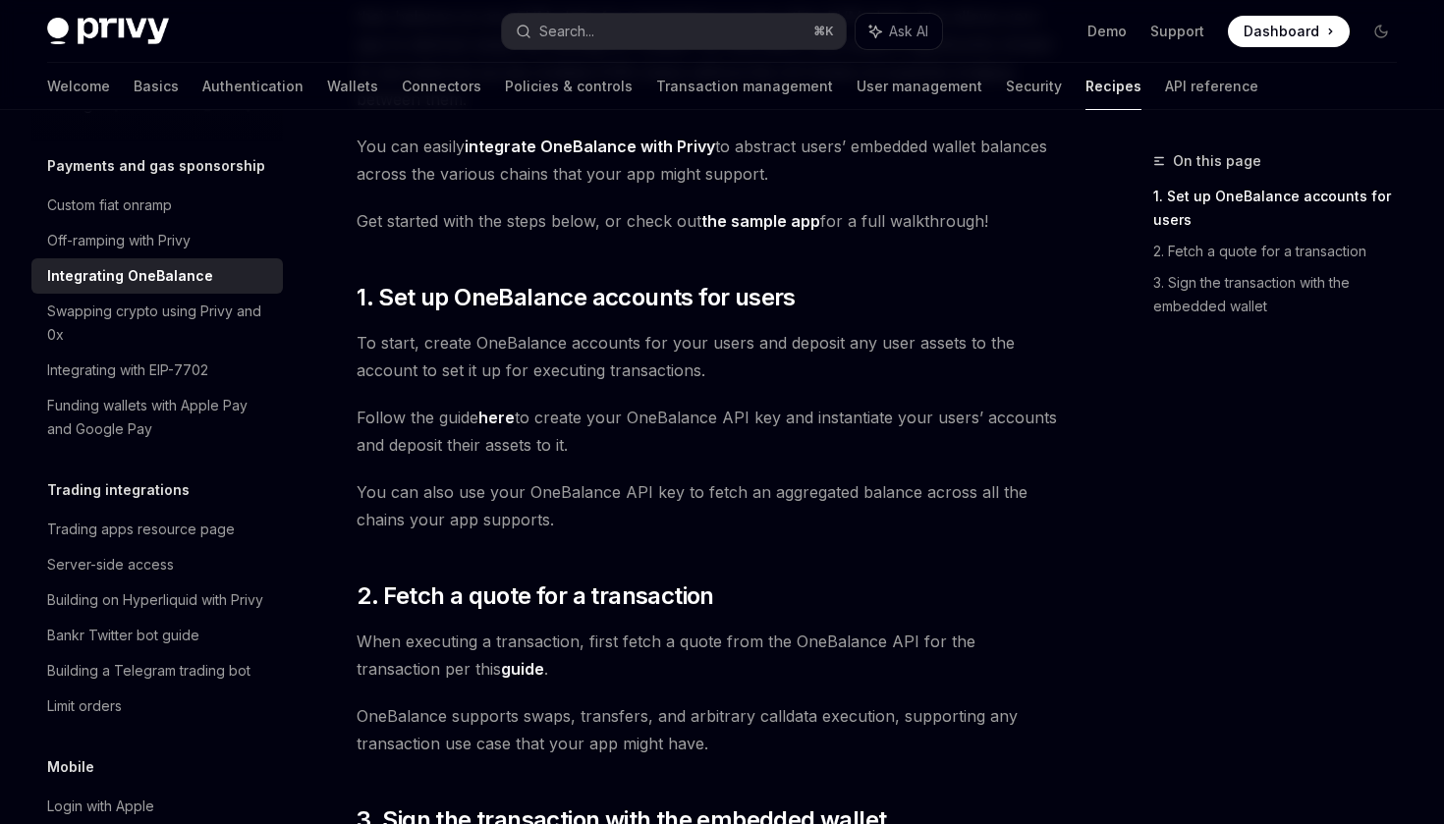
click at [804, 345] on span "To start, create OneBalance accounts for your users and deposit any user assets…" at bounding box center [710, 356] width 706 height 55
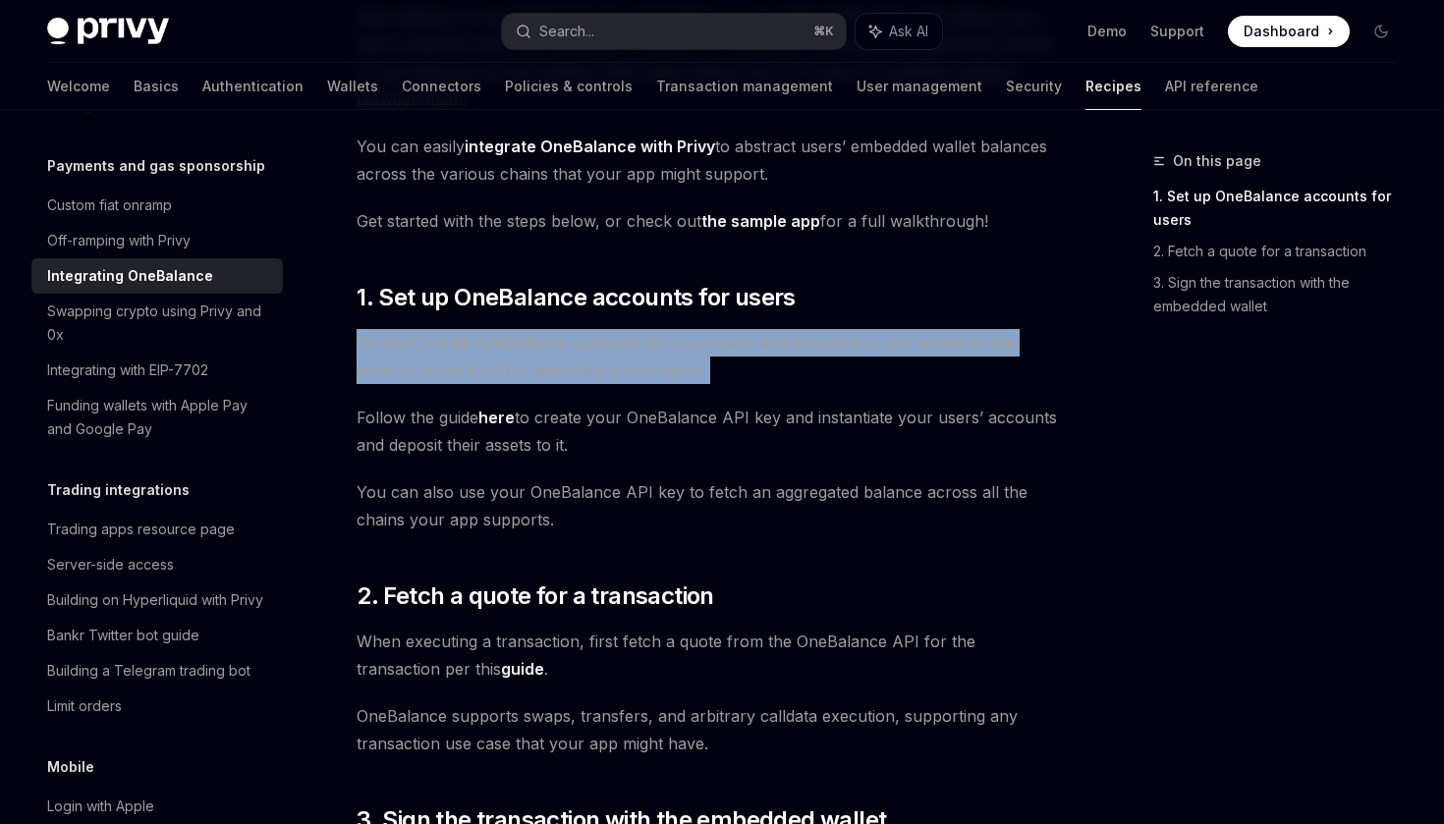
click at [879, 349] on span "To start, create OneBalance accounts for your users and deposit any user assets…" at bounding box center [710, 356] width 706 height 55
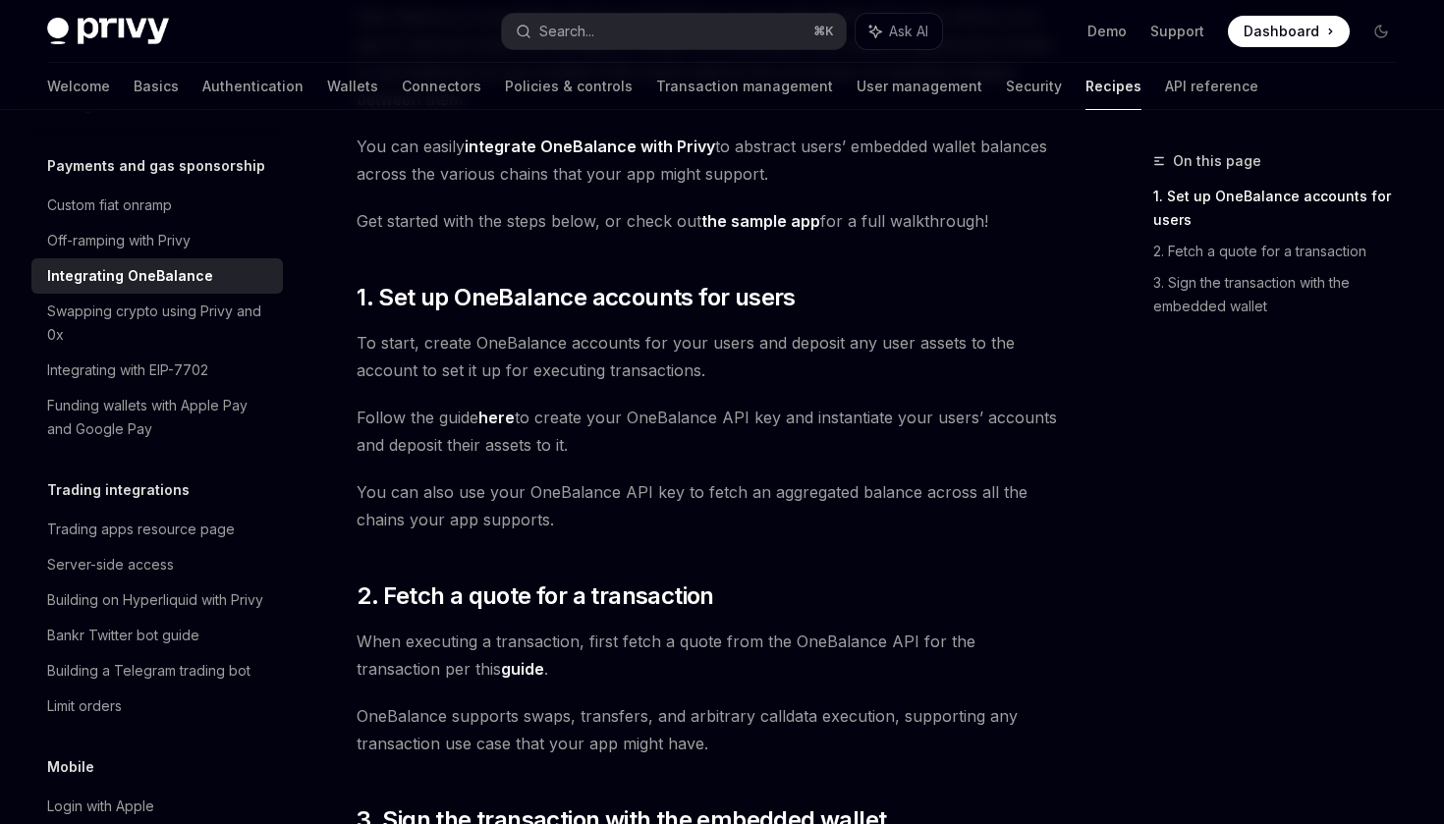
click at [879, 349] on span "To start, create OneBalance accounts for your users and deposit any user assets…" at bounding box center [710, 356] width 706 height 55
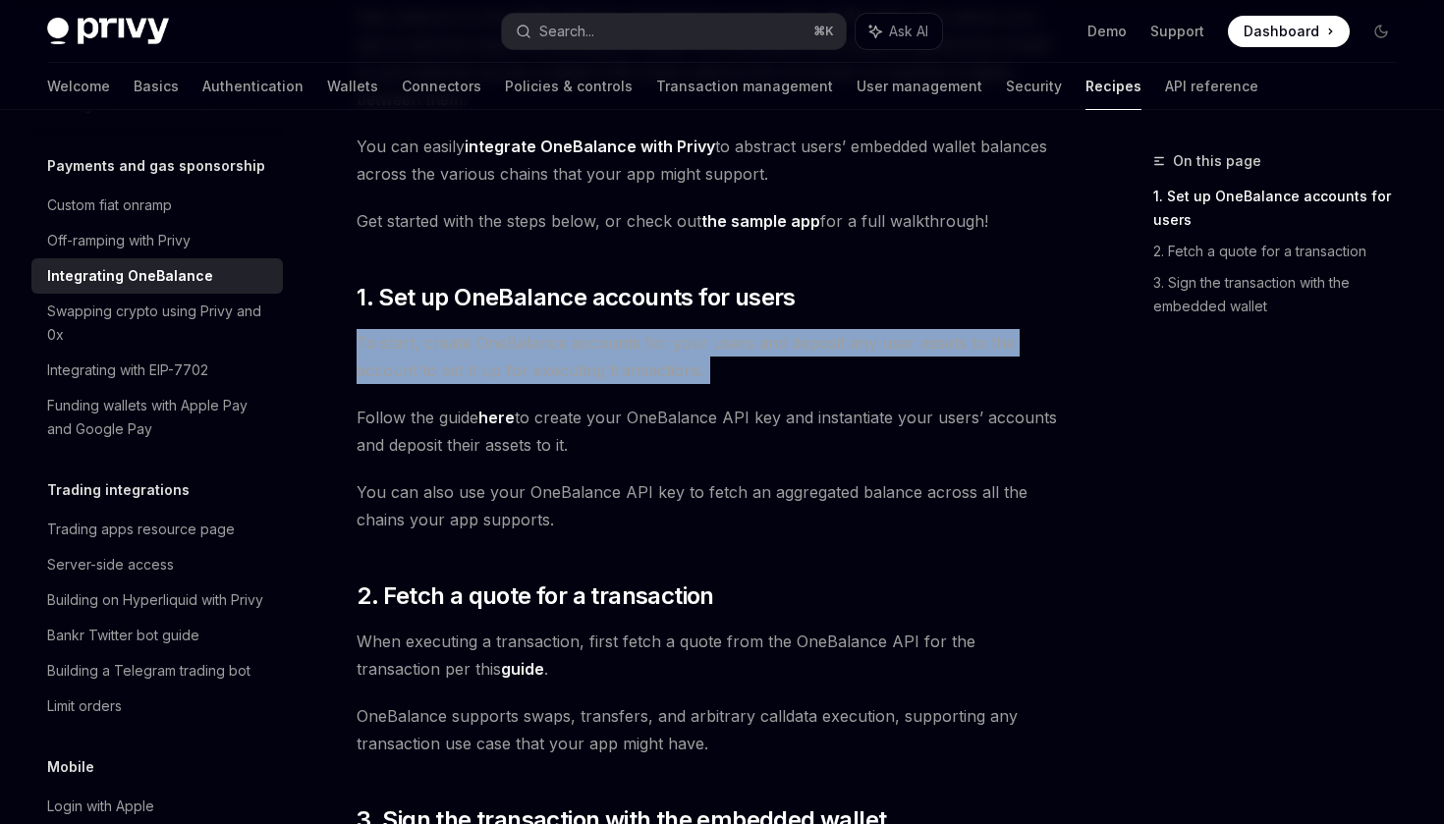
click at [647, 378] on span "To start, create OneBalance accounts for your users and deposit any user assets…" at bounding box center [710, 356] width 706 height 55
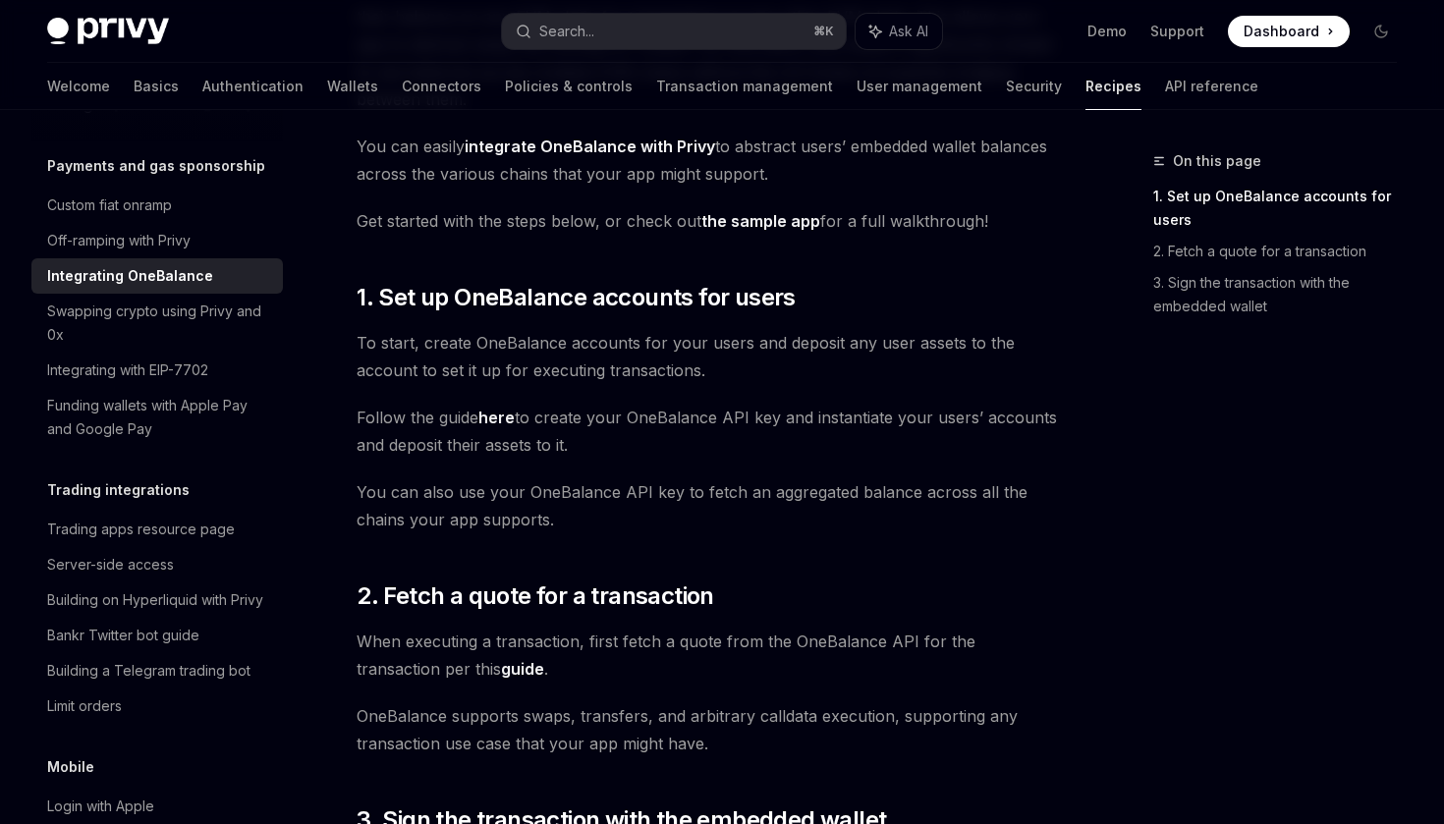
click at [647, 378] on span "To start, create OneBalance accounts for your users and deposit any user assets…" at bounding box center [710, 356] width 706 height 55
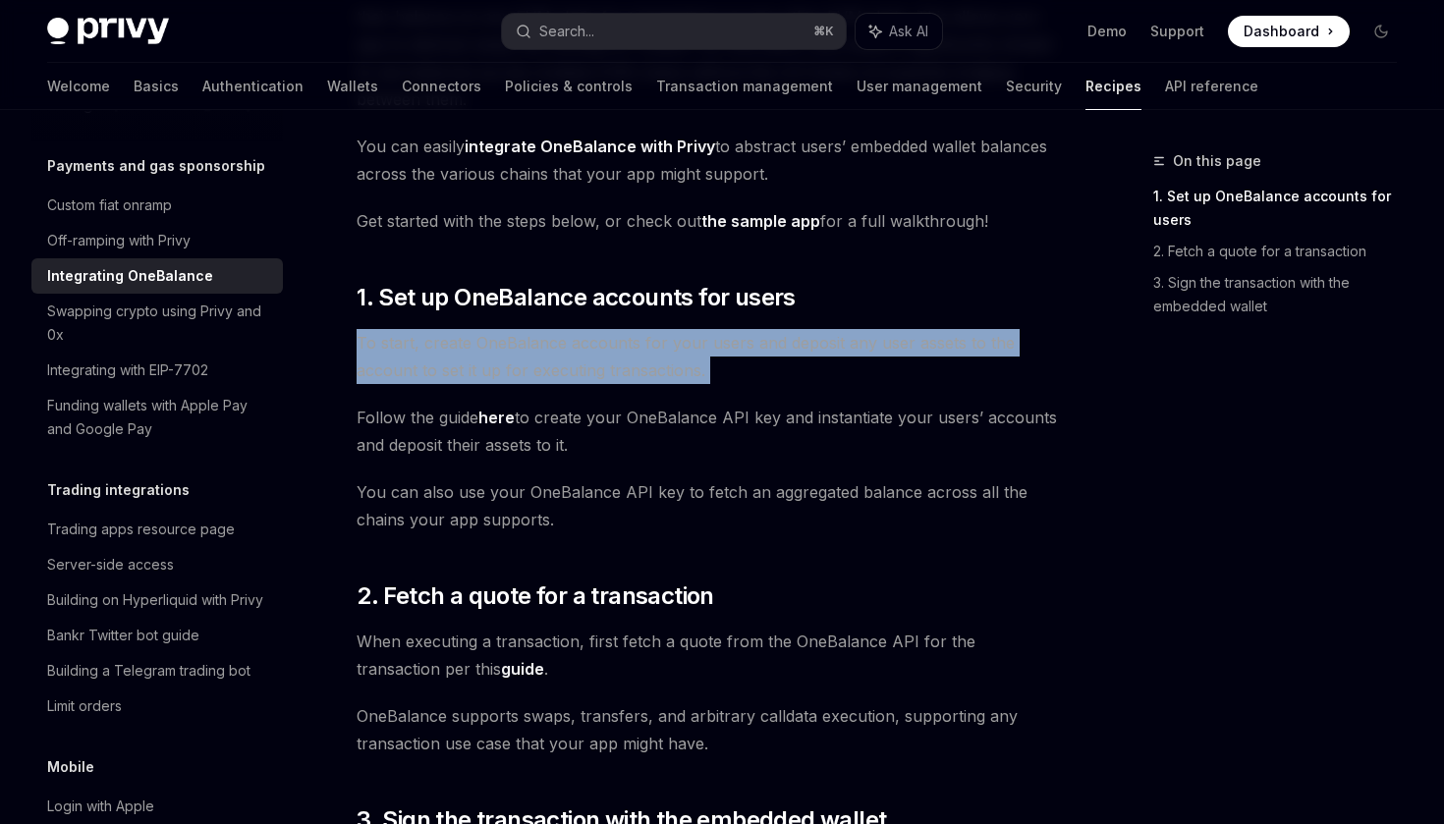
click at [685, 370] on span "To start, create OneBalance accounts for your users and deposit any user assets…" at bounding box center [710, 356] width 706 height 55
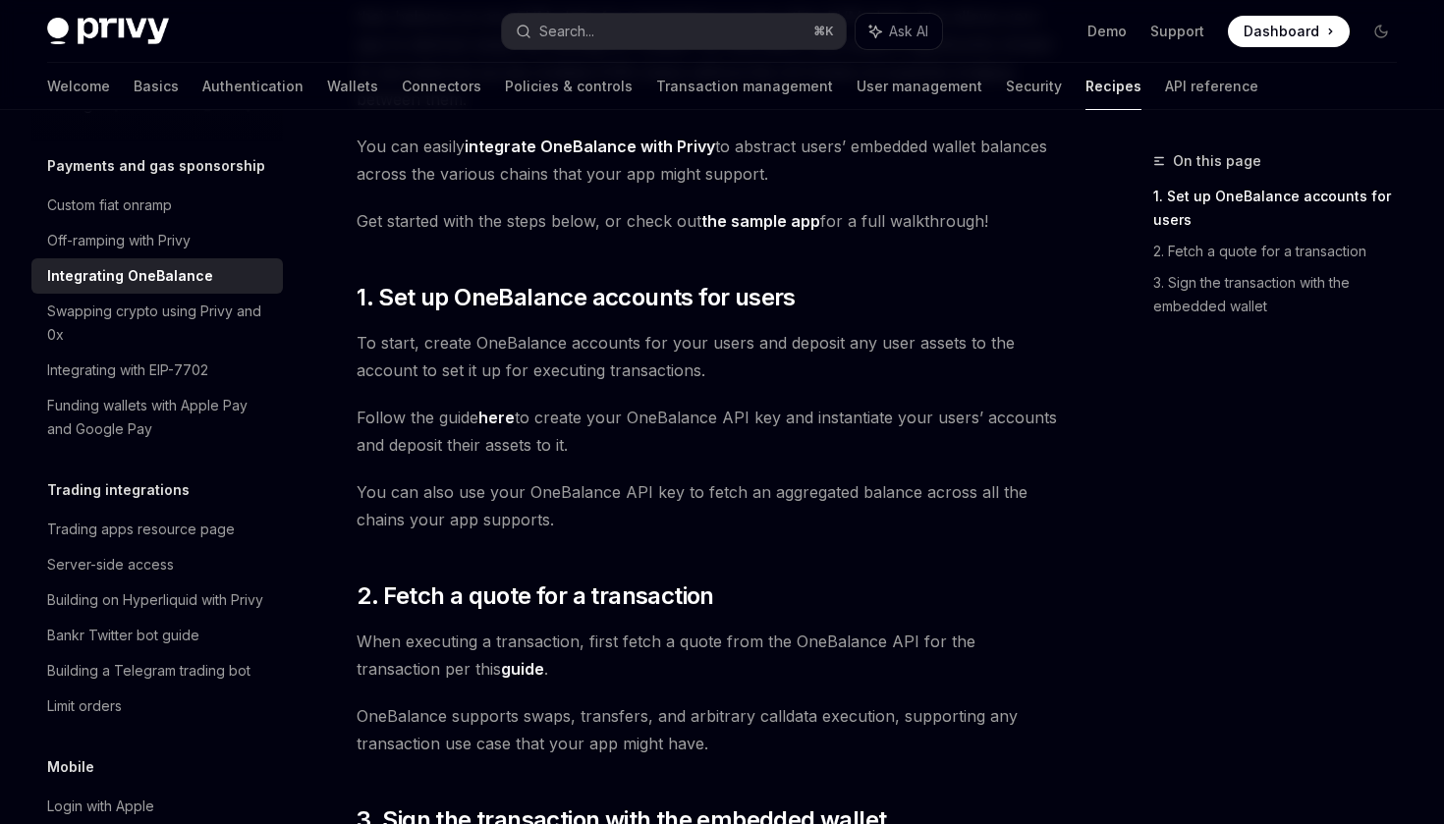
click at [704, 345] on span "To start, create OneBalance accounts for your users and deposit any user assets…" at bounding box center [710, 356] width 706 height 55
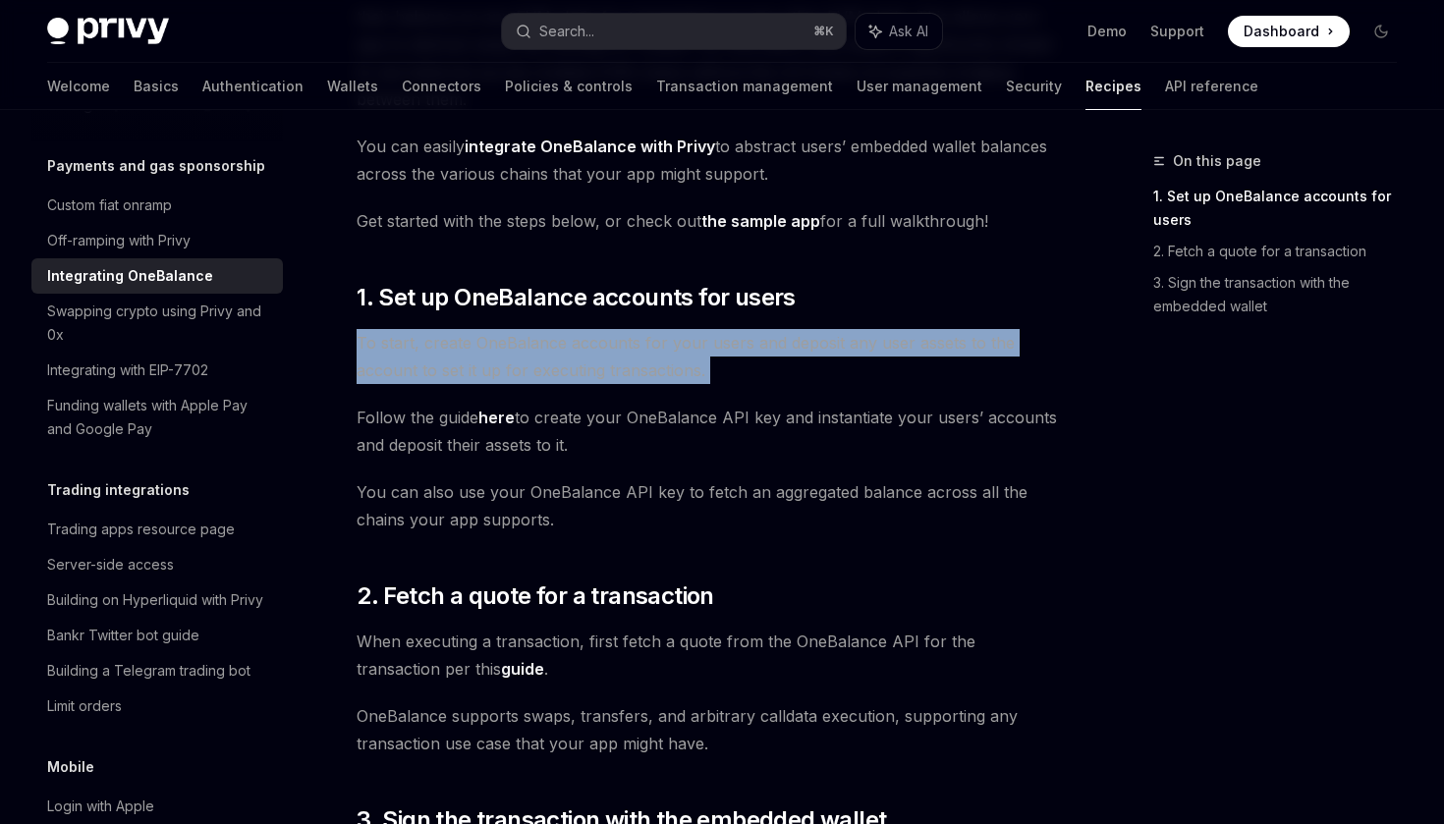
click at [739, 343] on span "To start, create OneBalance accounts for your users and deposit any user assets…" at bounding box center [710, 356] width 706 height 55
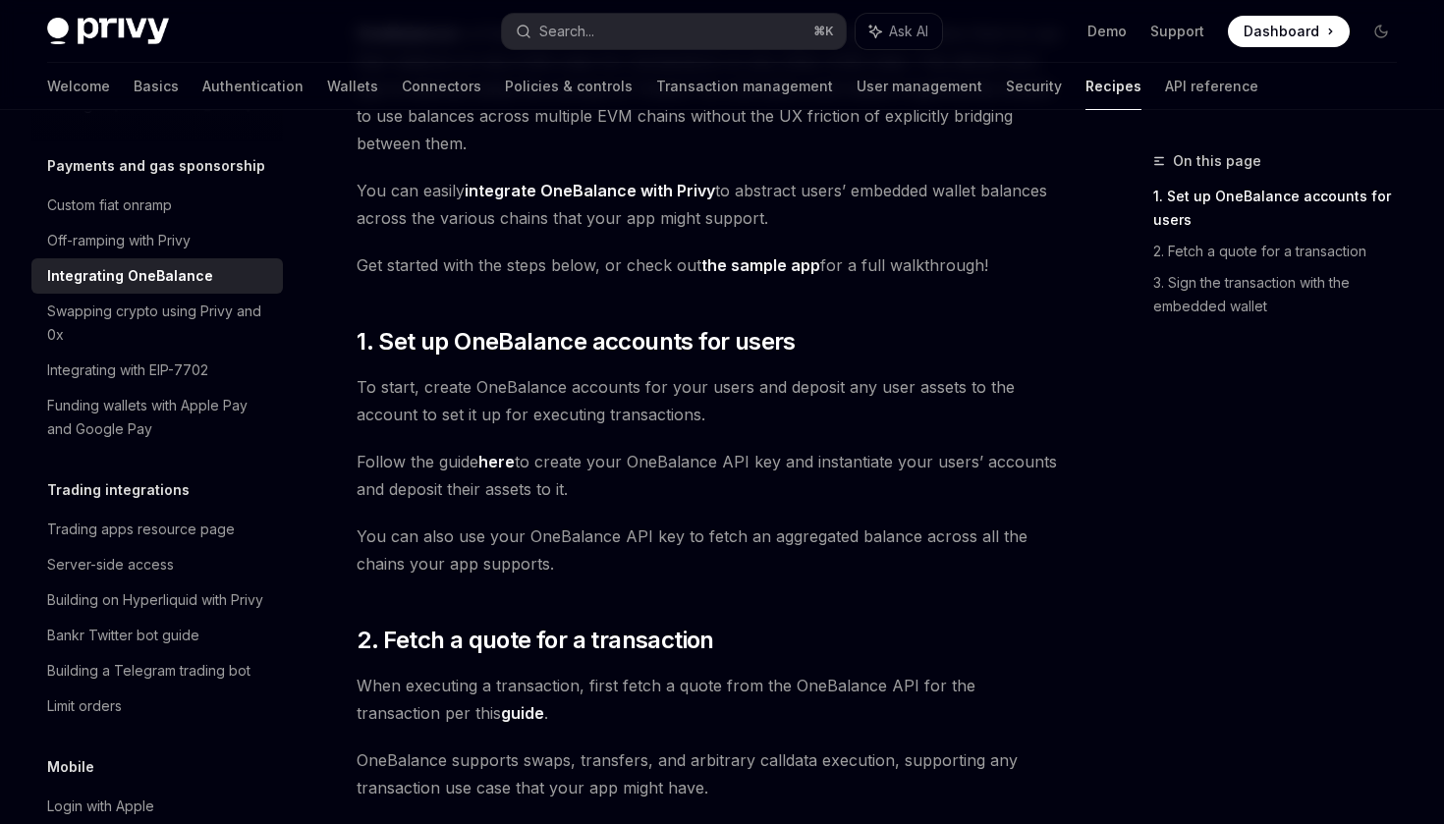
scroll to position [224, 0]
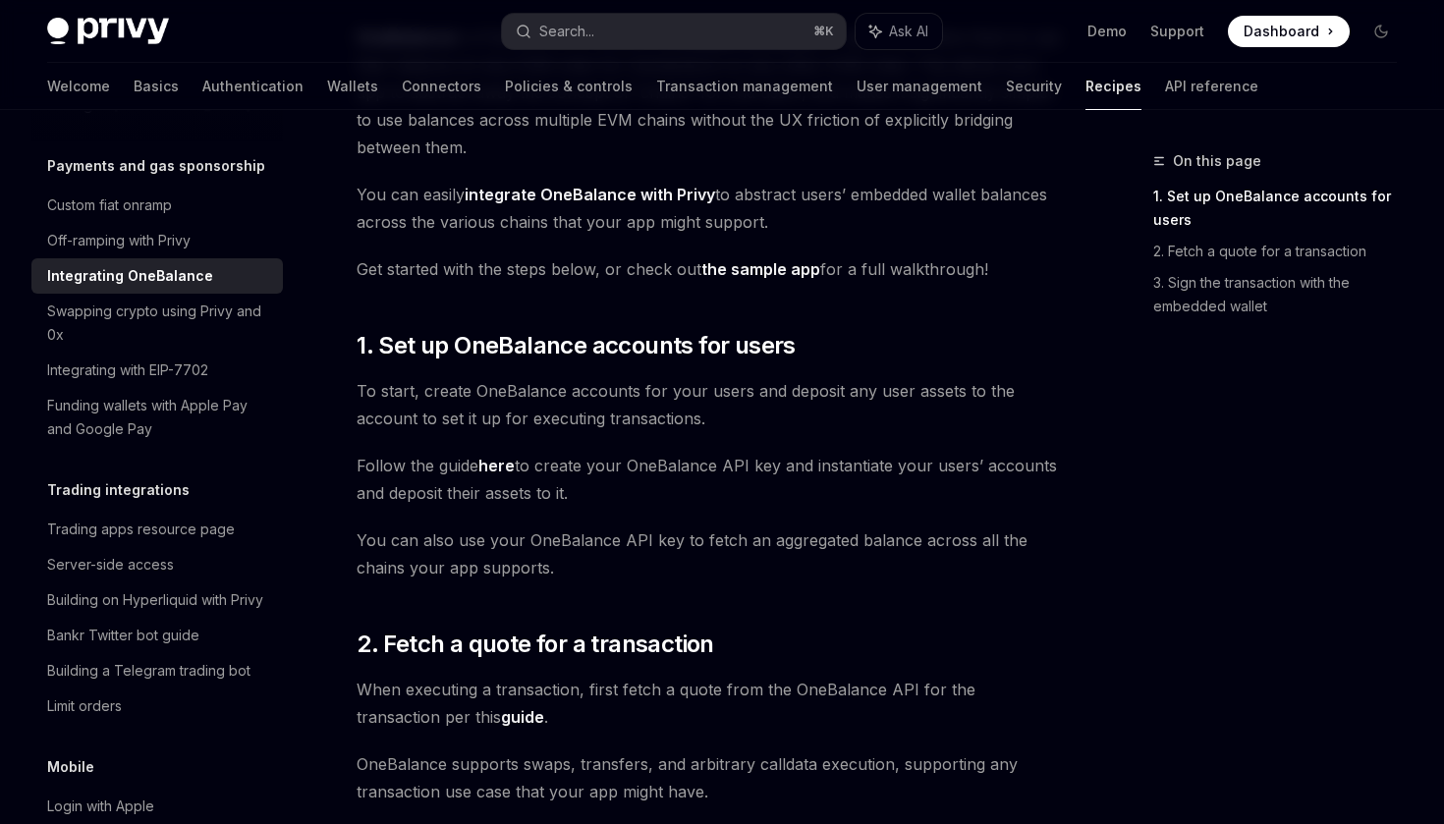
click at [786, 272] on link "the sample app" at bounding box center [760, 269] width 119 height 21
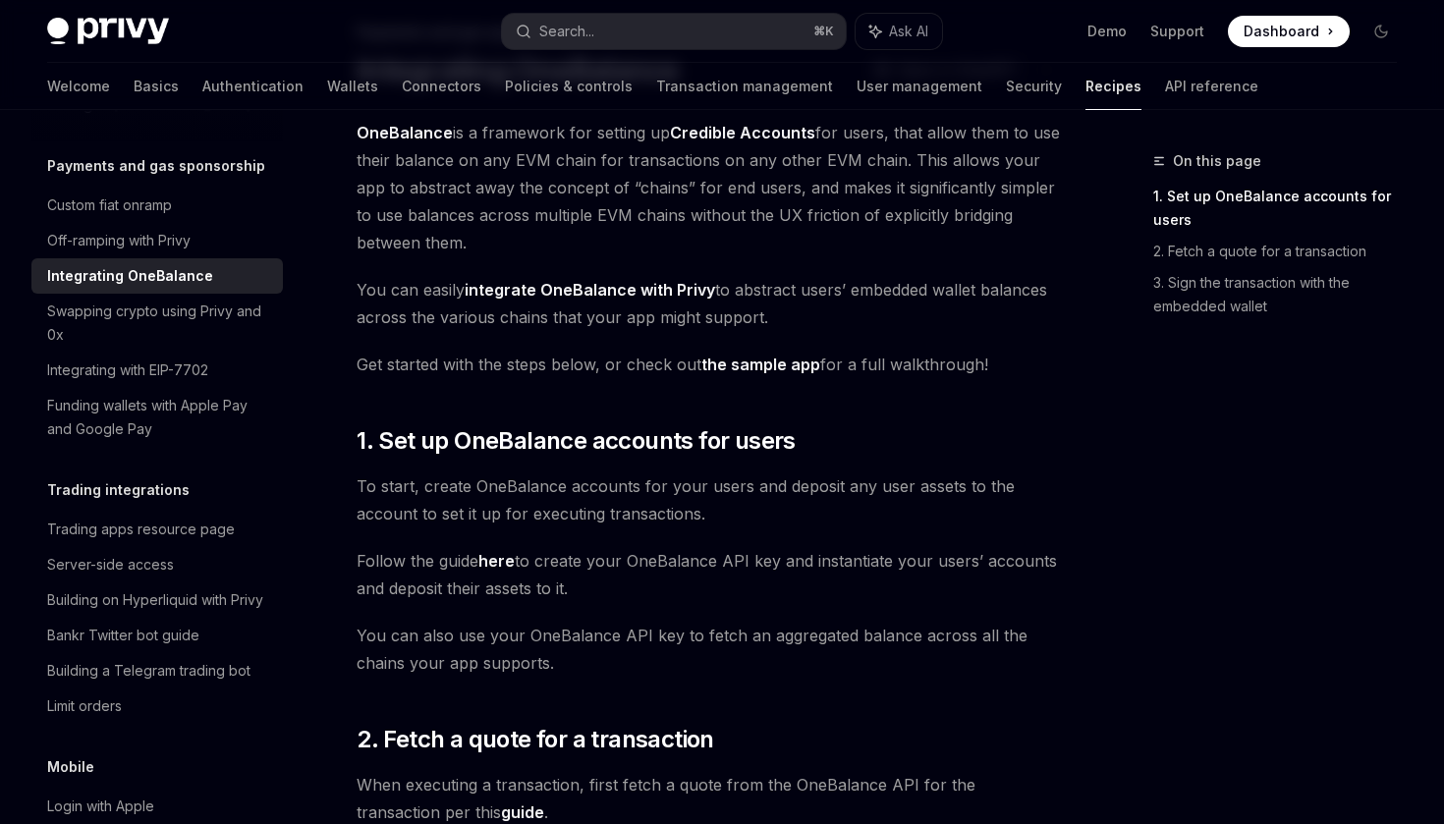
scroll to position [220, 0]
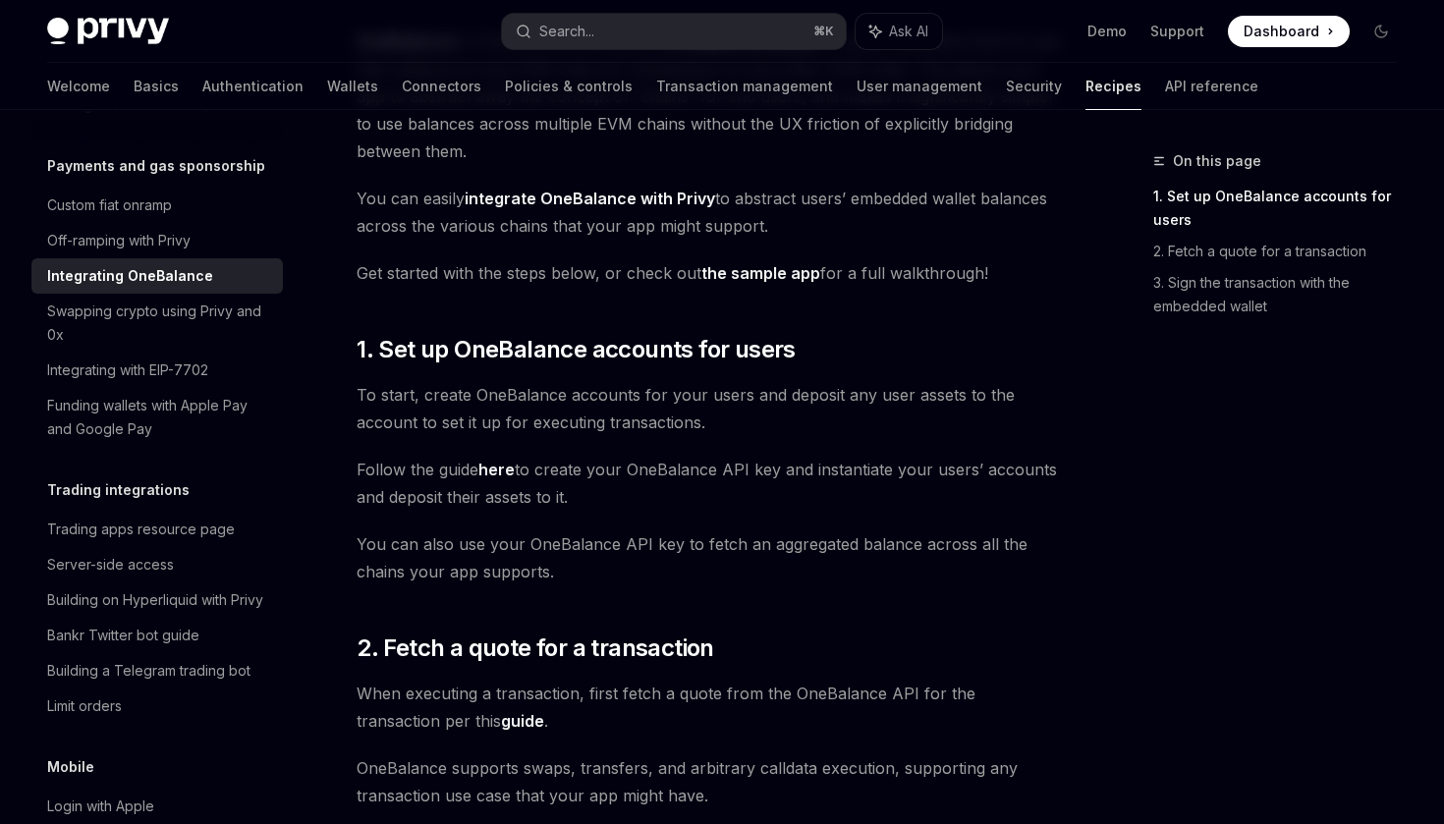
click at [634, 404] on span "To start, create OneBalance accounts for your users and deposit any user assets…" at bounding box center [710, 408] width 706 height 55
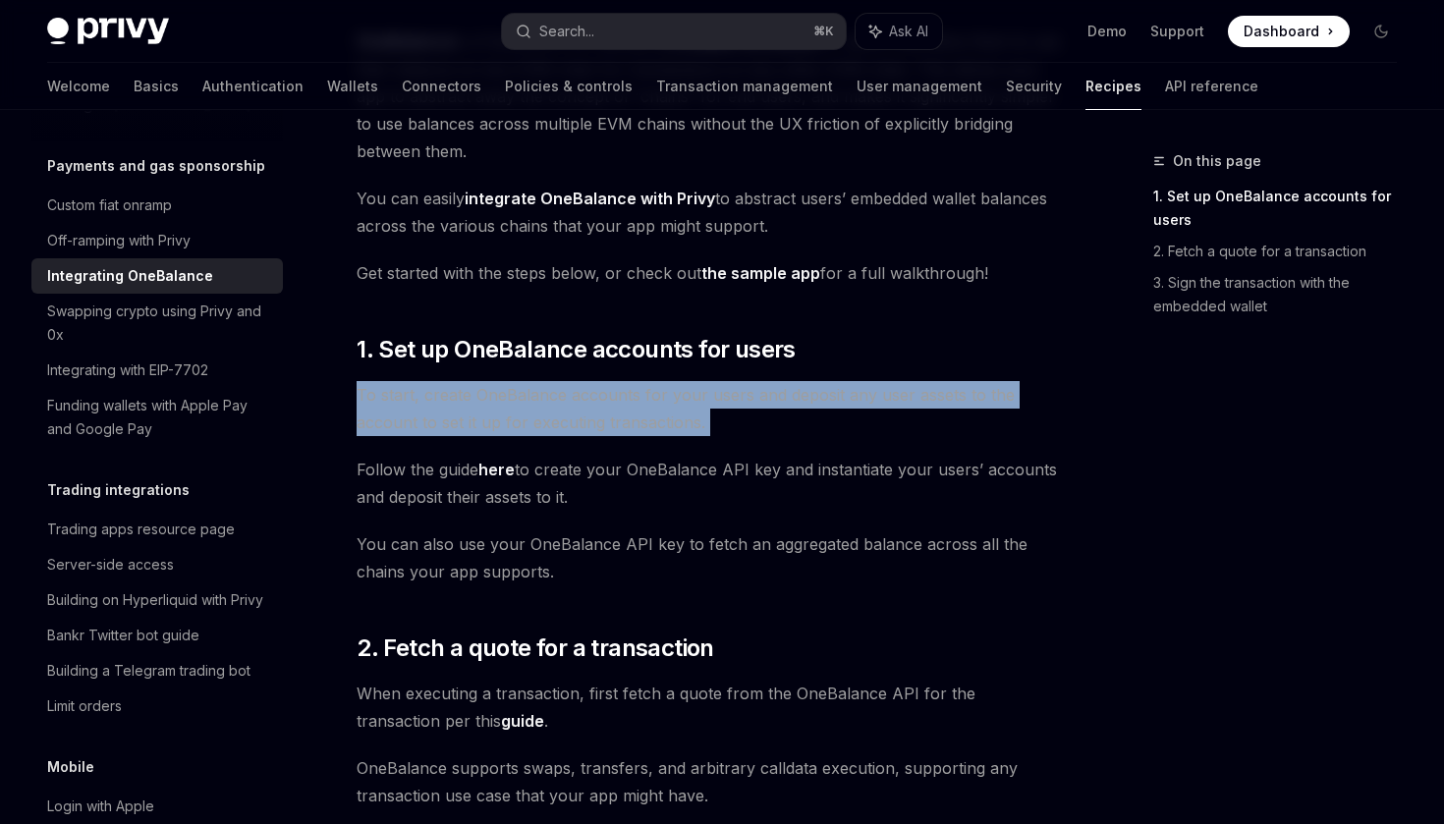
click at [712, 396] on span "To start, create OneBalance accounts for your users and deposit any user assets…" at bounding box center [710, 408] width 706 height 55
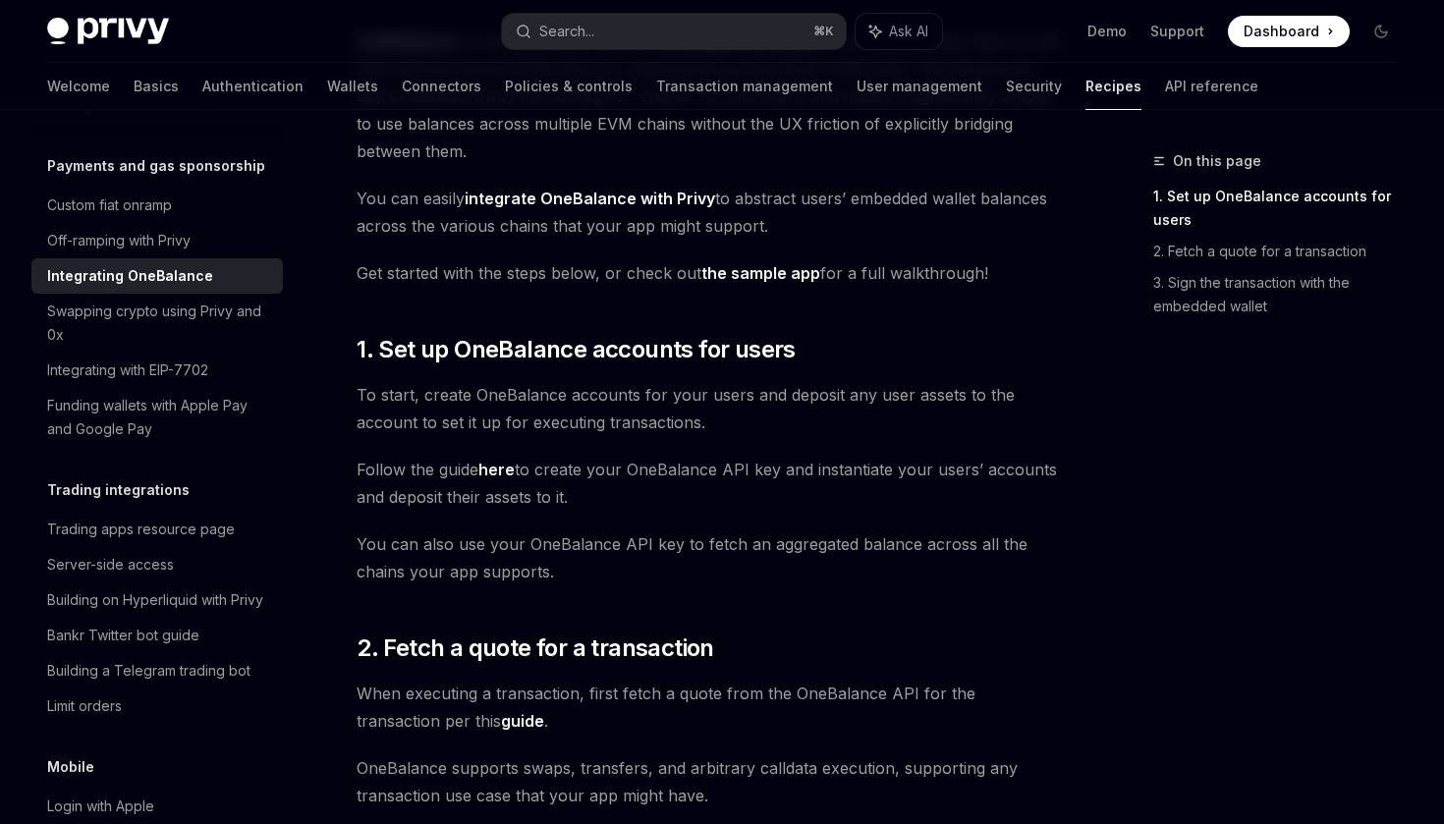
click at [712, 396] on span "To start, create OneBalance accounts for your users and deposit any user assets…" at bounding box center [710, 408] width 706 height 55
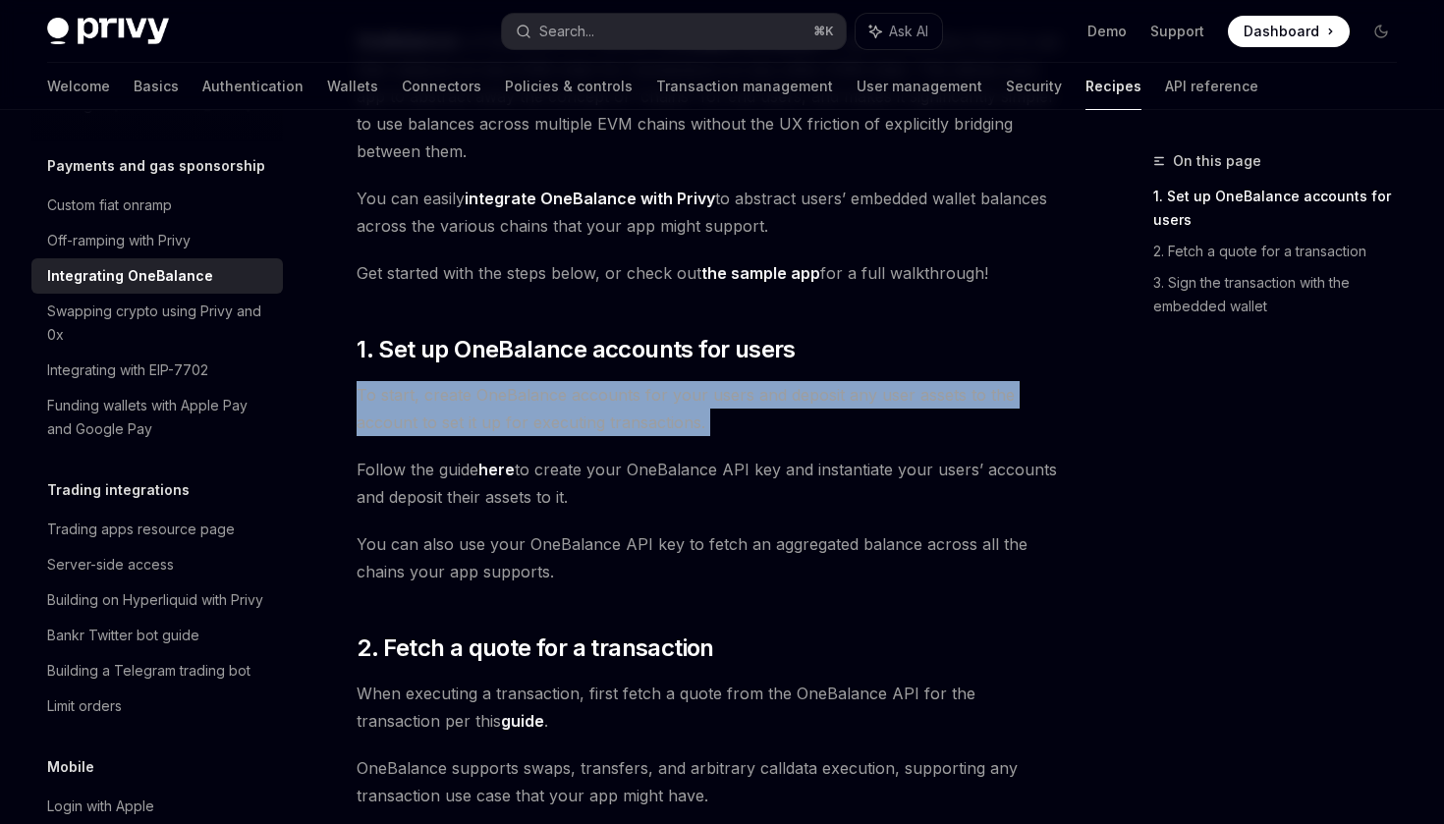
click at [753, 395] on span "To start, create OneBalance accounts for your users and deposit any user assets…" at bounding box center [710, 408] width 706 height 55
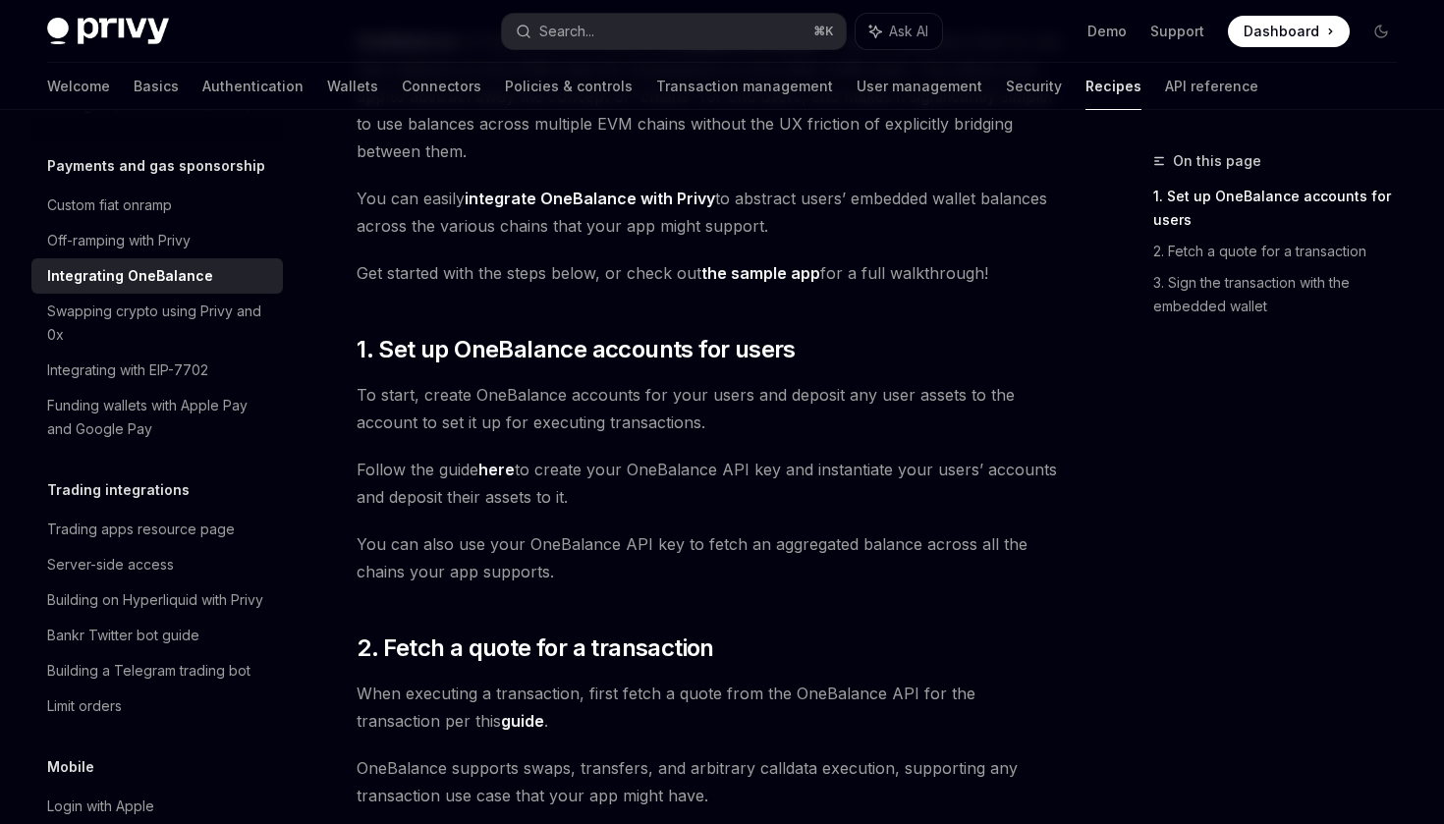
click at [499, 474] on link "here" at bounding box center [496, 470] width 36 height 21
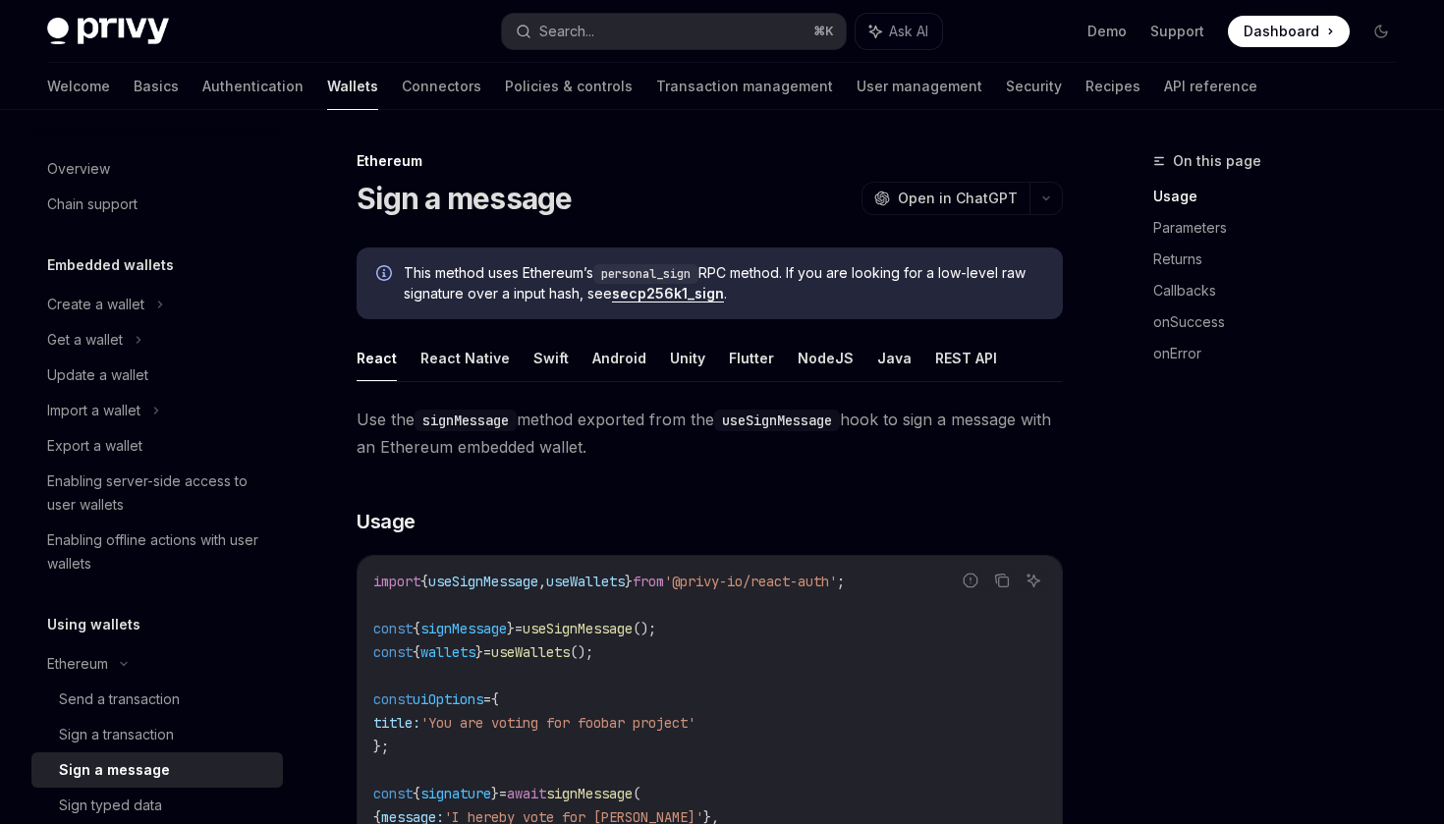
click at [761, 269] on span "This method uses Ethereum’s personal_sign RPC method. If you are looking for a …" at bounding box center [723, 283] width 639 height 40
click at [823, 269] on span "This method uses Ethereum’s personal_sign RPC method. If you are looking for a …" at bounding box center [723, 283] width 639 height 40
click at [518, 295] on span "This method uses Ethereum’s personal_sign RPC method. If you are looking for a …" at bounding box center [723, 283] width 639 height 40
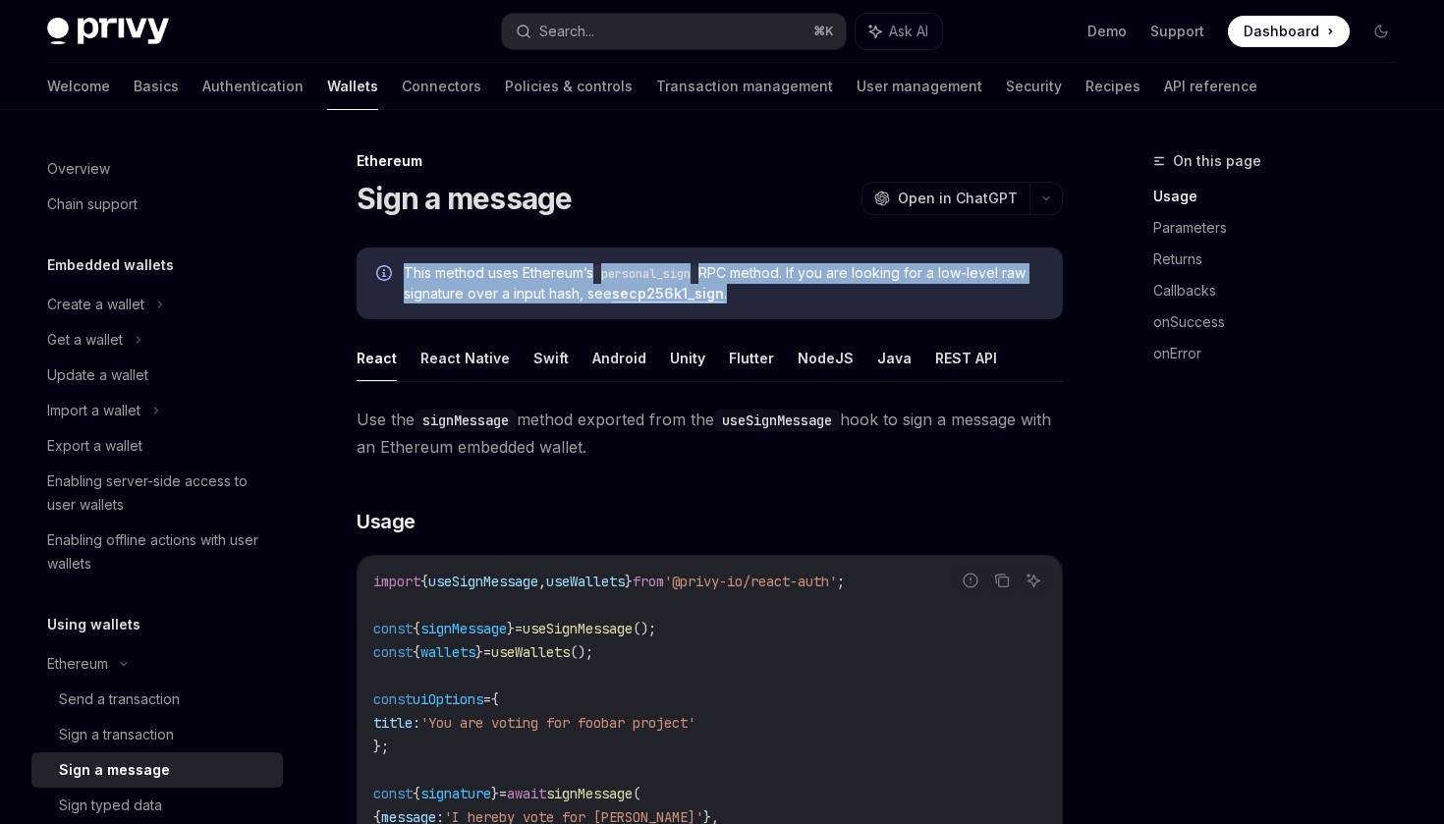
click at [544, 296] on span "This method uses Ethereum’s personal_sign RPC method. If you are looking for a …" at bounding box center [723, 283] width 639 height 40
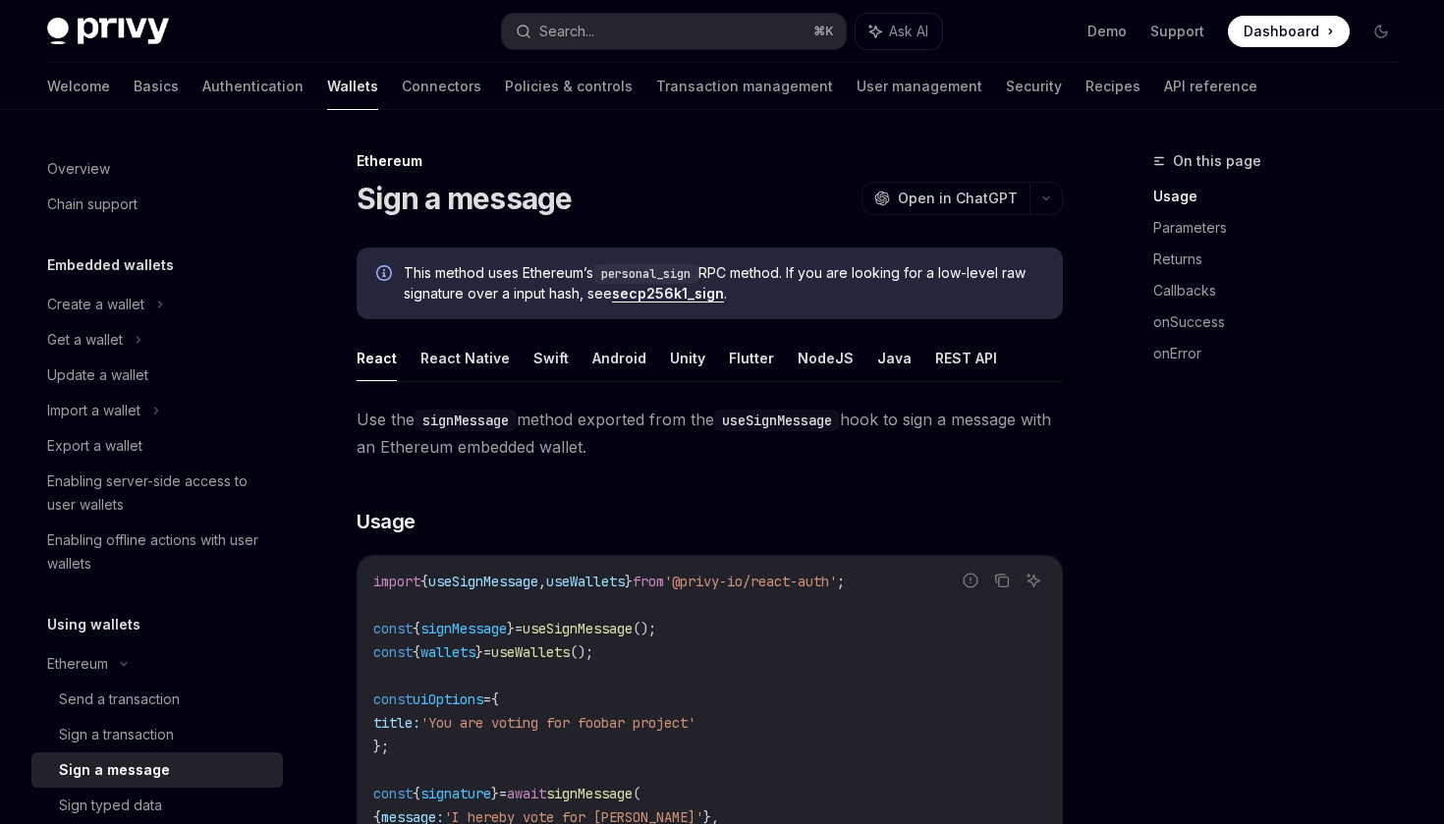
click at [544, 296] on span "This method uses Ethereum’s personal_sign RPC method. If you are looking for a …" at bounding box center [723, 283] width 639 height 40
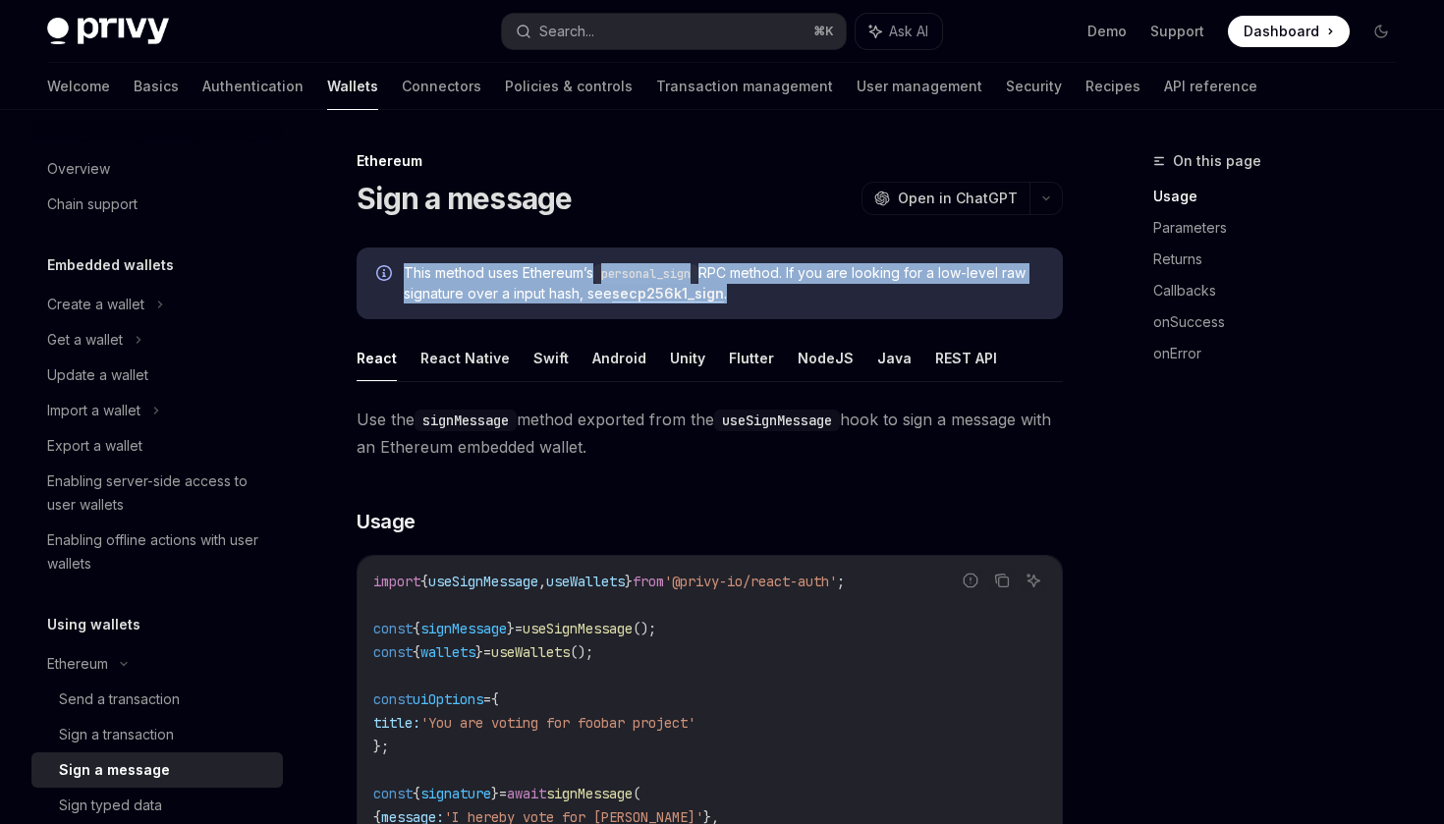
click at [559, 296] on span "This method uses Ethereum’s personal_sign RPC method. If you are looking for a …" at bounding box center [723, 283] width 639 height 40
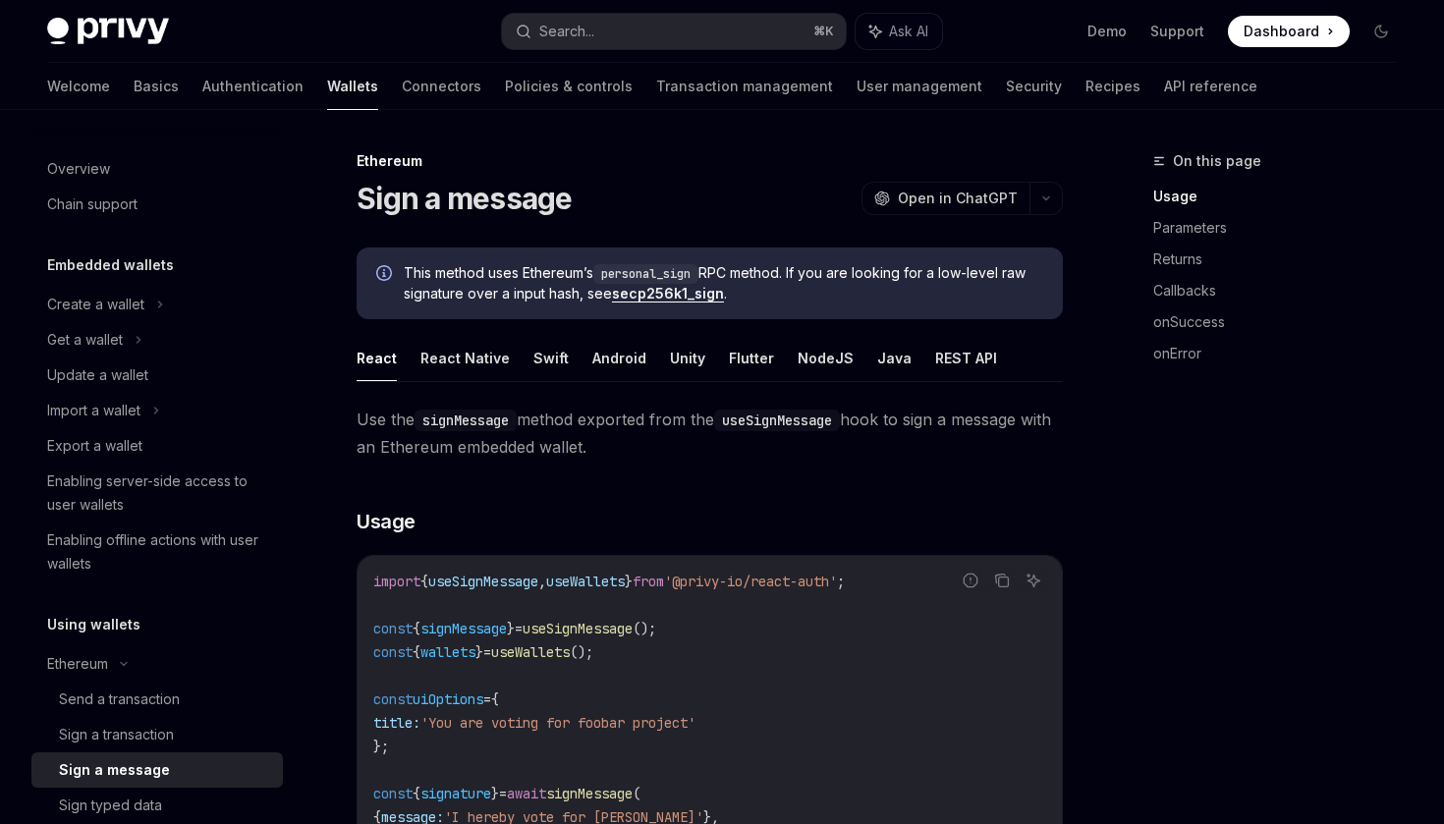
click at [764, 274] on span "This method uses Ethereum’s personal_sign RPC method. If you are looking for a …" at bounding box center [723, 283] width 639 height 40
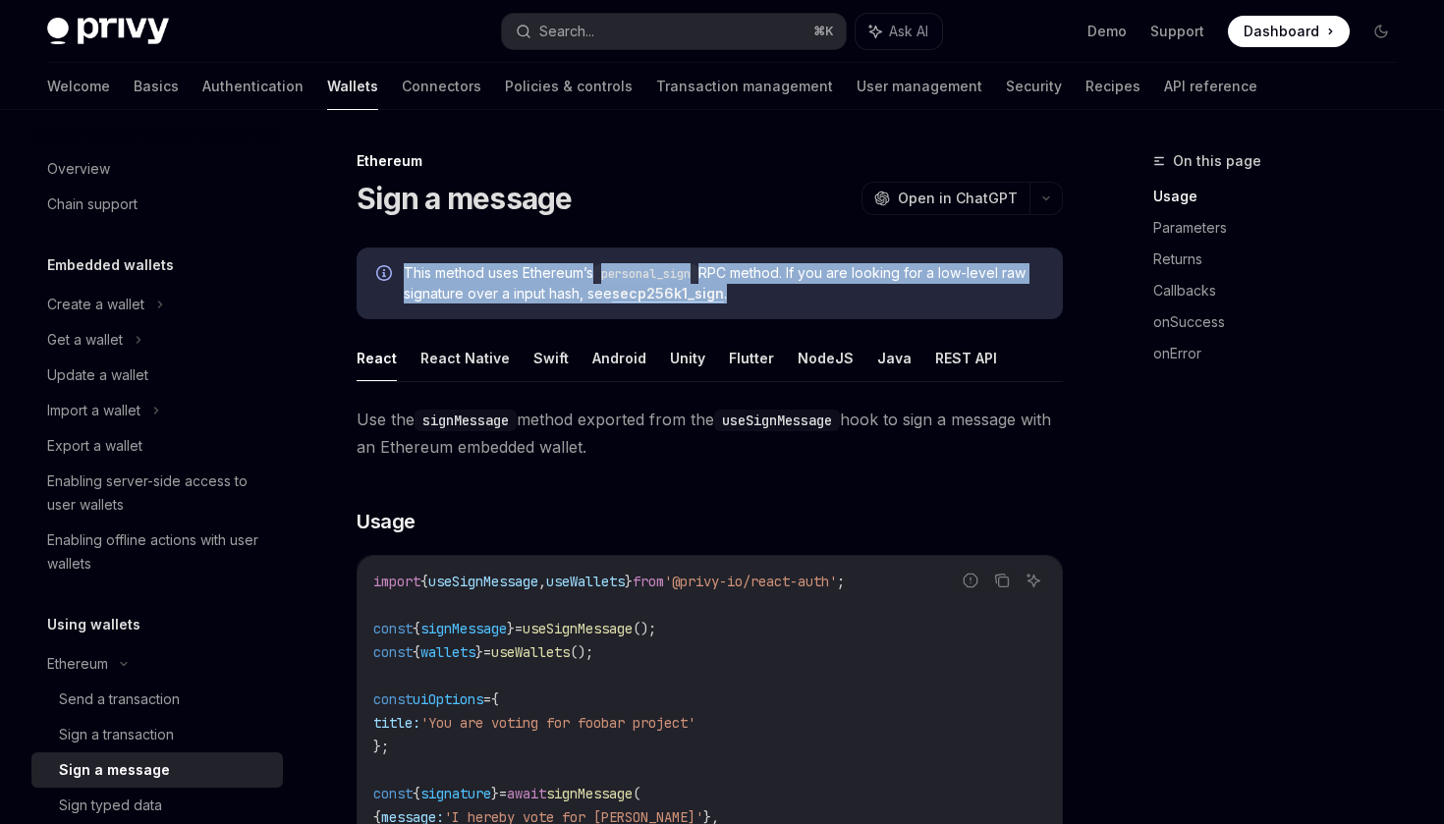
click at [793, 273] on span "This method uses Ethereum’s personal_sign RPC method. If you are looking for a …" at bounding box center [723, 283] width 639 height 40
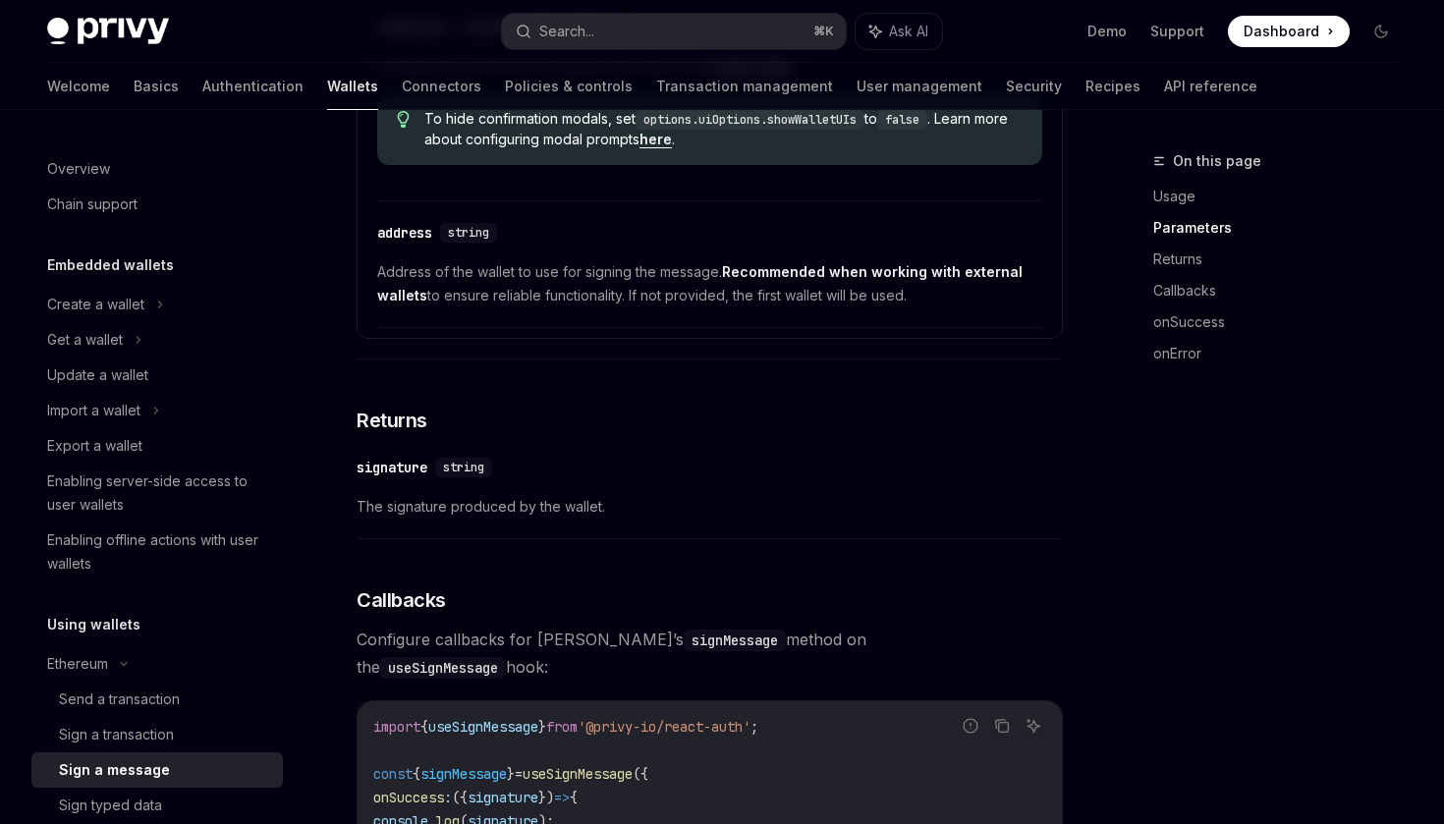
scroll to position [1250, 0]
click at [676, 29] on button "Search... ⌘ K" at bounding box center [673, 31] width 343 height 35
type textarea "*"
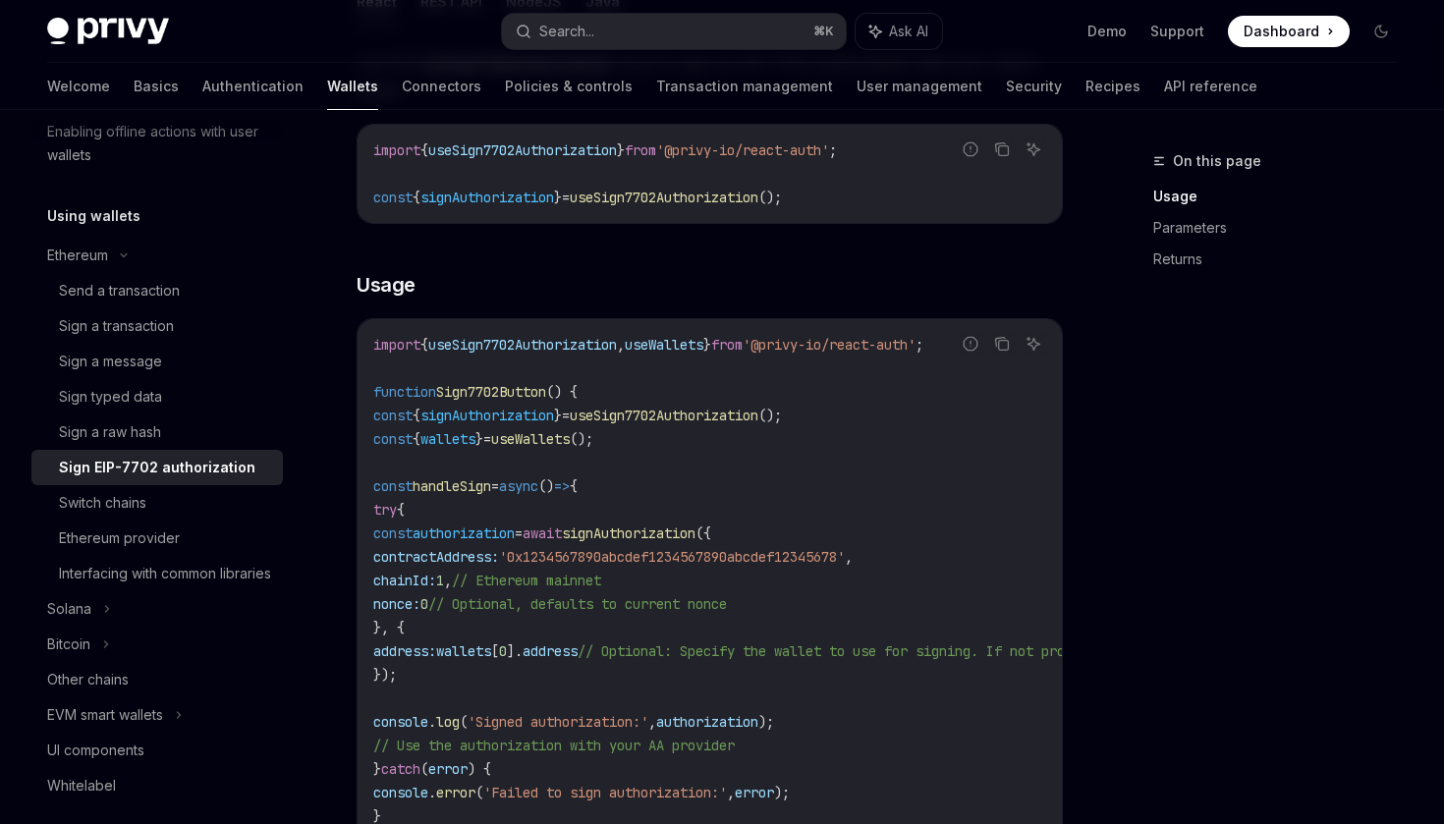
scroll to position [579, 0]
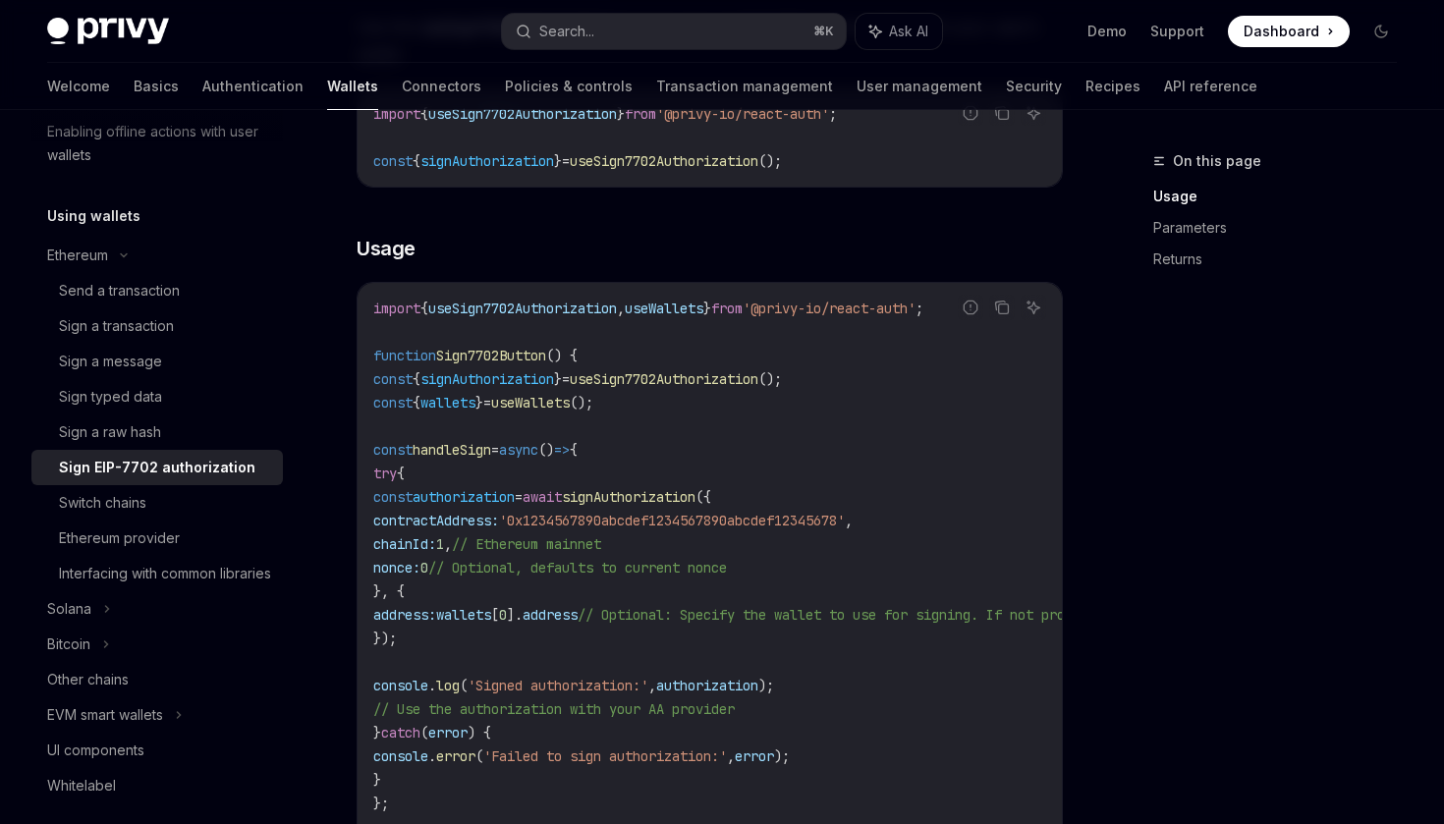
click at [729, 372] on span "useSign7702Authorization" at bounding box center [664, 379] width 189 height 18
click at [758, 376] on span "useSign7702Authorization" at bounding box center [664, 379] width 189 height 18
click at [758, 386] on span "useSign7702Authorization" at bounding box center [664, 379] width 189 height 18
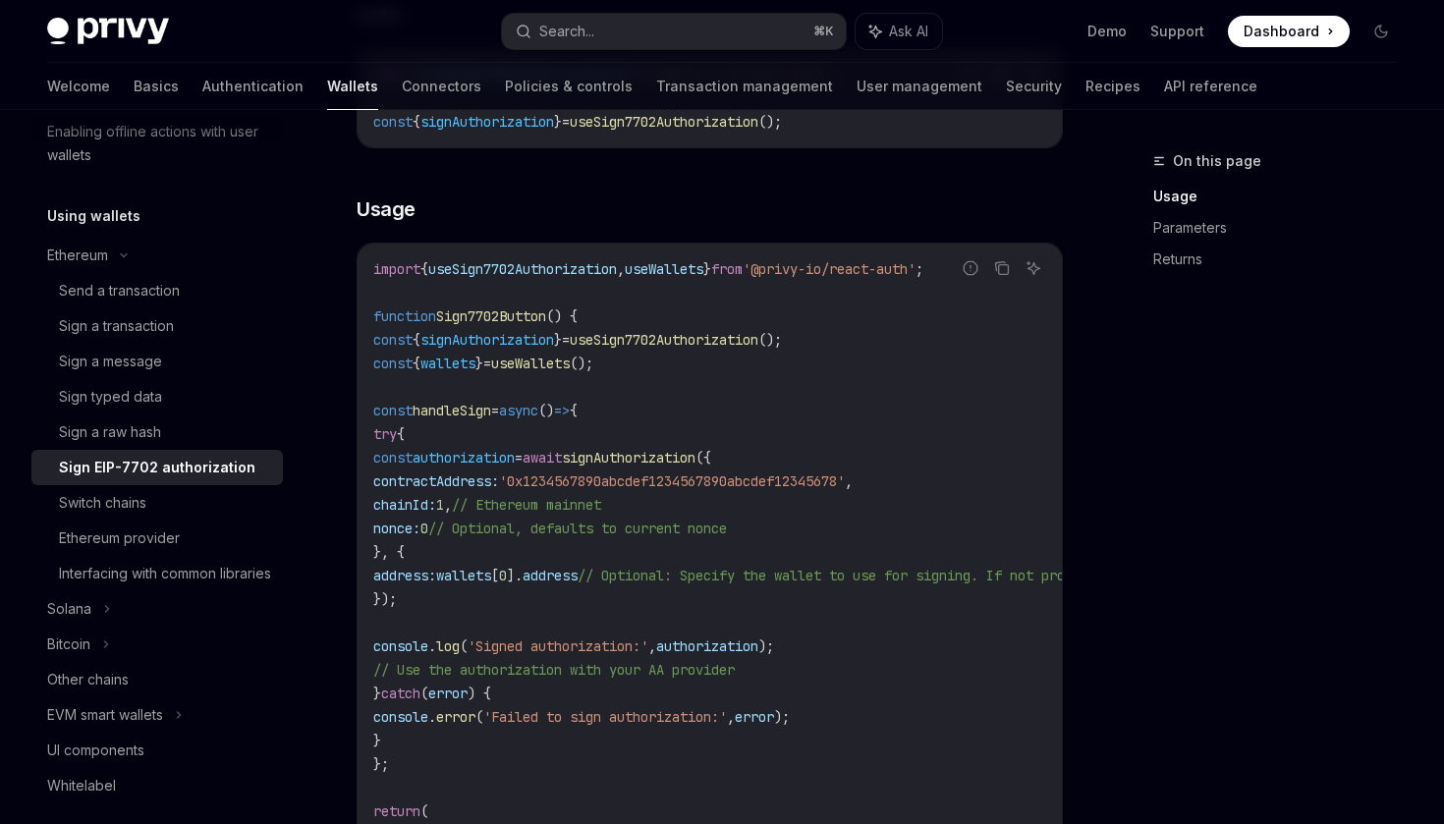
scroll to position [645, 0]
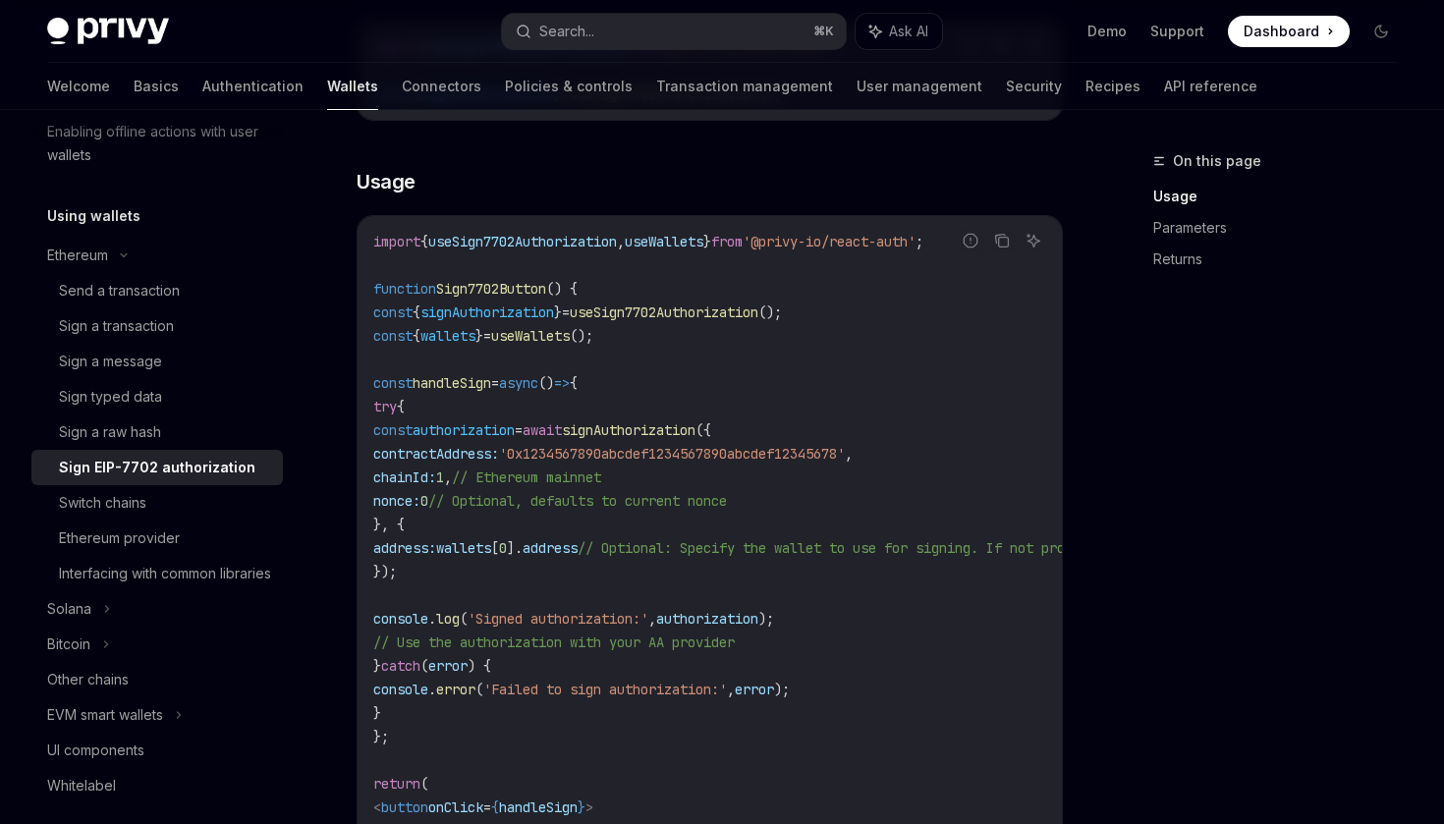
click at [721, 465] on code "import { useSign7702Authorization , useWallets } from '@privy-io/react-auth' ; …" at bounding box center [887, 572] width 1029 height 684
click at [727, 492] on span "// Optional, defaults to current nonce" at bounding box center [577, 501] width 299 height 18
click at [727, 496] on span "// Optional, defaults to current nonce" at bounding box center [577, 501] width 299 height 18
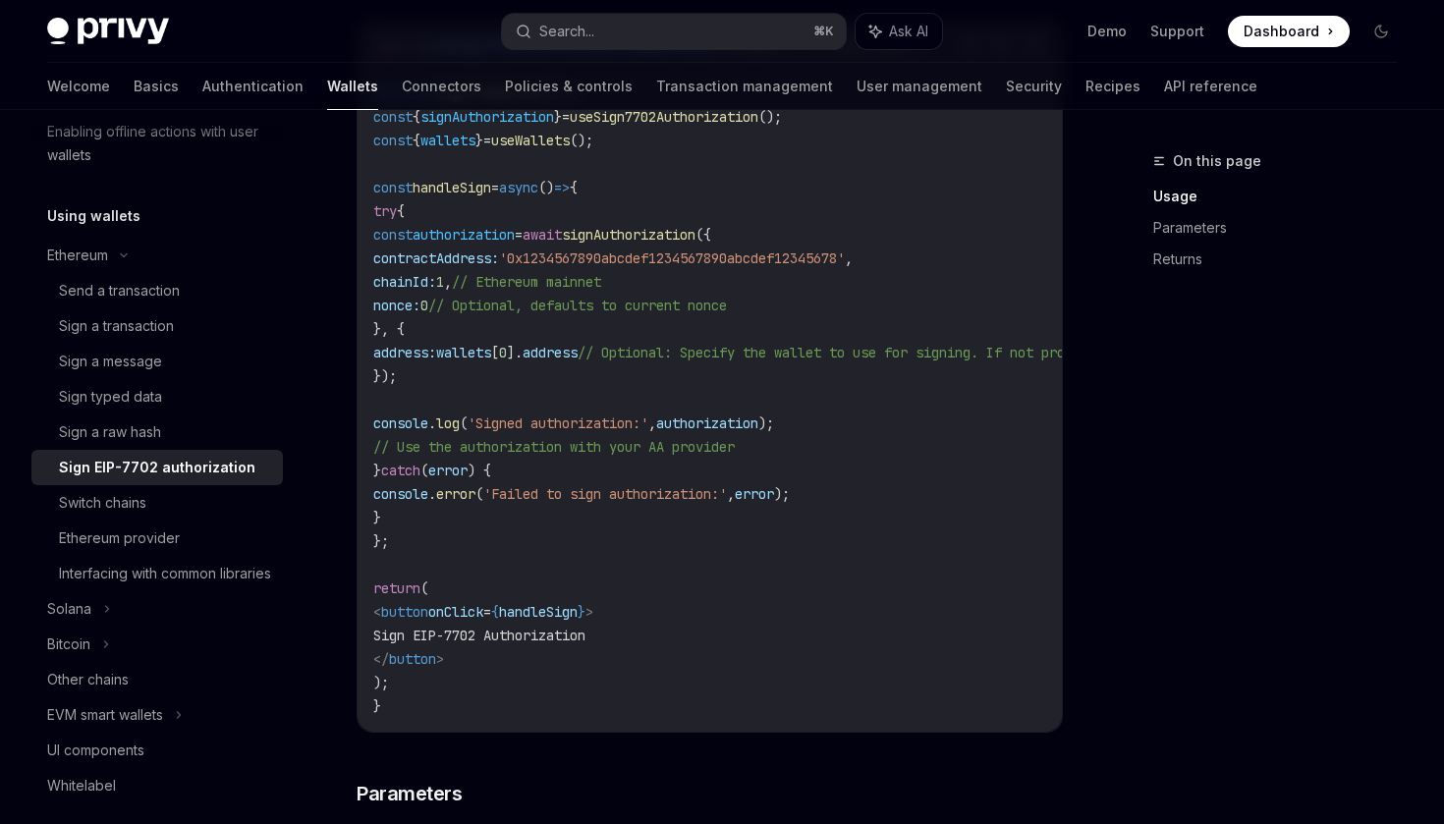
scroll to position [855, 0]
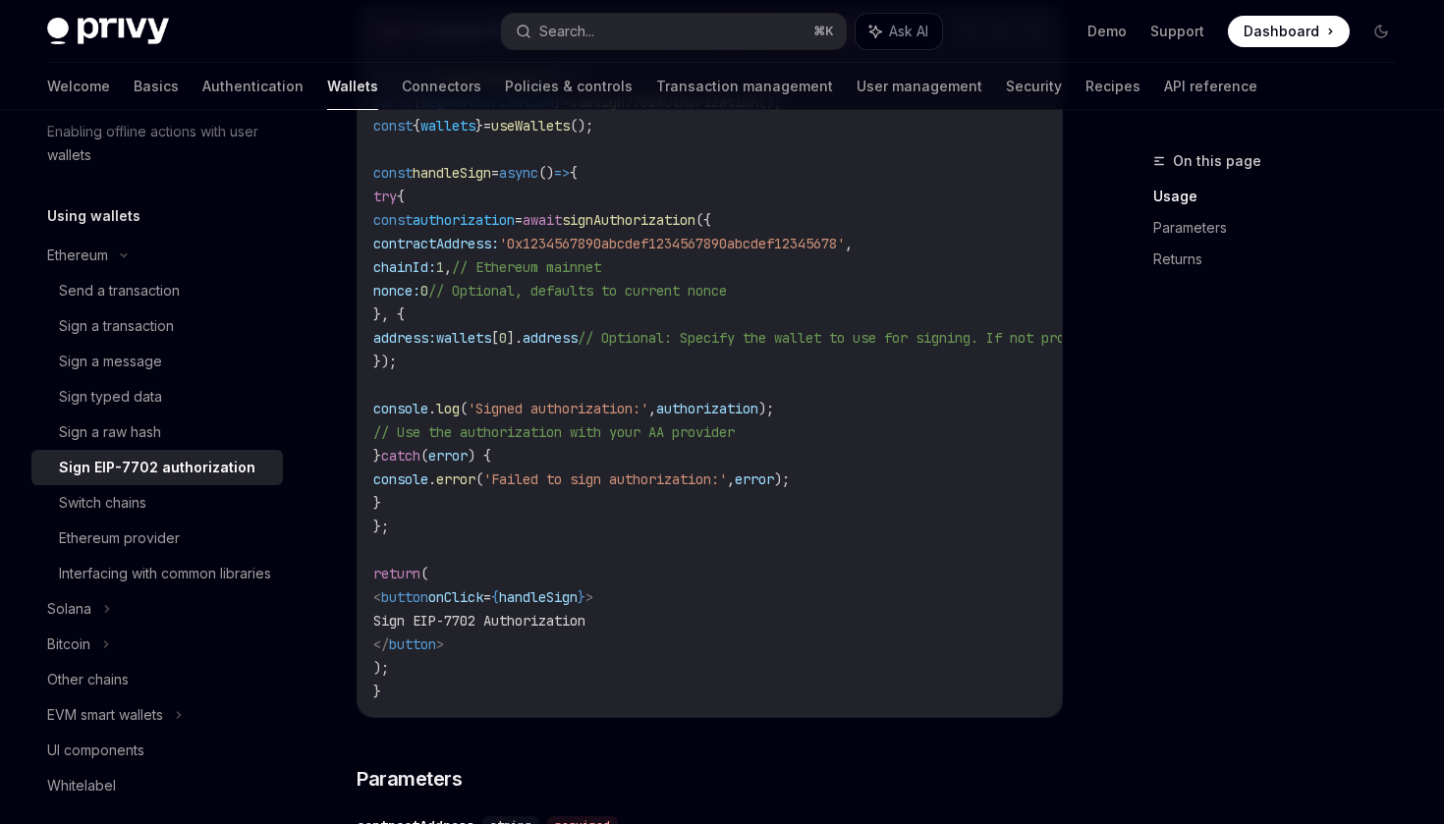
click at [735, 425] on span "// Use the authorization with your AA provider" at bounding box center [553, 432] width 361 height 18
click at [735, 430] on span "// Use the authorization with your AA provider" at bounding box center [553, 432] width 361 height 18
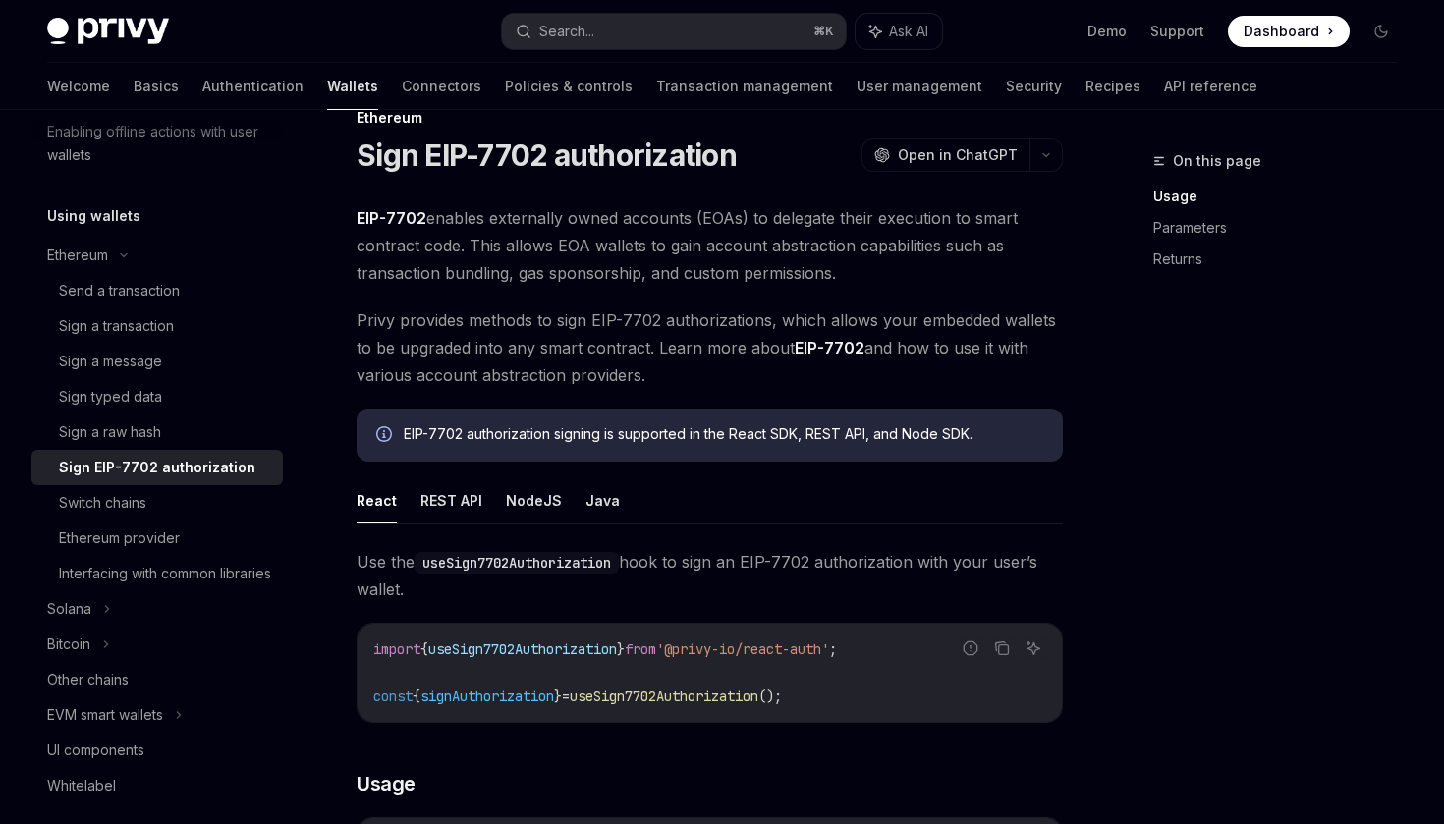
scroll to position [0, 0]
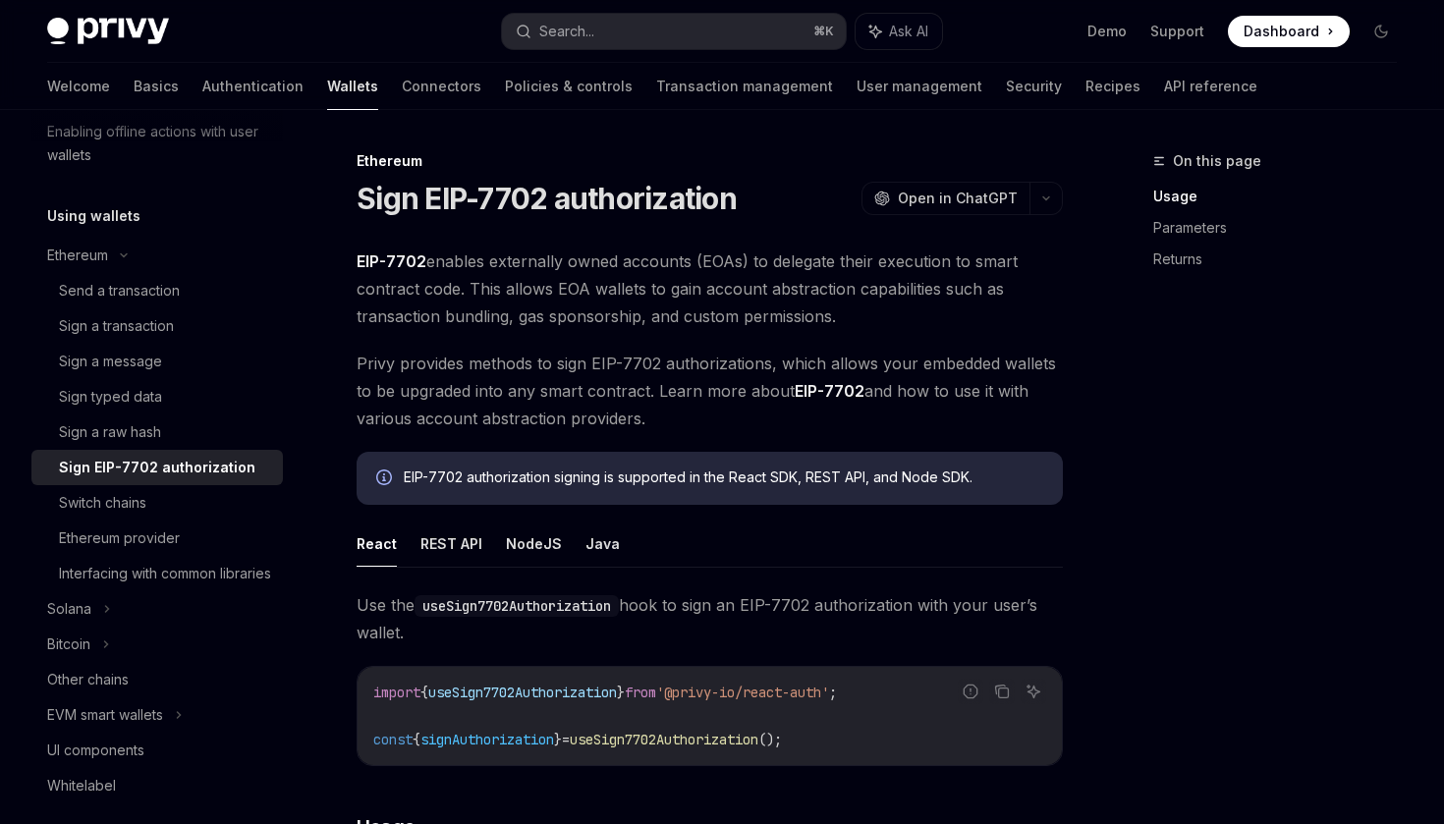
click at [825, 263] on span "EIP-7702 enables externally owned accounts (EOAs) to delegate their execution t…" at bounding box center [710, 289] width 706 height 83
click at [839, 277] on span "EIP-7702 enables externally owned accounts (EOAs) to delegate their execution t…" at bounding box center [710, 289] width 706 height 83
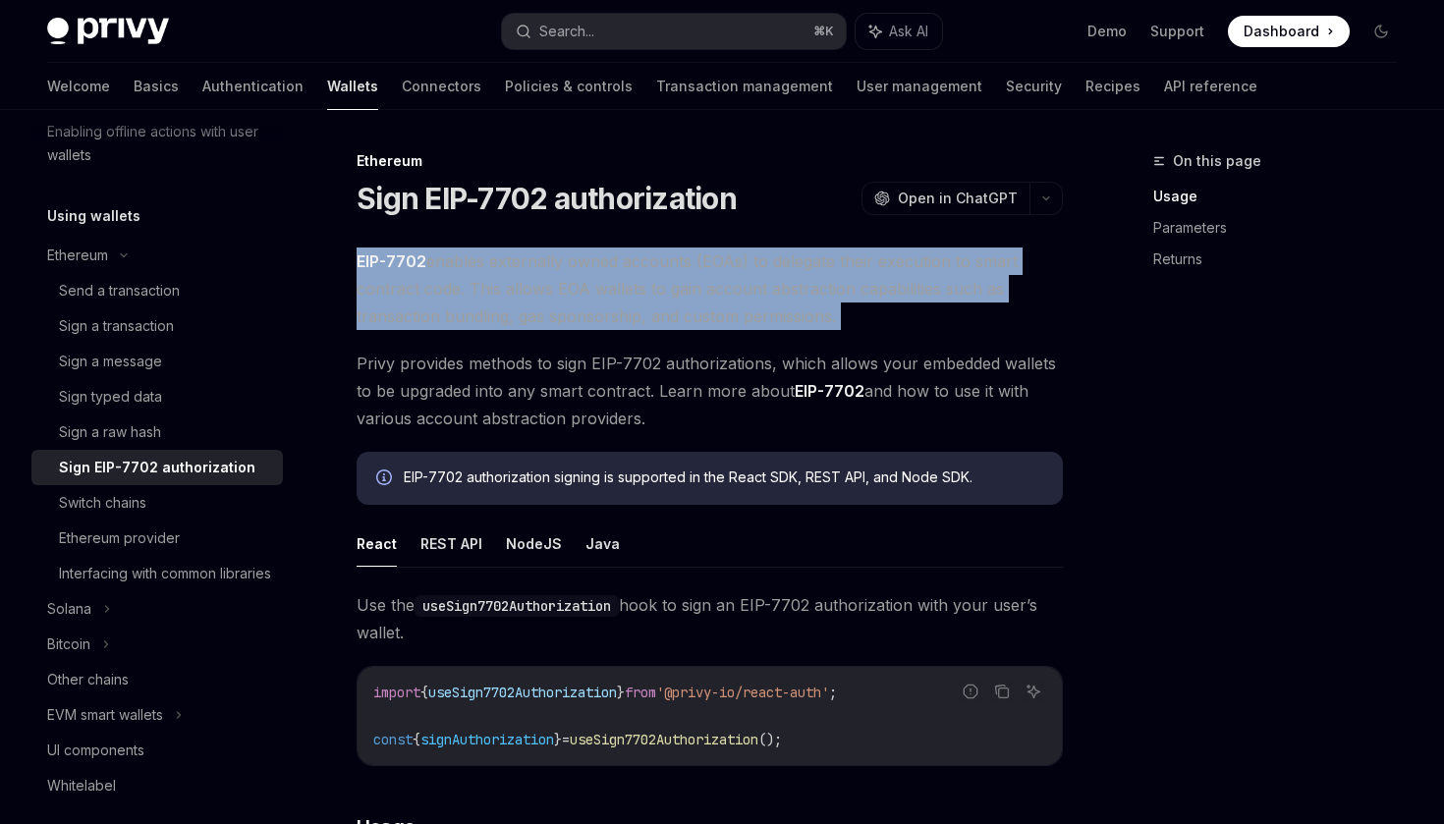
click at [868, 273] on span "EIP-7702 enables externally owned accounts (EOAs) to delegate their execution t…" at bounding box center [710, 289] width 706 height 83
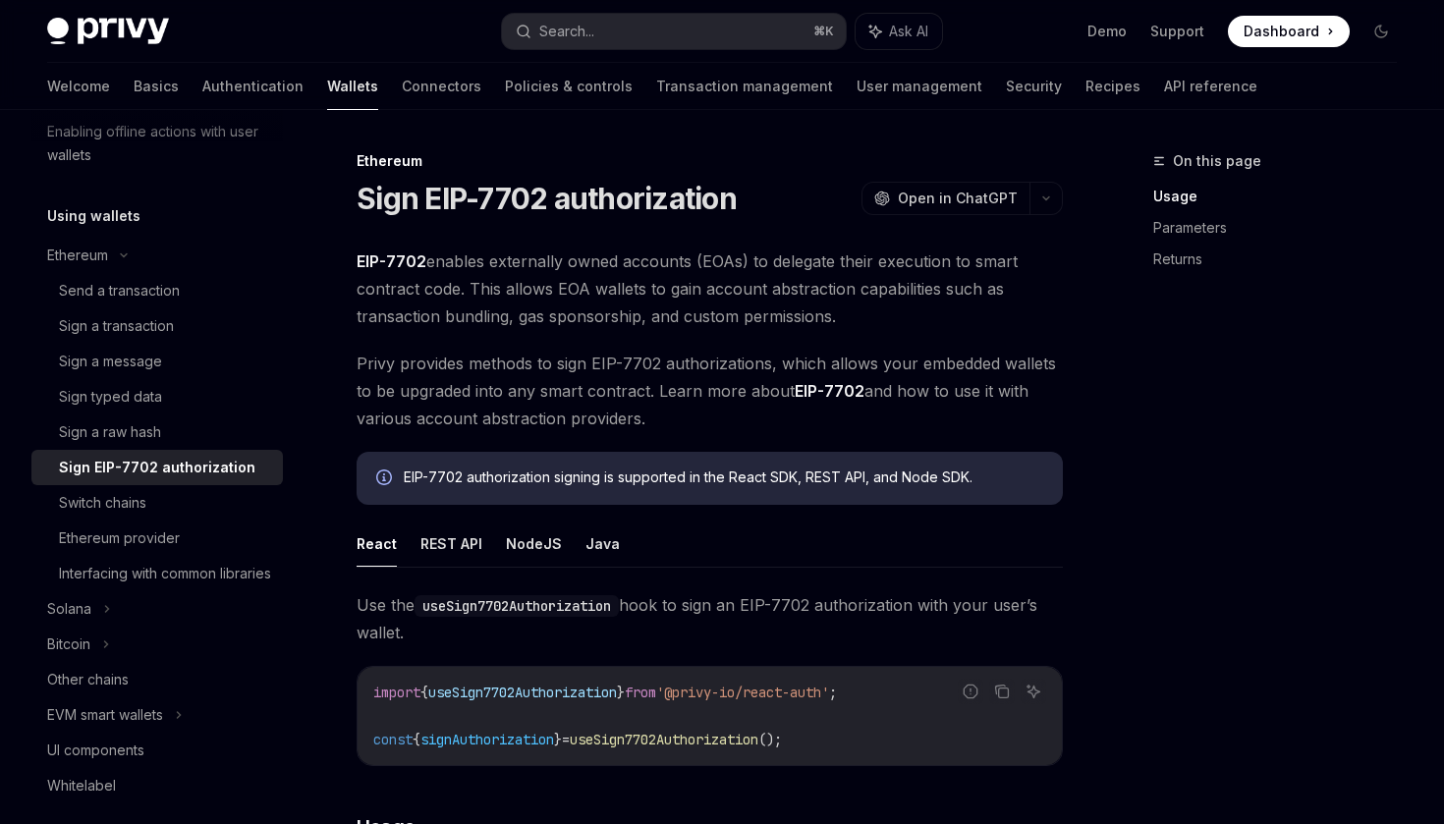
click at [700, 371] on span "Privy provides methods to sign EIP-7702 authorizations, which allows your embed…" at bounding box center [710, 391] width 706 height 83
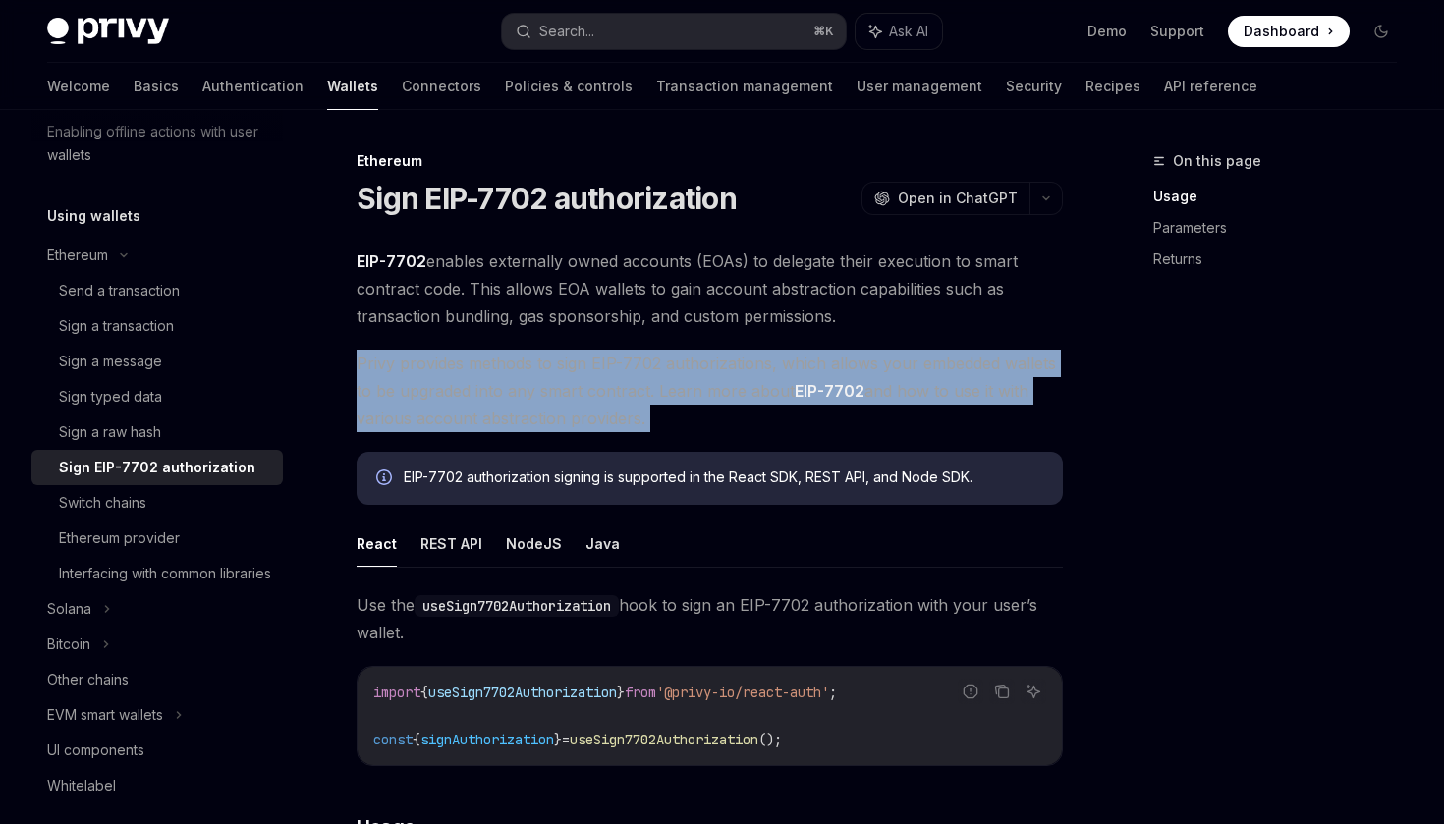
click at [700, 371] on span "Privy provides methods to sign EIP-7702 authorizations, which allows your embed…" at bounding box center [710, 391] width 706 height 83
click at [719, 374] on span "Privy provides methods to sign EIP-7702 authorizations, which allows your embed…" at bounding box center [710, 391] width 706 height 83
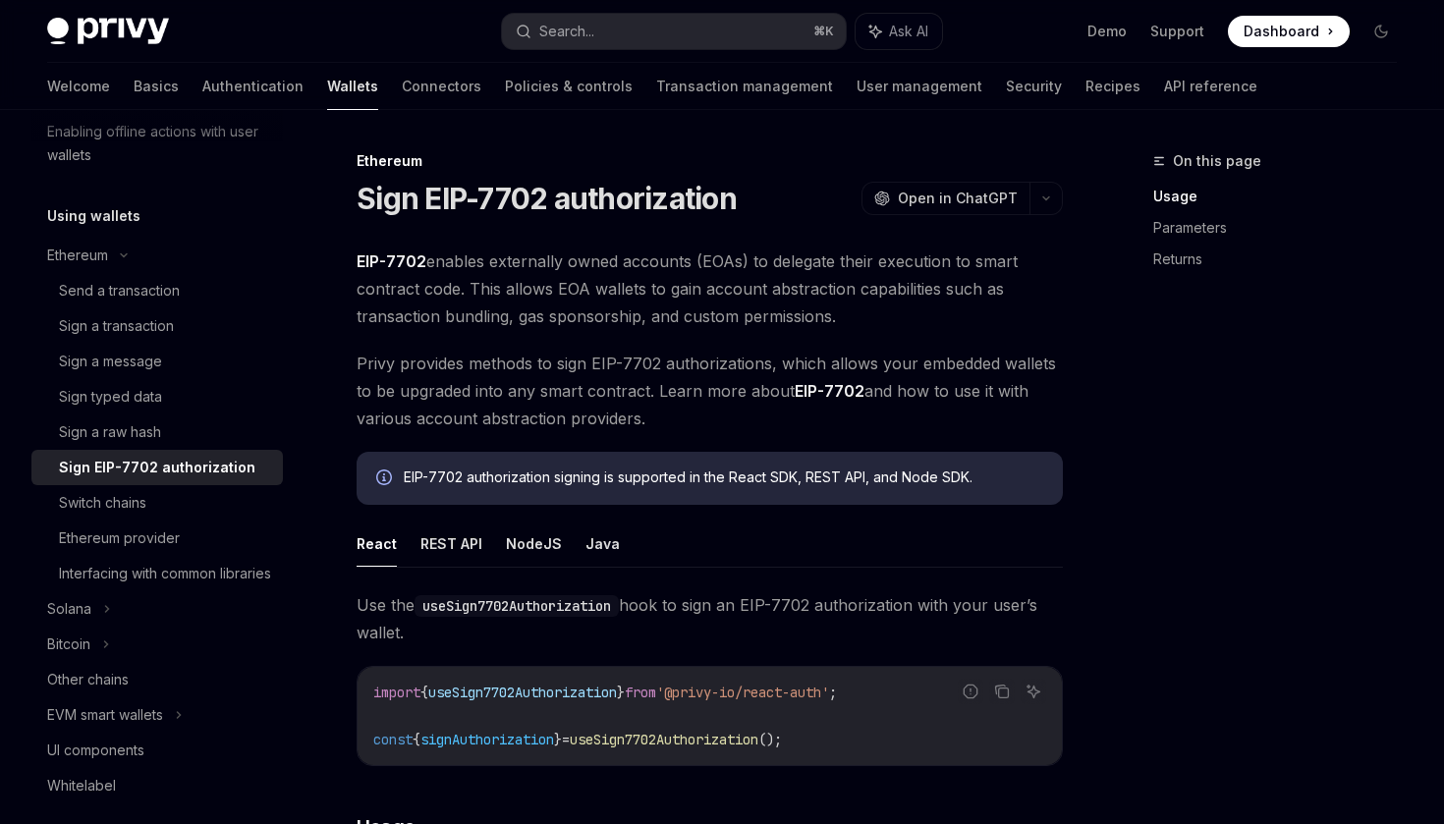
click at [719, 374] on span "Privy provides methods to sign EIP-7702 authorizations, which allows your embed…" at bounding box center [710, 391] width 706 height 83
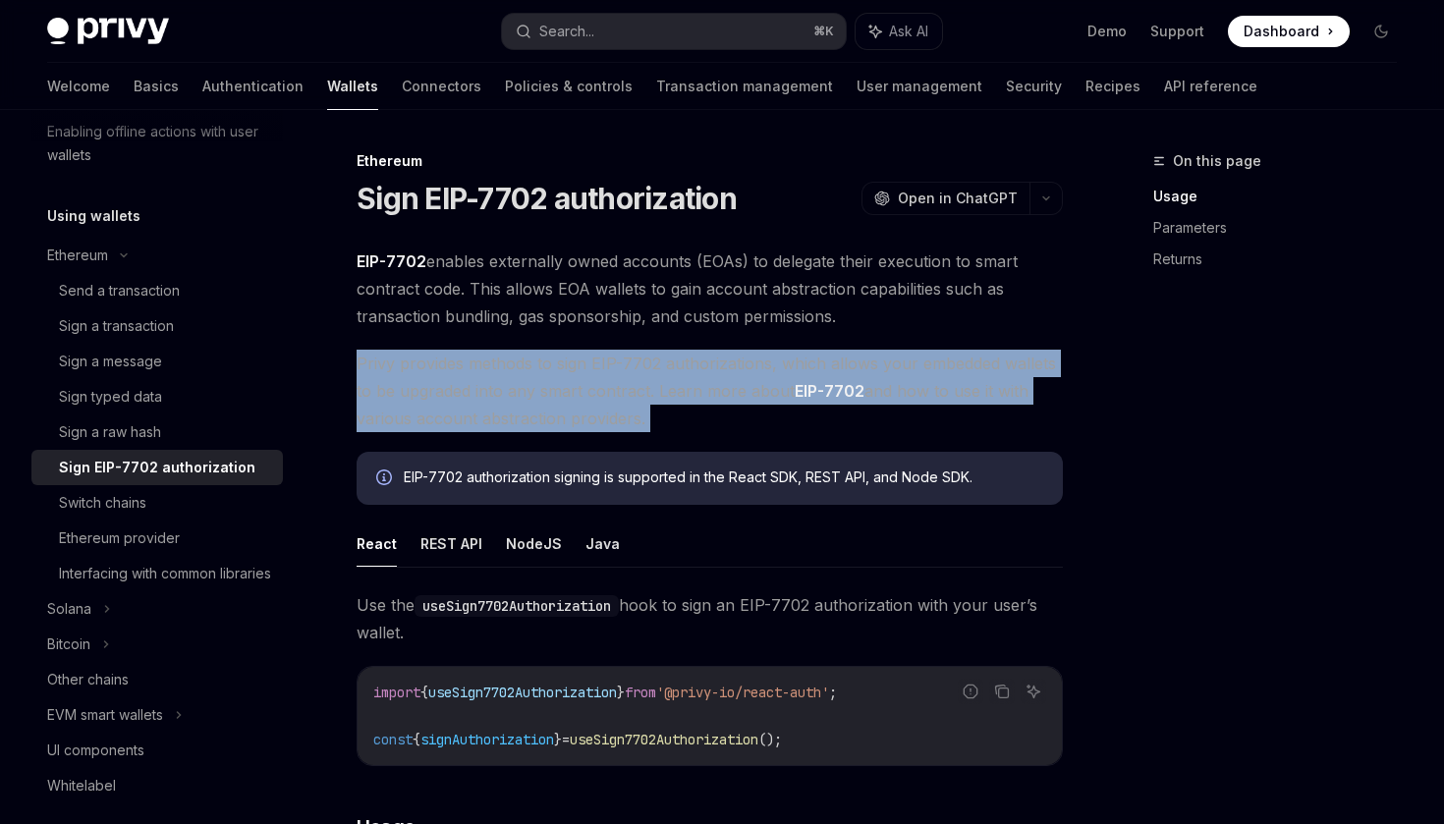
click at [741, 374] on span "Privy provides methods to sign EIP-7702 authorizations, which allows your embed…" at bounding box center [710, 391] width 706 height 83
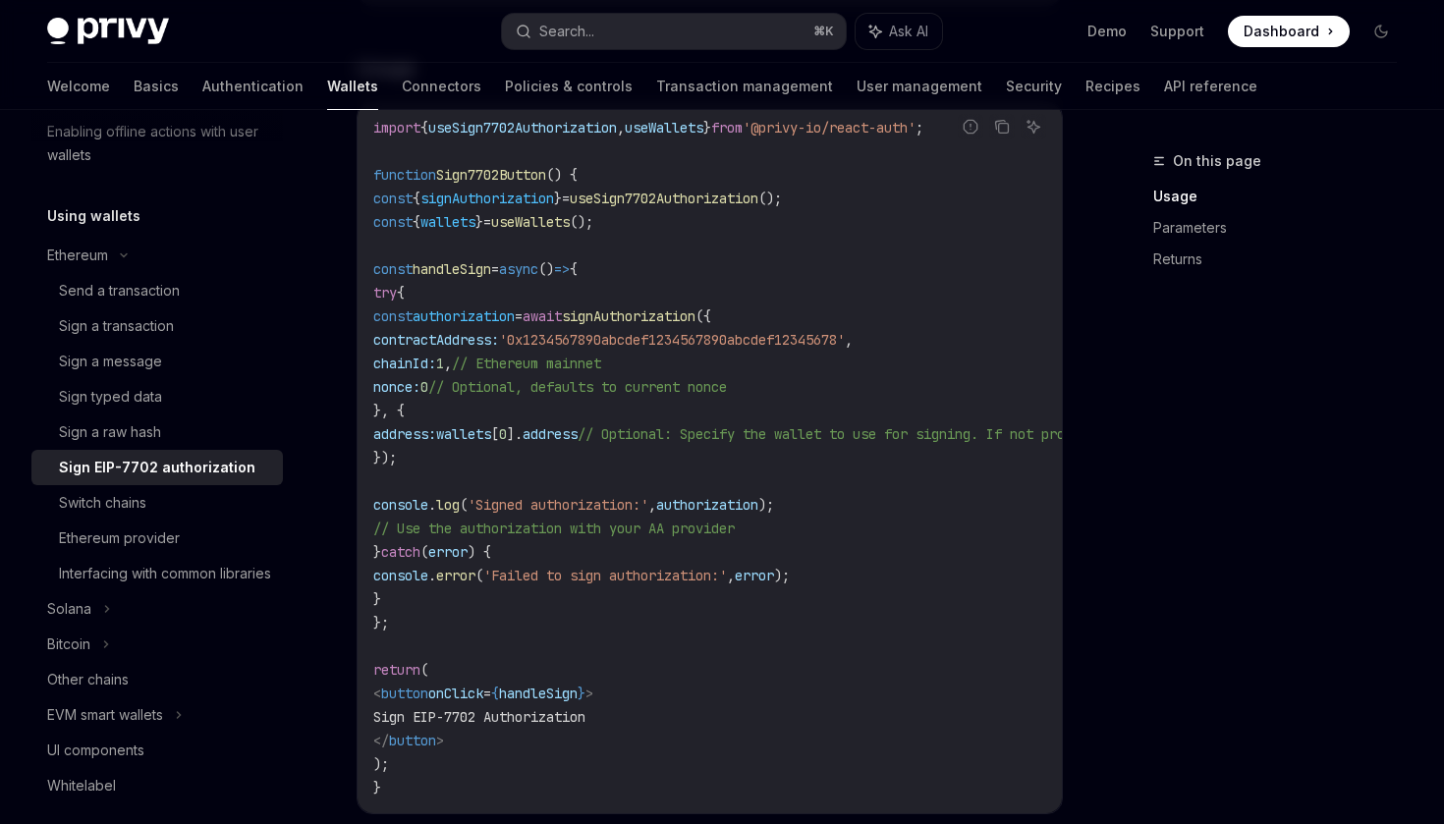
scroll to position [757, 0]
click at [735, 522] on span "// Use the authorization with your AA provider" at bounding box center [553, 531] width 361 height 18
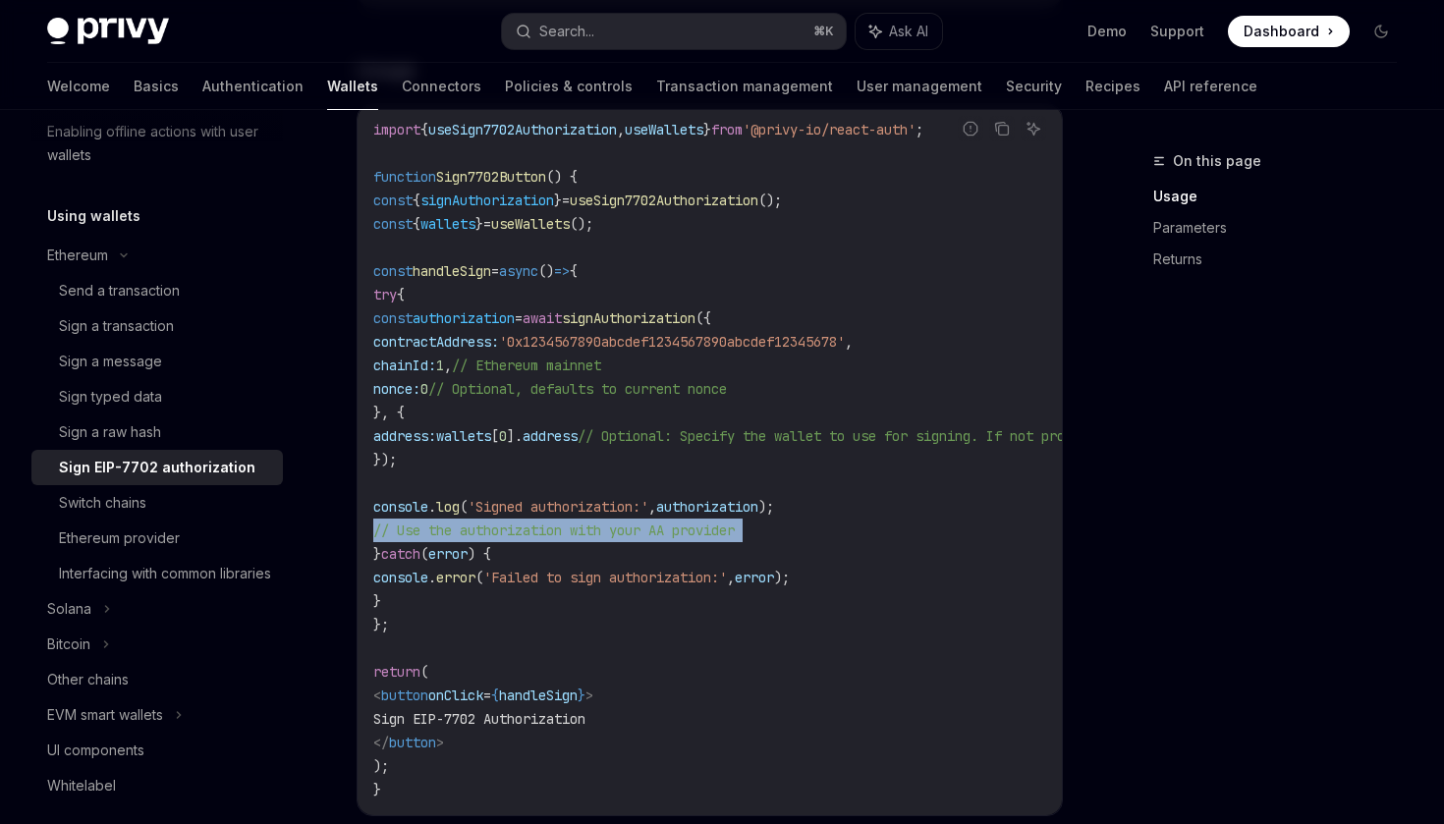
click at [758, 508] on span "authorization" at bounding box center [707, 507] width 102 height 18
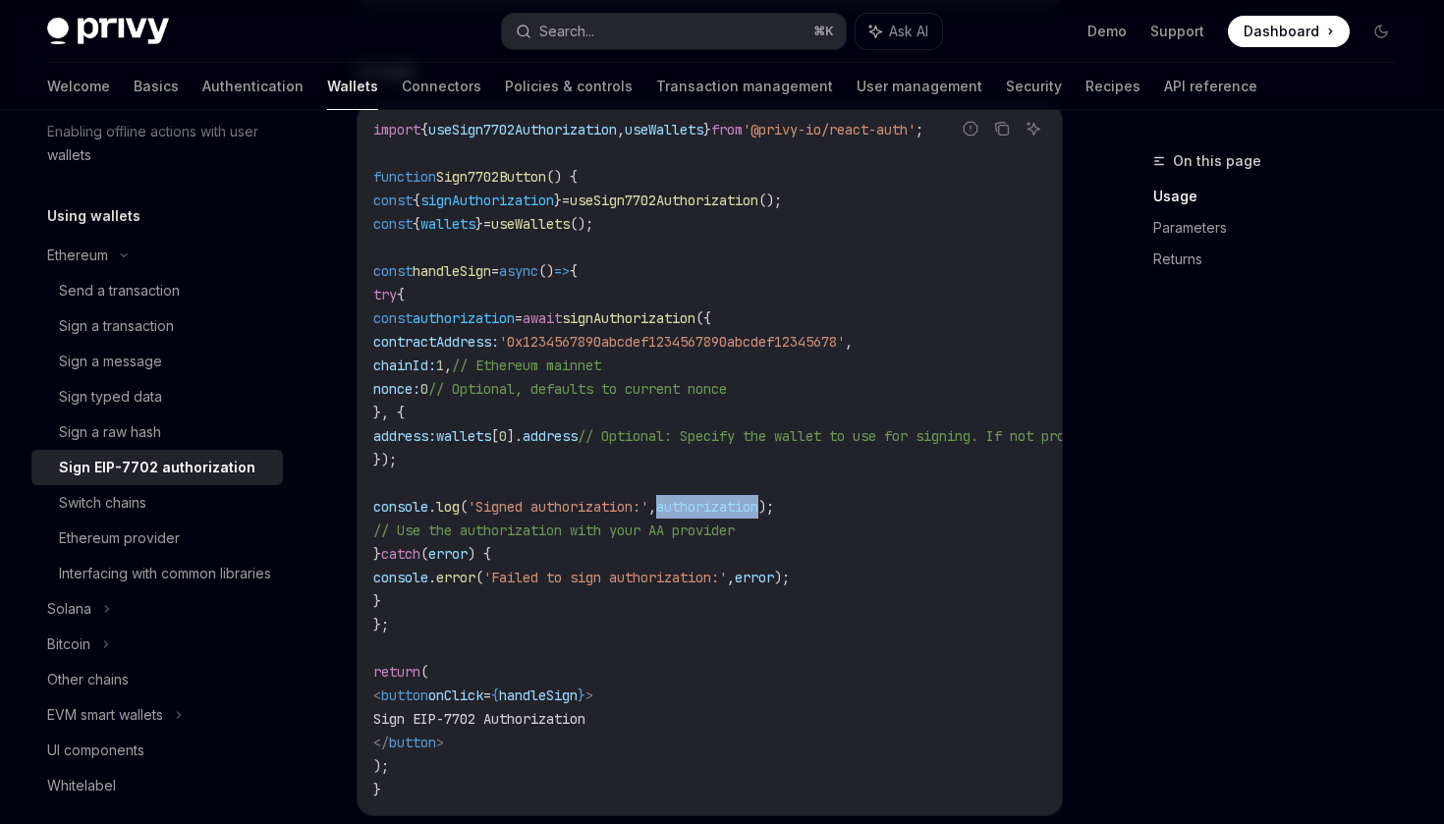
click at [758, 508] on span "authorization" at bounding box center [707, 507] width 102 height 18
click at [774, 508] on span ");" at bounding box center [766, 507] width 16 height 18
click at [930, 508] on code "import { useSign7702Authorization , useWallets } from '@privy-io/react-auth' ; …" at bounding box center [887, 460] width 1029 height 684
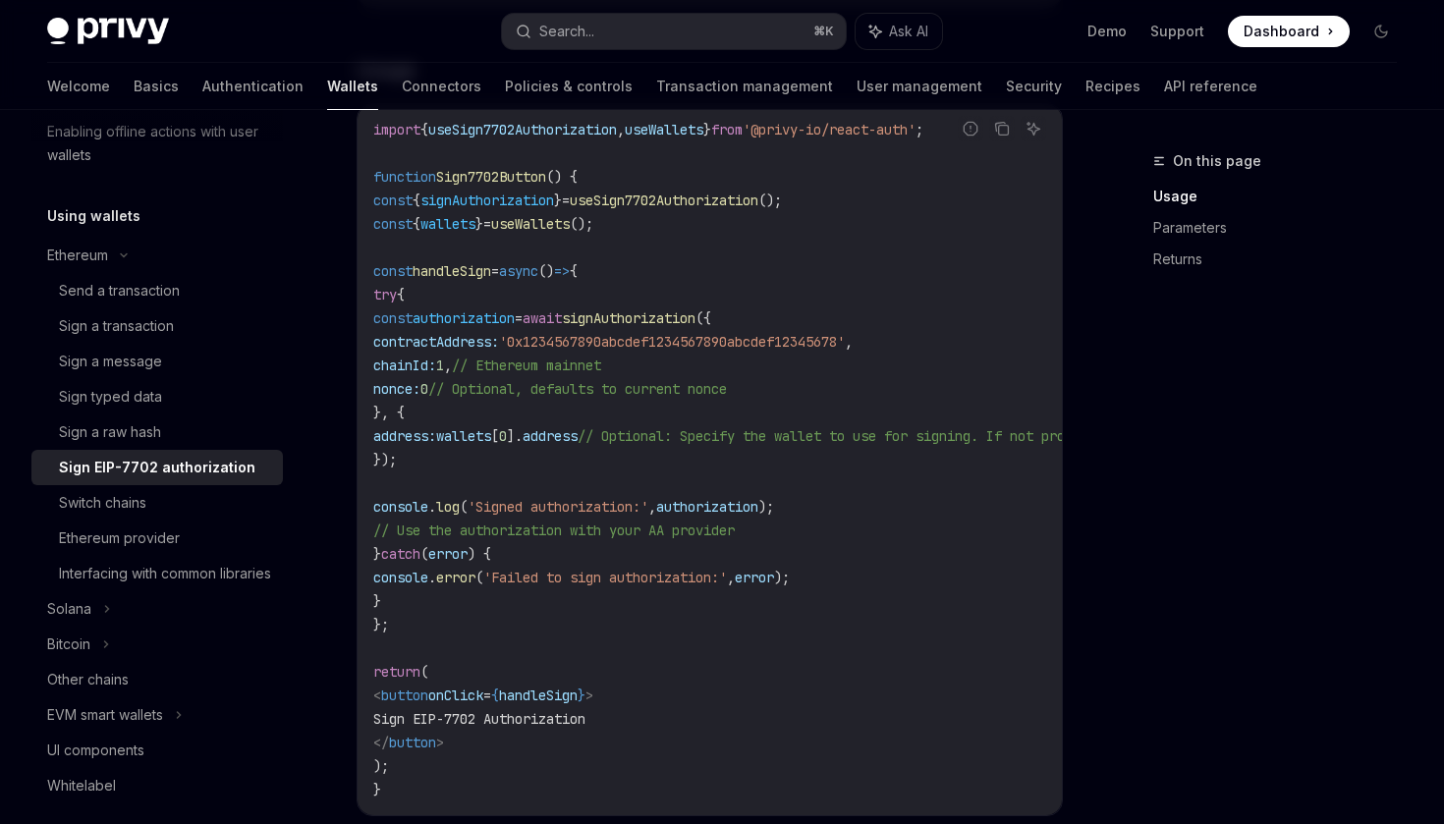
click at [758, 506] on span "authorization" at bounding box center [707, 507] width 102 height 18
click at [774, 501] on span ");" at bounding box center [766, 507] width 16 height 18
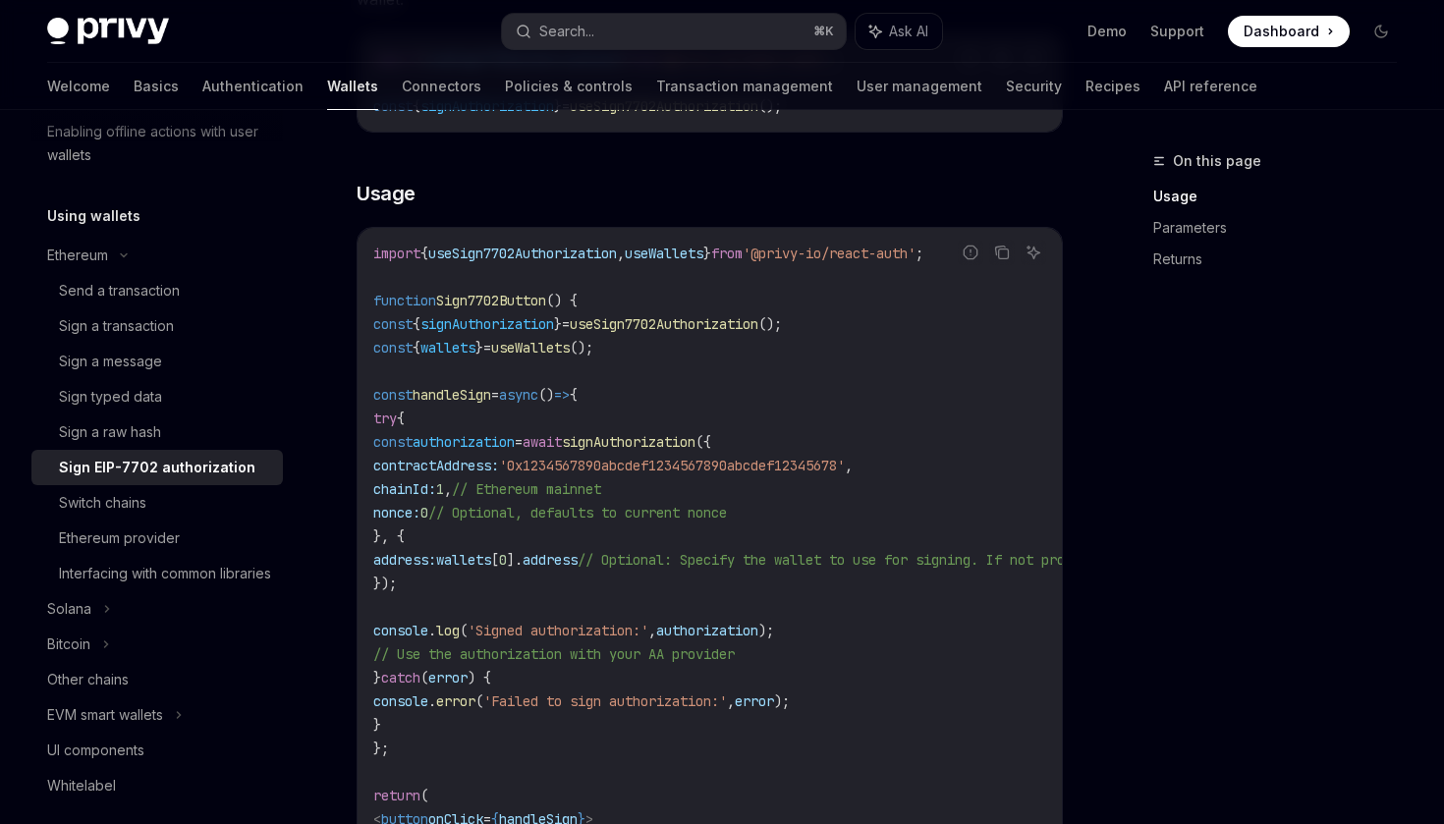
scroll to position [0, 0]
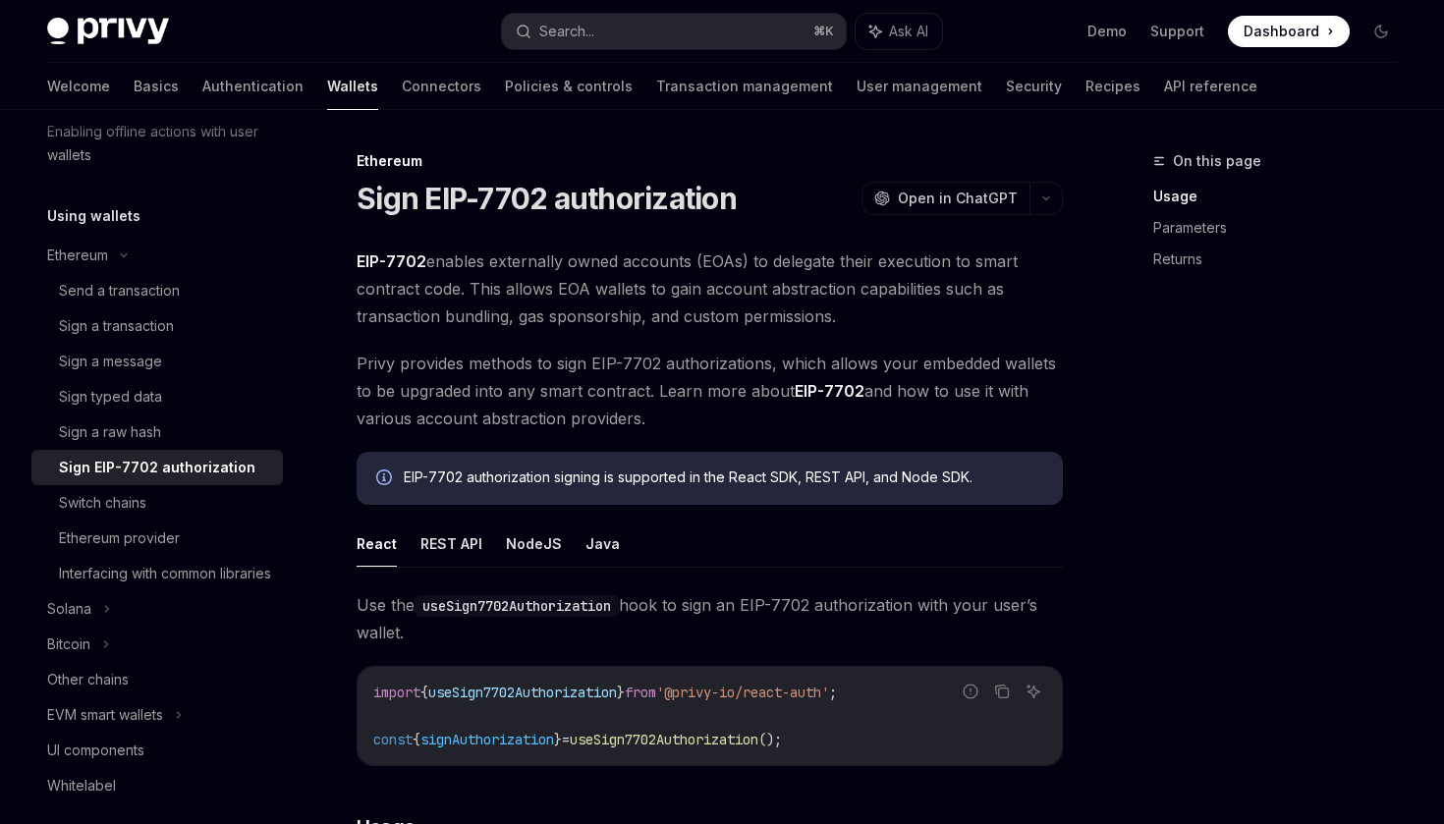
click at [902, 390] on span "Privy provides methods to sign EIP-7702 authorizations, which allows your embed…" at bounding box center [710, 391] width 706 height 83
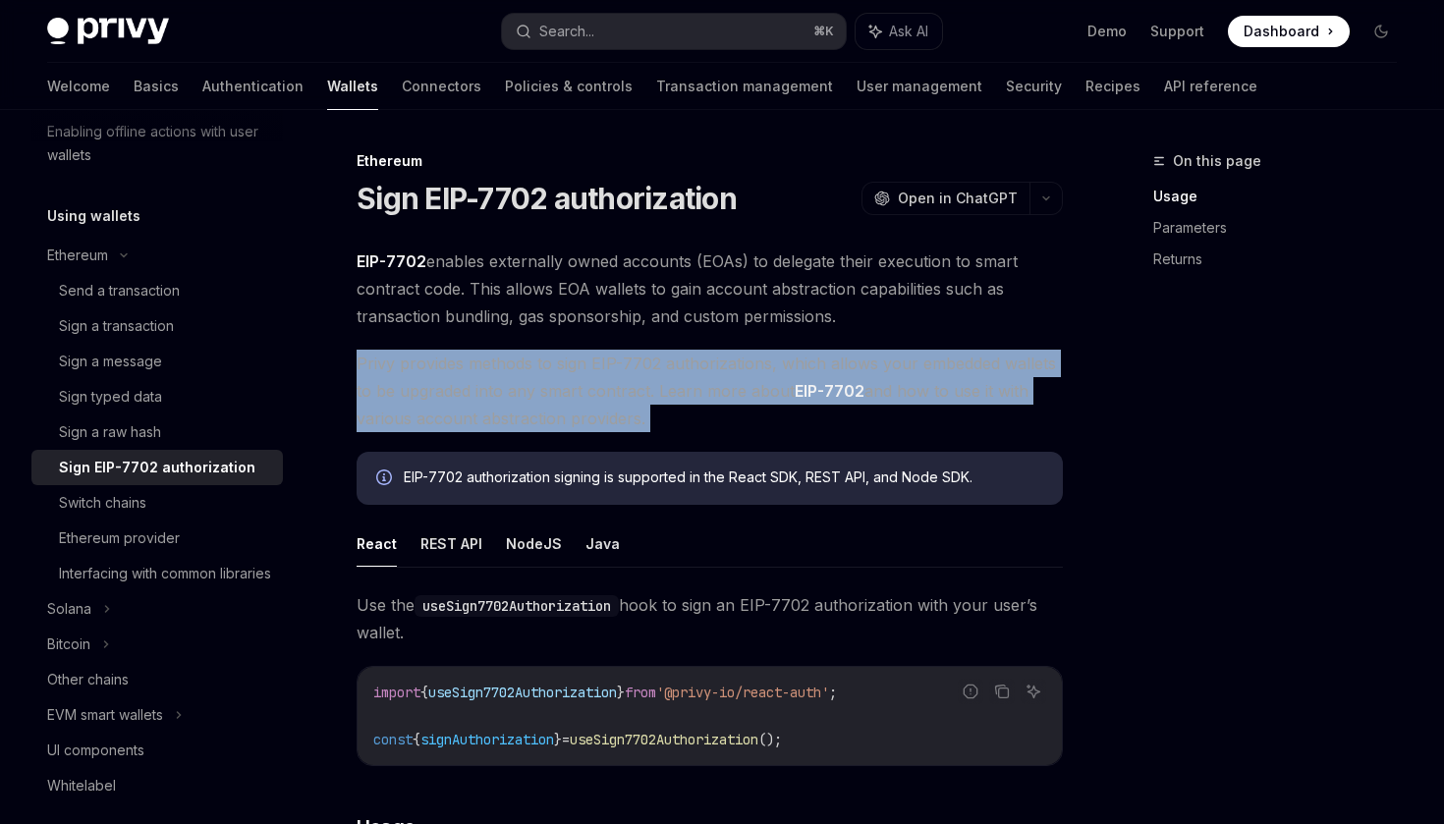
click at [949, 391] on span "Privy provides methods to sign EIP-7702 authorizations, which allows your embed…" at bounding box center [710, 391] width 706 height 83
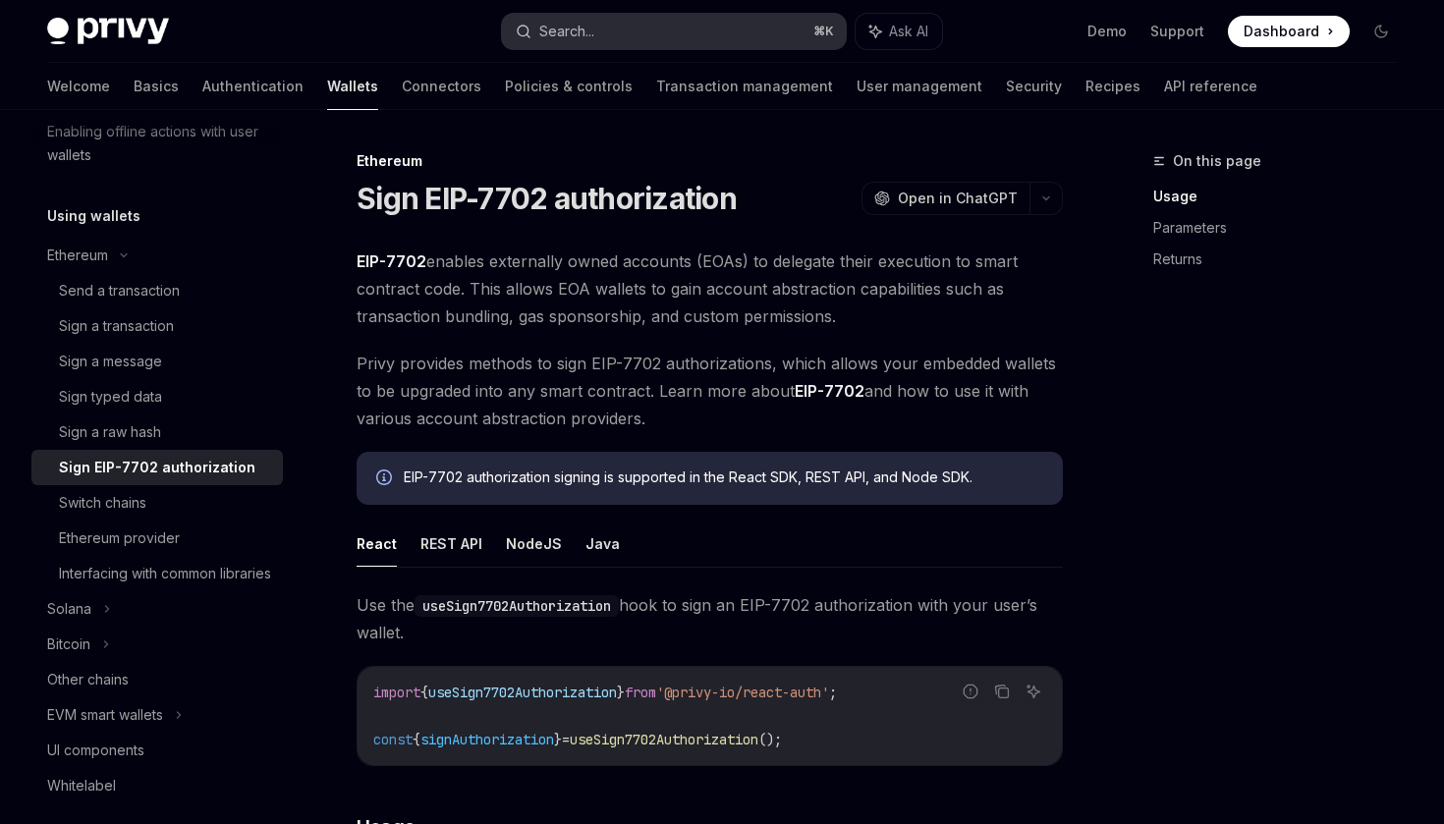
click at [729, 22] on button "Search... ⌘ K" at bounding box center [673, 31] width 343 height 35
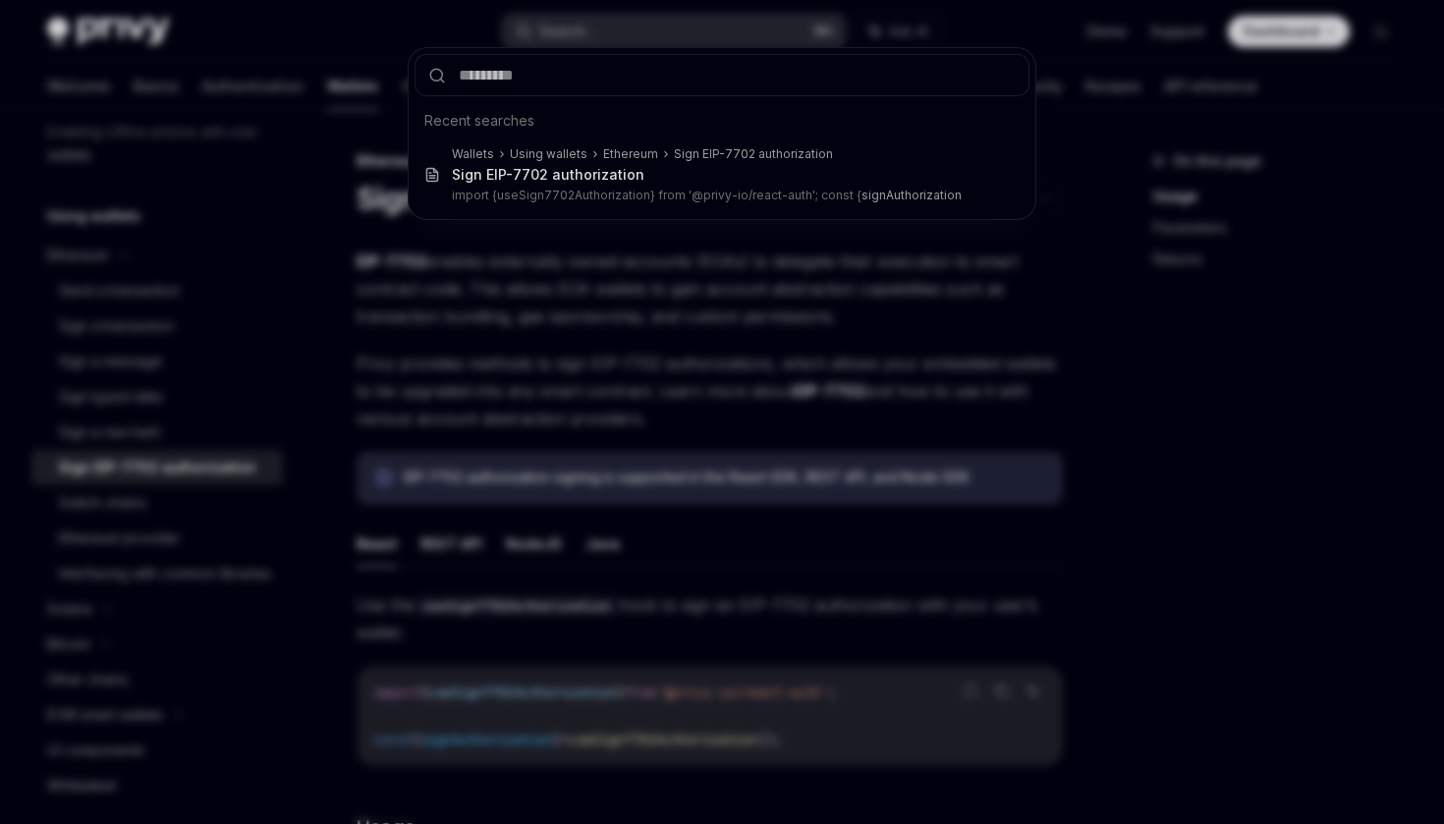
type input "**********"
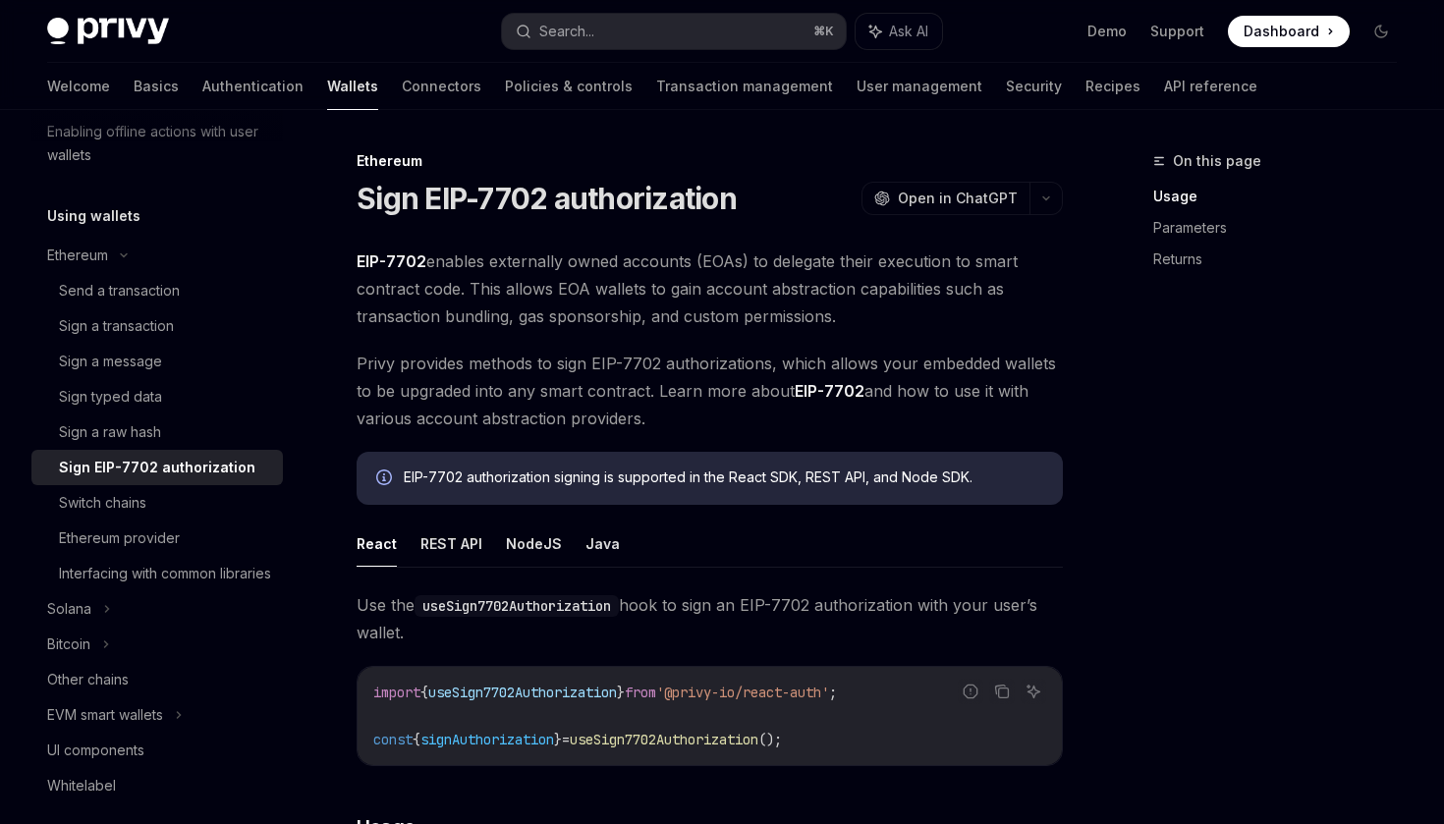
type textarea "*"
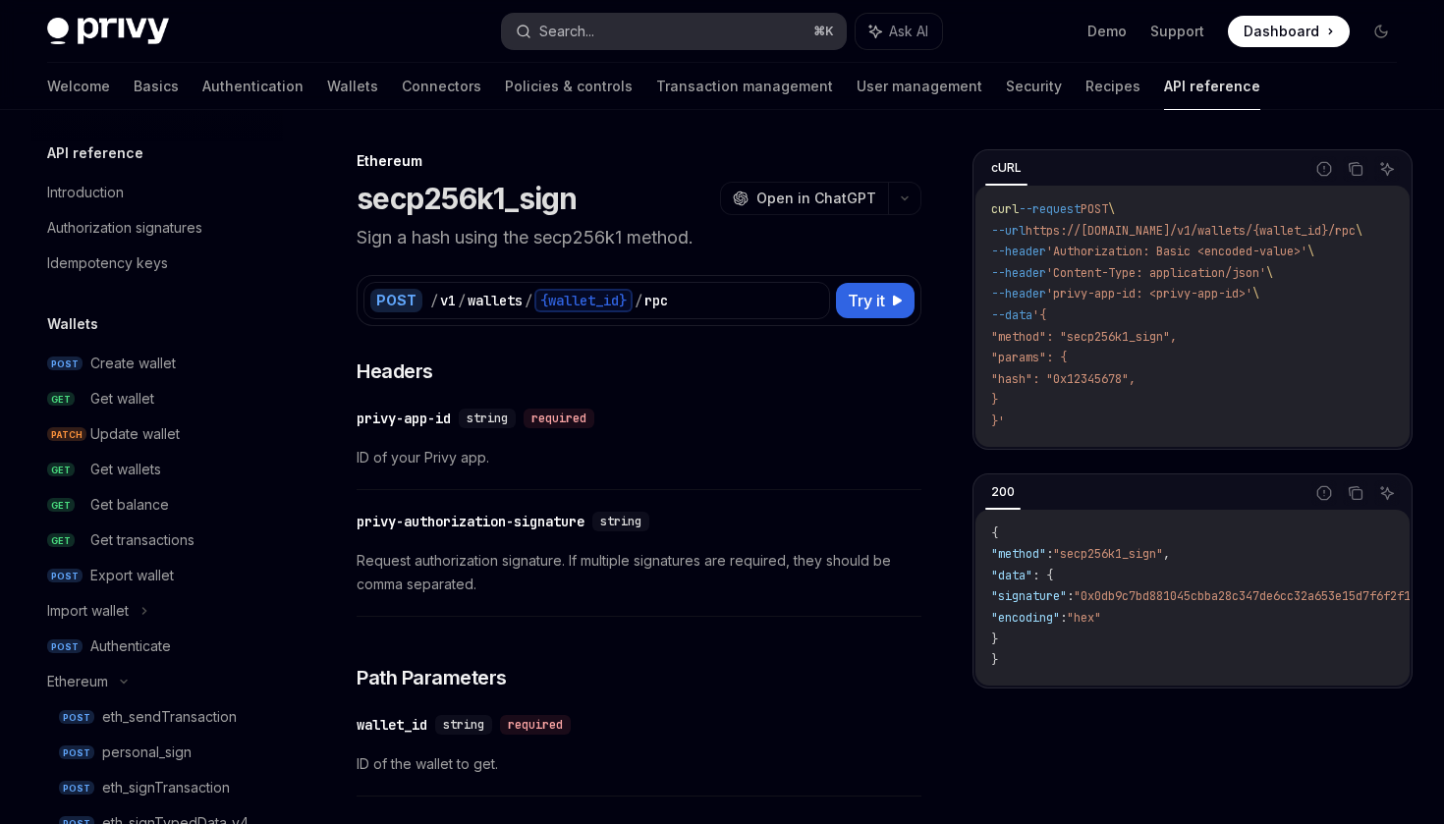
click at [682, 34] on button "Search... ⌘ K" at bounding box center [673, 31] width 343 height 35
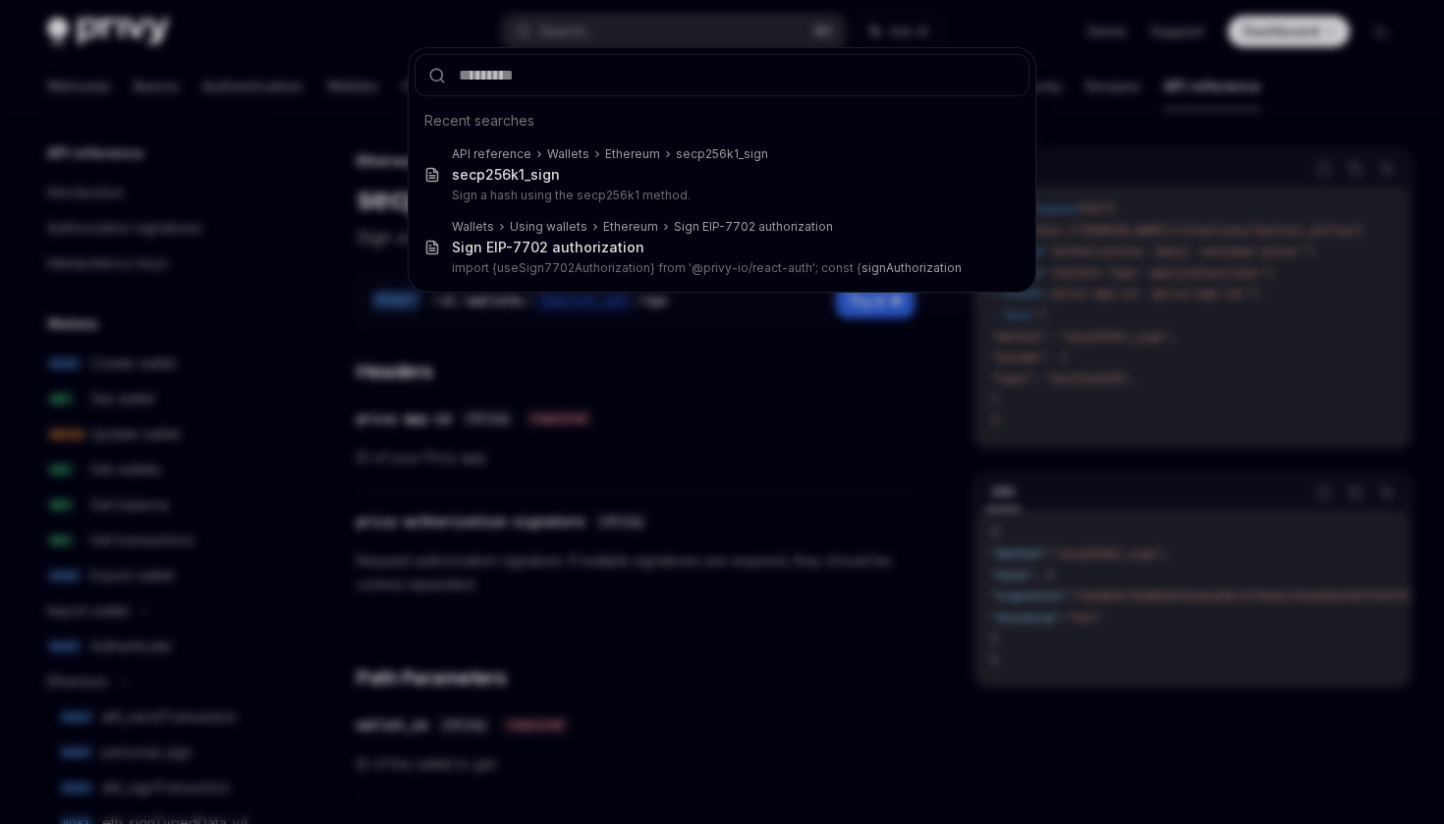
click at [644, 469] on div "Recent searches API reference Wallets Ethereum secp256k1_sign secp256k1_sign Si…" at bounding box center [722, 412] width 1444 height 824
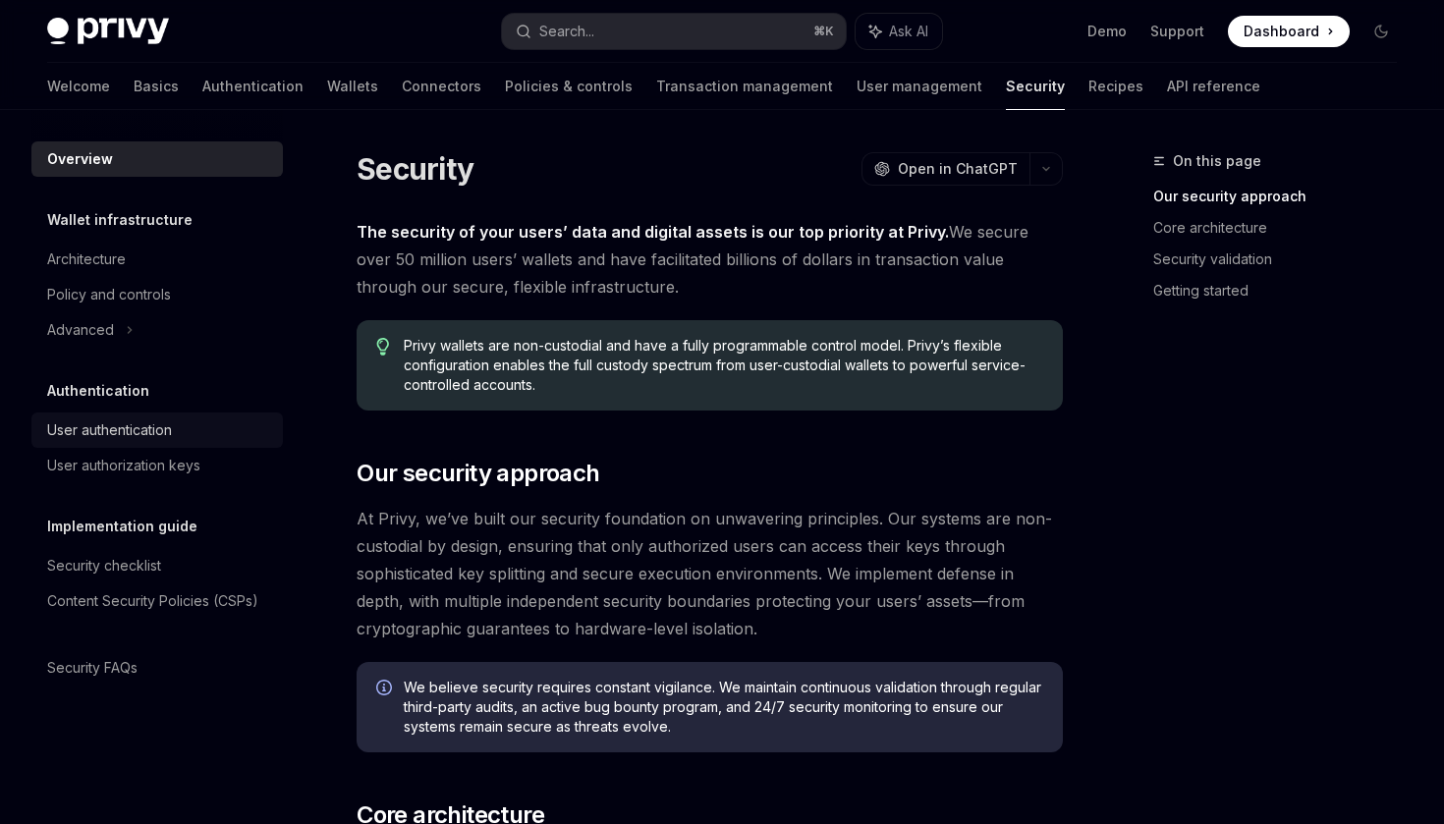
click at [129, 425] on div "User authentication" at bounding box center [109, 430] width 125 height 24
type textarea "*"
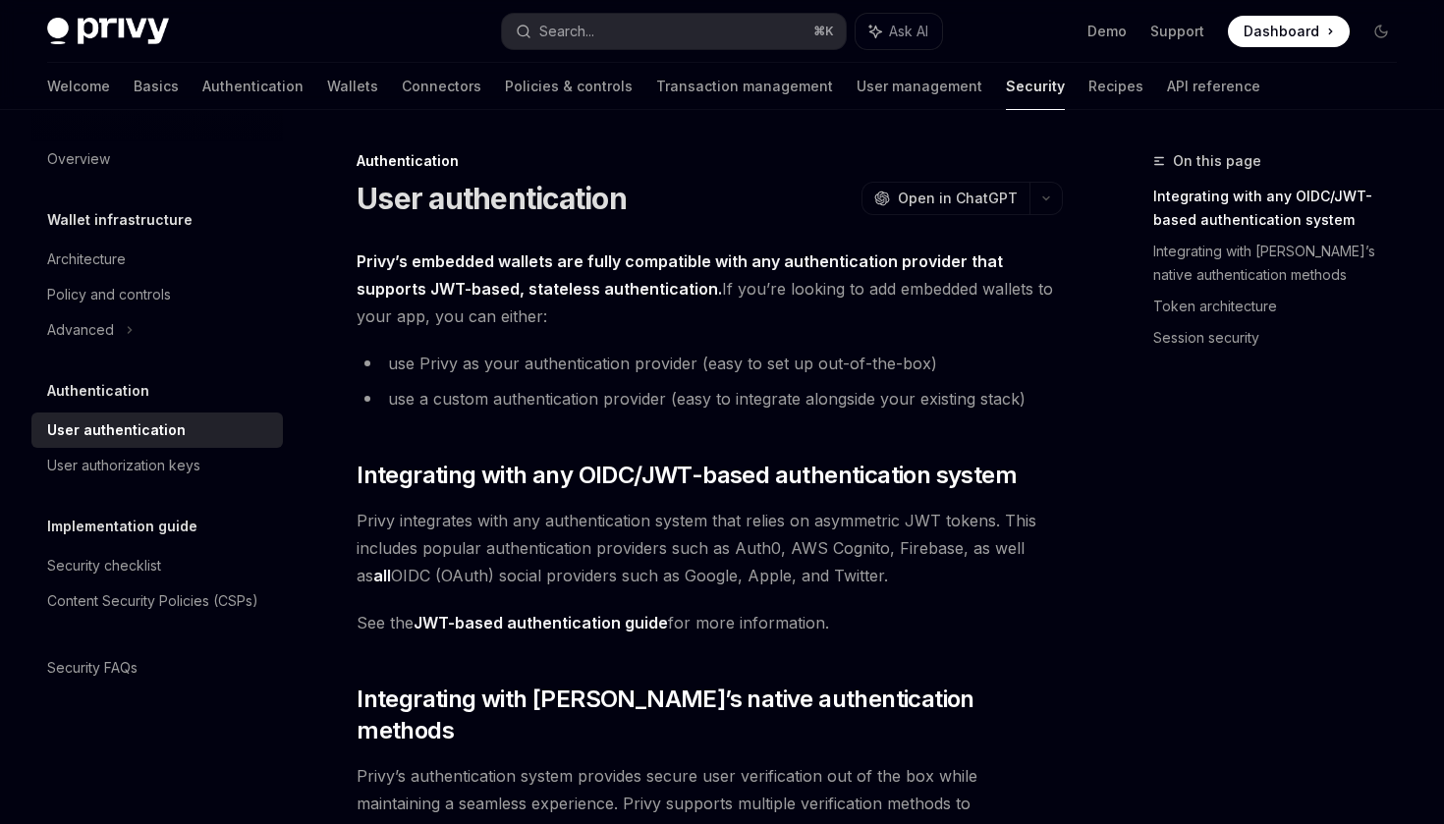
click at [529, 266] on strong "Privy’s embedded wallets are fully compatible with any authentication provider …" at bounding box center [680, 274] width 646 height 47
click at [652, 266] on strong "Privy’s embedded wallets are fully compatible with any authentication provider …" at bounding box center [680, 274] width 646 height 47
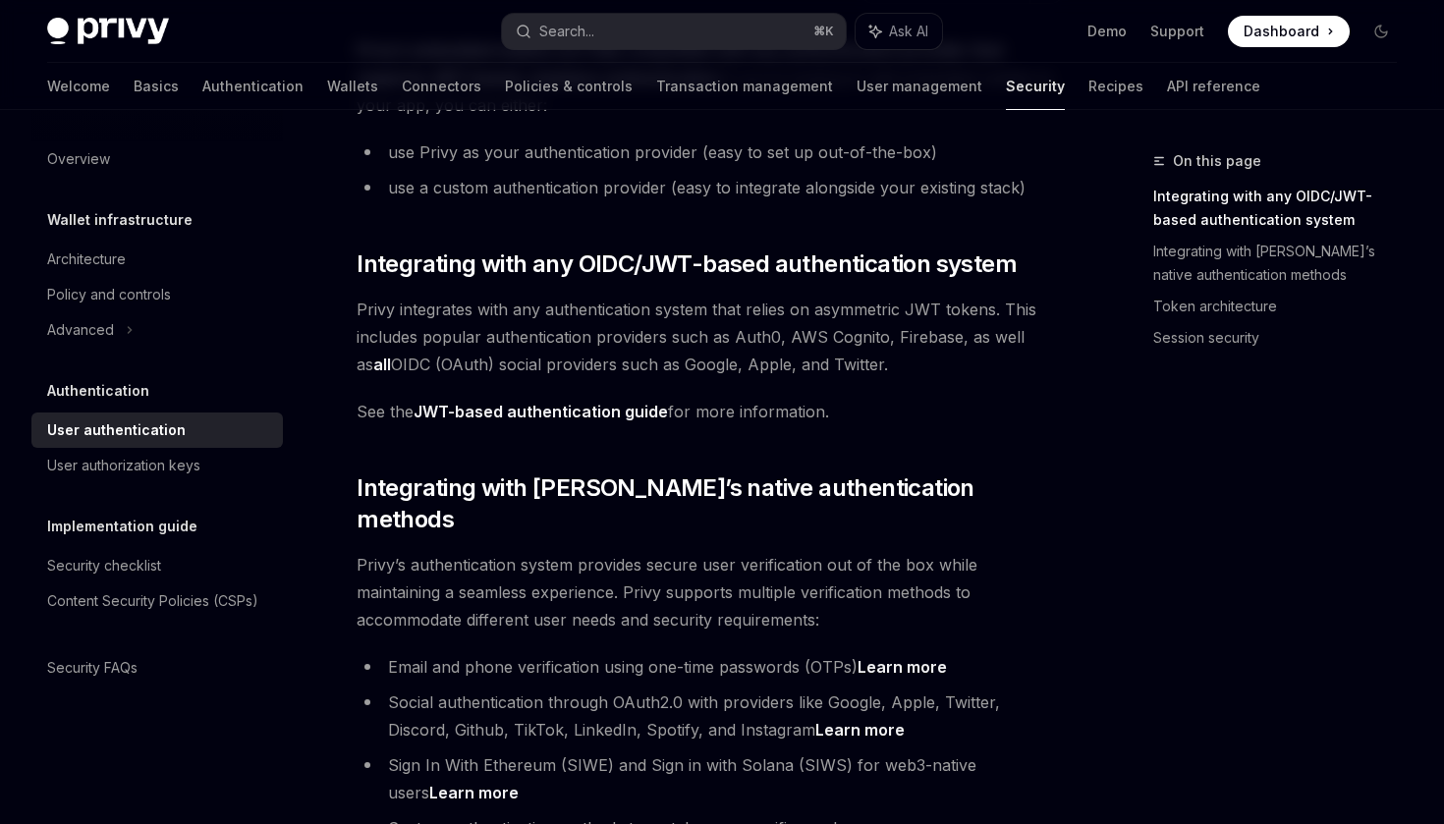
scroll to position [222, 0]
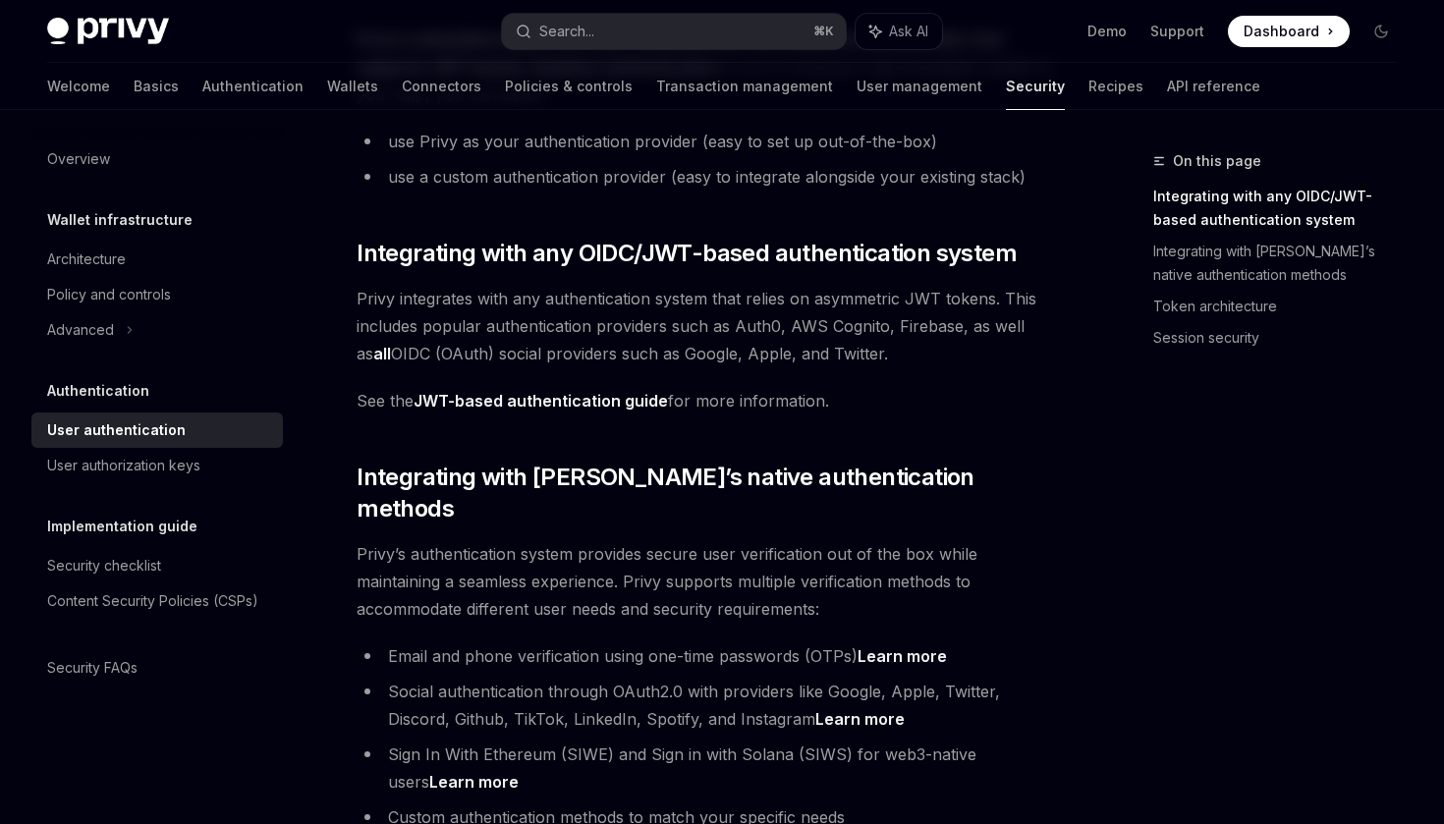
click at [643, 292] on span "Privy integrates with any authentication system that relies on asymmetric JWT t…" at bounding box center [710, 326] width 706 height 83
click at [689, 294] on span "Privy integrates with any authentication system that relies on asymmetric JWT t…" at bounding box center [710, 326] width 706 height 83
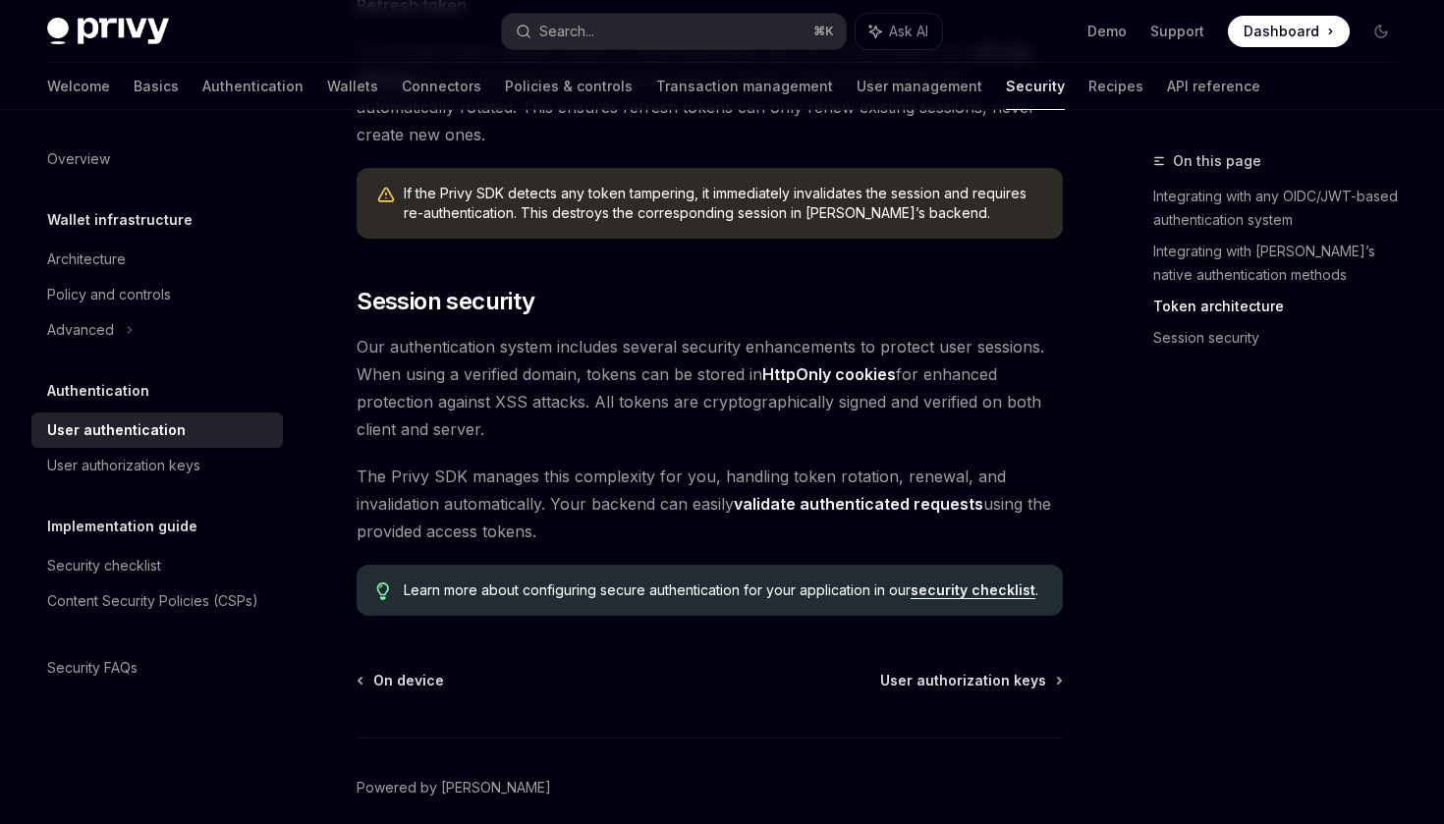
scroll to position [0, 0]
